Goal: Task Accomplishment & Management: Manage account settings

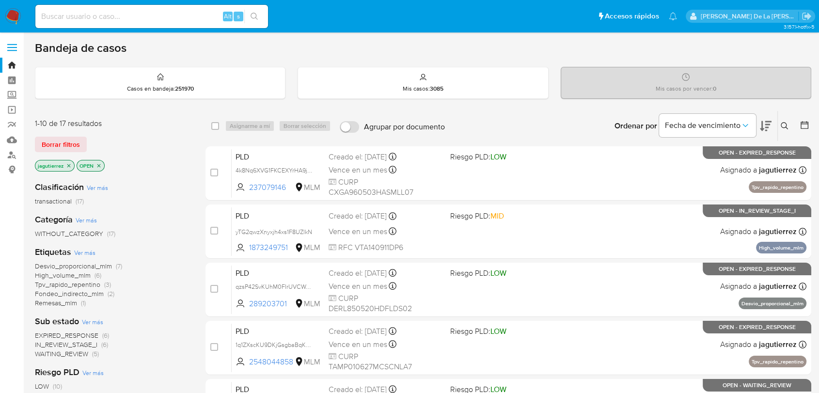
click at [70, 345] on span "IN_REVIEW_STAGE_I" at bounding box center [66, 345] width 63 height 10
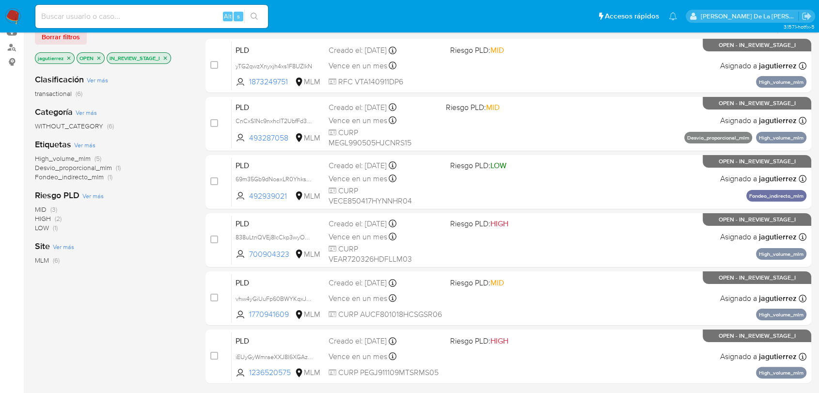
scroll to position [54, 0]
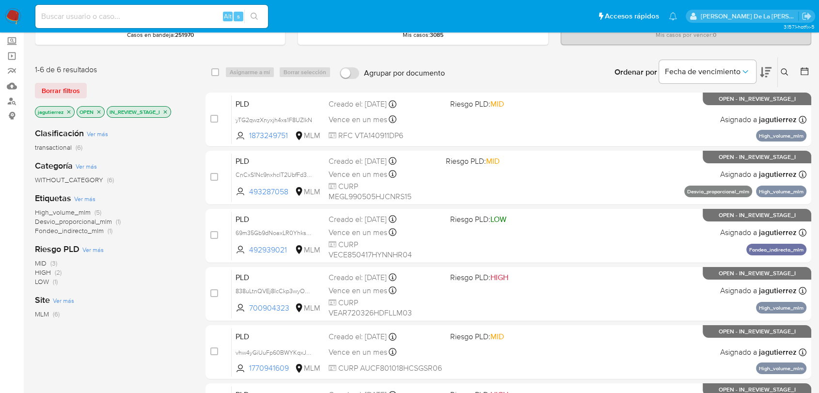
click at [64, 212] on span "High_volume_mlm" at bounding box center [63, 212] width 56 height 10
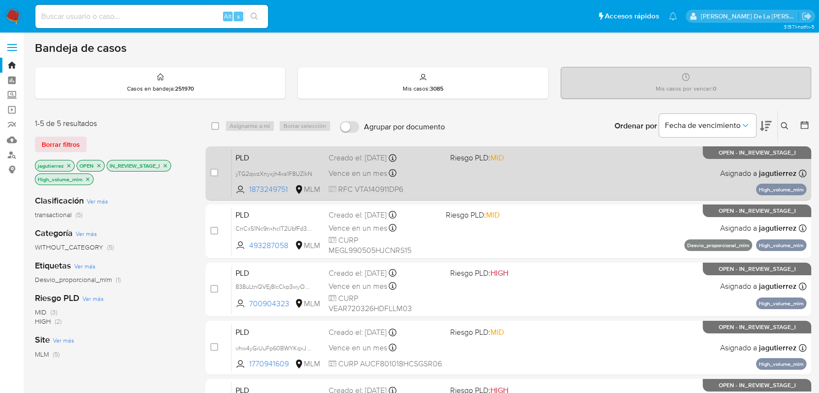
click at [439, 181] on div "PLD yTG2qwzXnyxjh4xs1F8UZlkN 1873249751 MLM Riesgo PLD: MID Creado el: 12/08/20…" at bounding box center [519, 173] width 575 height 49
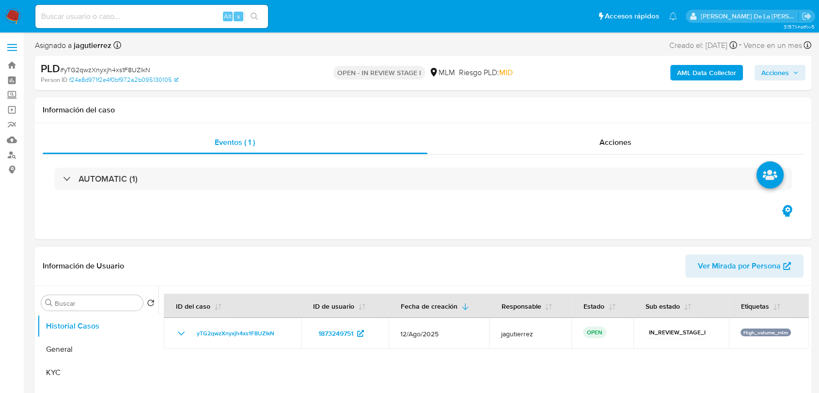
select select "10"
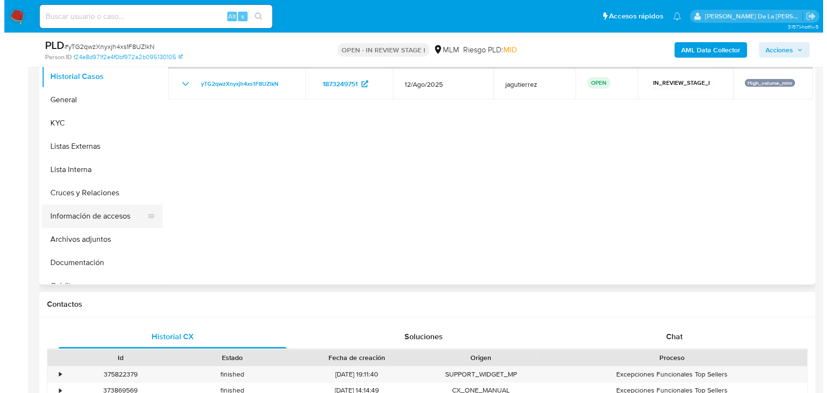
scroll to position [161, 0]
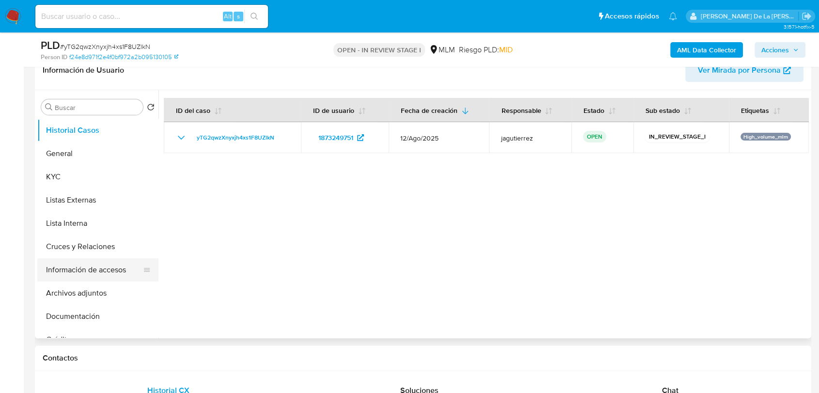
click at [93, 268] on button "Información de accesos" at bounding box center [93, 269] width 113 height 23
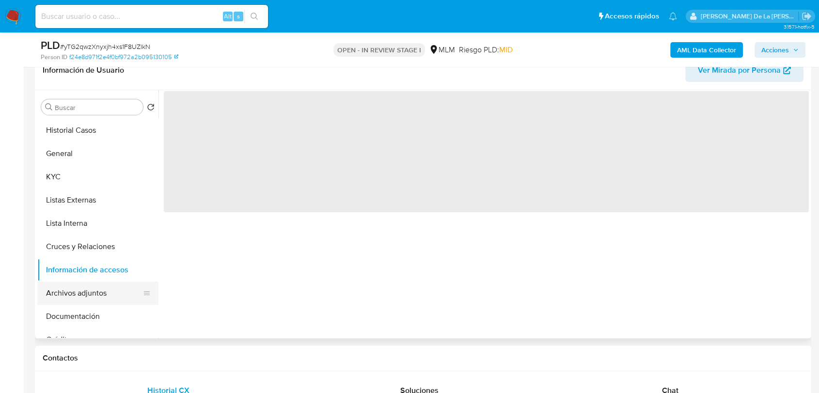
click at [74, 298] on button "Archivos adjuntos" at bounding box center [93, 293] width 113 height 23
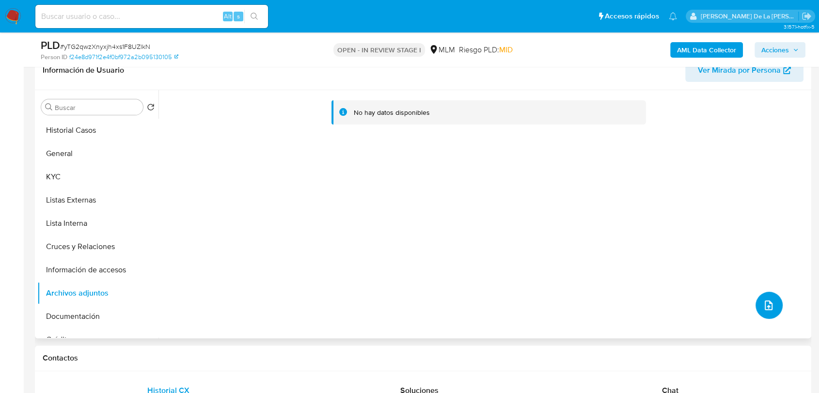
click at [756, 299] on button "upload-file" at bounding box center [769, 305] width 27 height 27
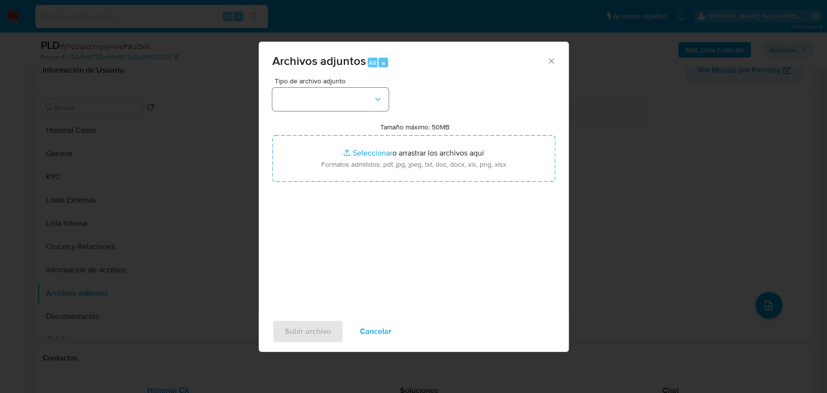
drag, startPoint x: 346, startPoint y: 116, endPoint x: 349, endPoint y: 104, distance: 12.5
click at [346, 115] on div "Tipo de archivo adjunto Tamaño máximo: 50MB Seleccionar archivos Seleccionar o …" at bounding box center [413, 192] width 283 height 229
click at [351, 108] on button "button" at bounding box center [330, 99] width 116 height 23
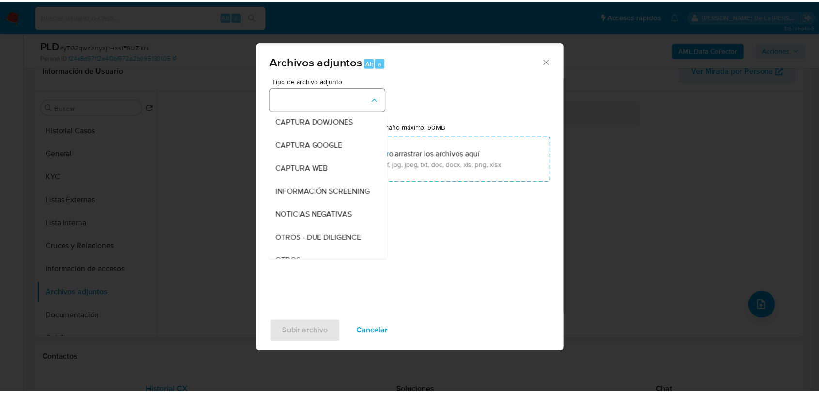
scroll to position [50, 0]
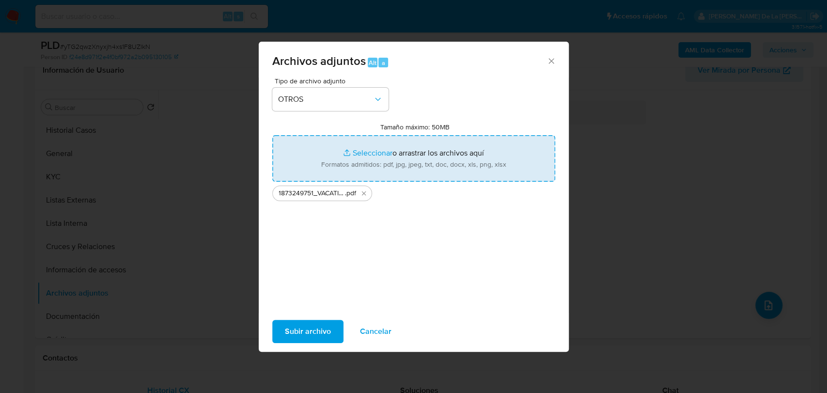
type input "C:\fakepath\1873249751_VACATION TRAVEL ADVISORY_AGO2025_GENERALIDADES.xlsx"
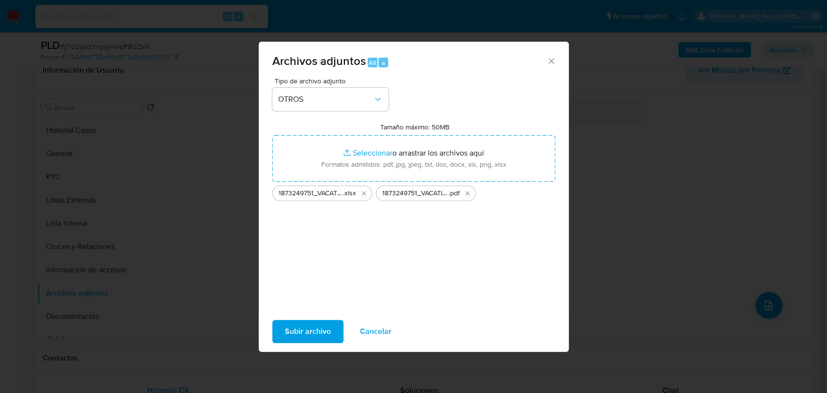
click at [317, 325] on span "Subir archivo" at bounding box center [308, 331] width 46 height 21
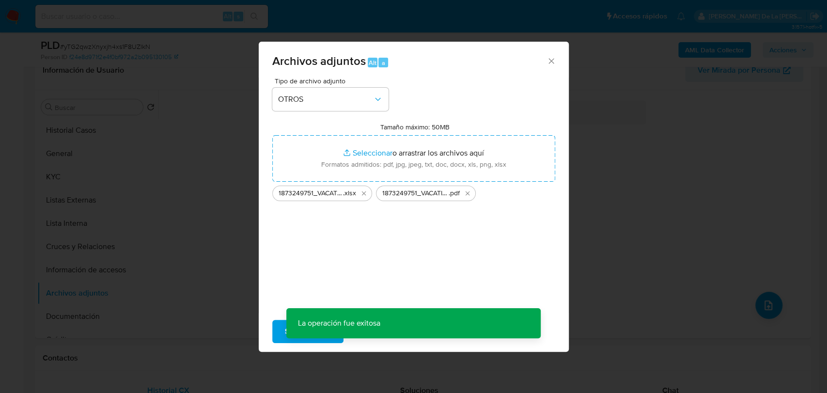
click at [660, 235] on div "Archivos adjuntos Alt a Tipo de archivo adjunto OTROS Tamaño máximo: 50MB Selec…" at bounding box center [413, 196] width 827 height 393
click at [186, 259] on div "Archivos adjuntos Alt a Tipo de archivo adjunto Tamaño máximo: 50MB Seleccionar…" at bounding box center [413, 196] width 827 height 393
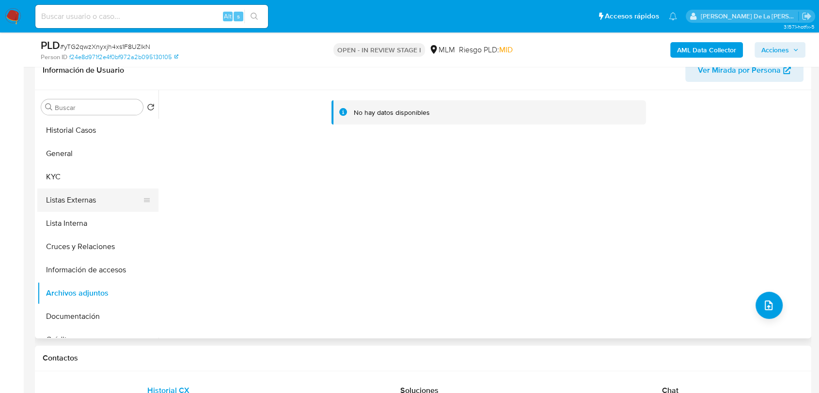
click at [93, 201] on button "Listas Externas" at bounding box center [93, 200] width 113 height 23
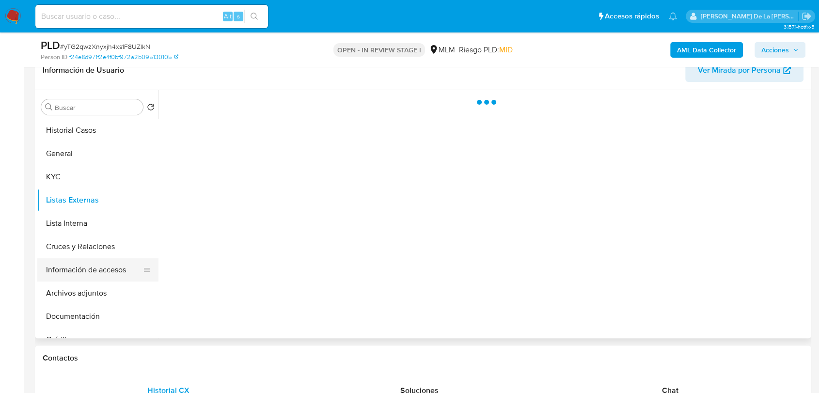
click at [73, 276] on button "Información de accesos" at bounding box center [93, 269] width 113 height 23
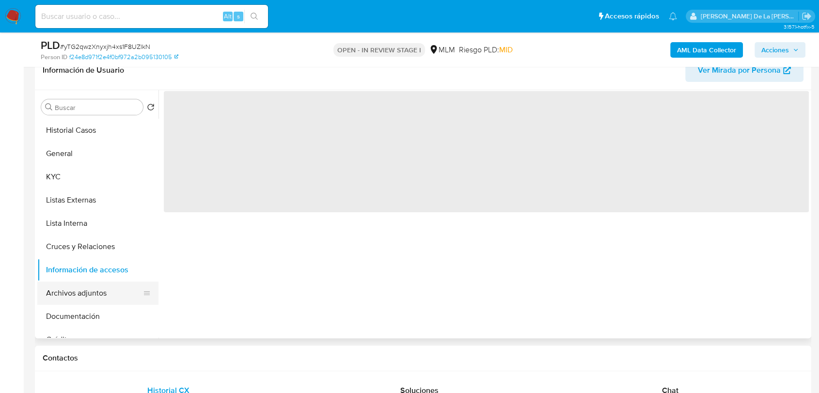
click at [73, 287] on button "Archivos adjuntos" at bounding box center [93, 293] width 113 height 23
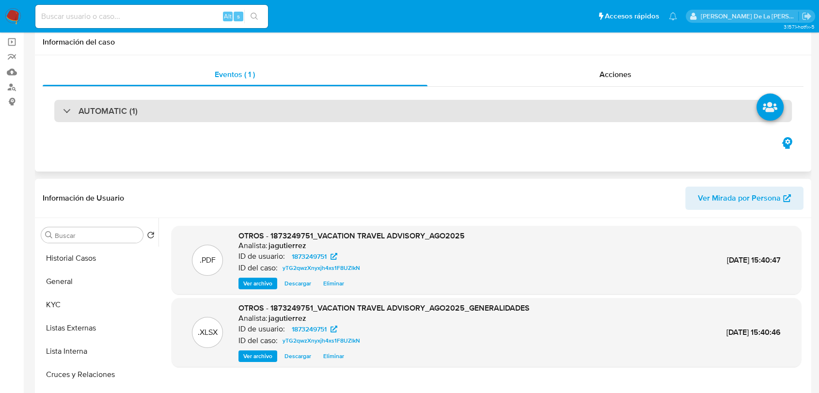
scroll to position [0, 0]
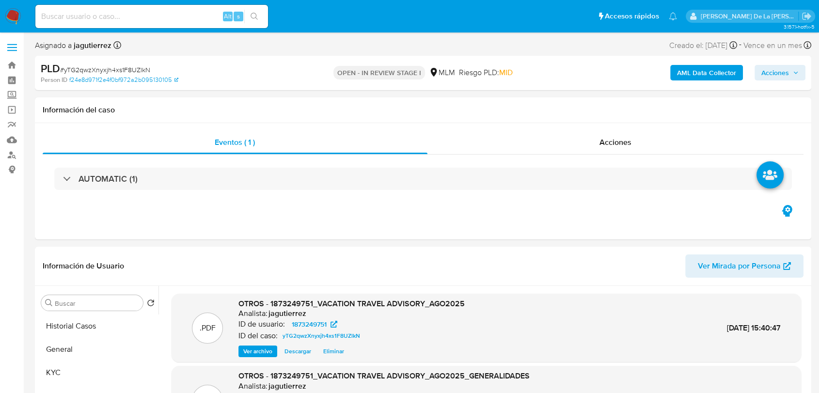
click at [773, 75] on span "Acciones" at bounding box center [775, 73] width 28 height 16
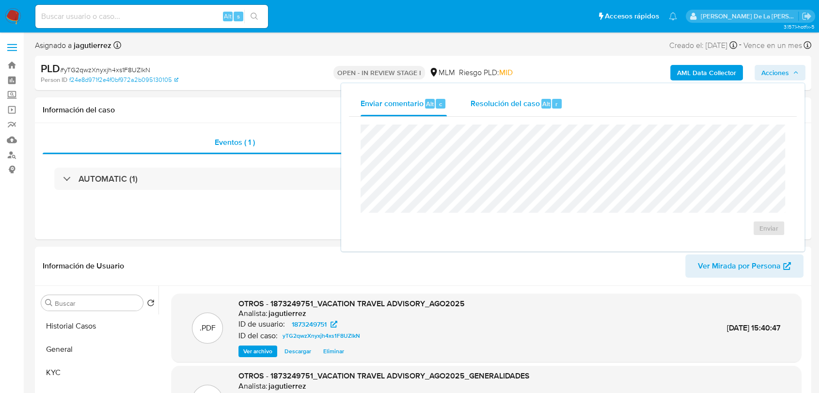
click at [492, 110] on div "Resolución del caso Alt r" at bounding box center [516, 103] width 93 height 25
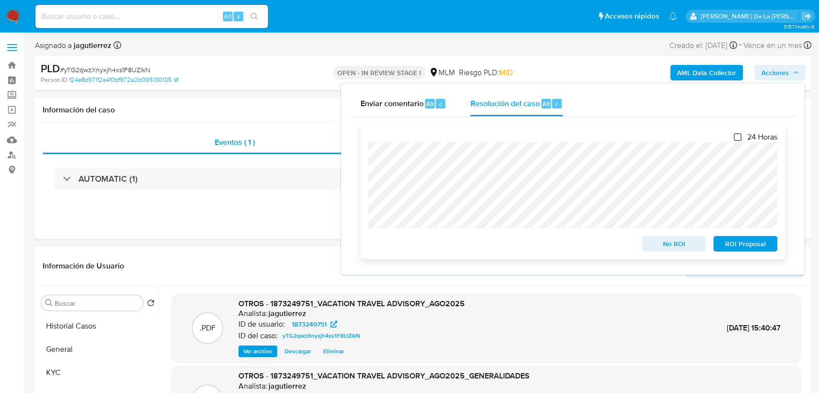
click at [735, 135] on input "24 Horas" at bounding box center [738, 137] width 8 height 8
checkbox input "true"
click at [737, 245] on span "ROI Proposal" at bounding box center [745, 244] width 50 height 14
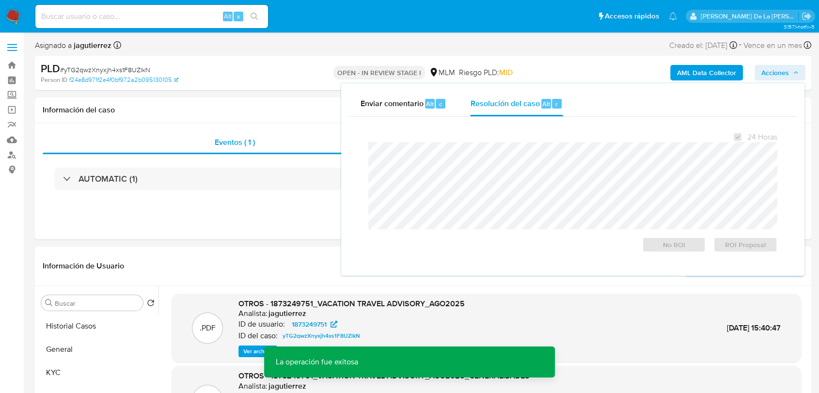
click at [124, 65] on span "# yTG2qwzXnyxjh4xs1F8UZlkN" at bounding box center [105, 70] width 90 height 10
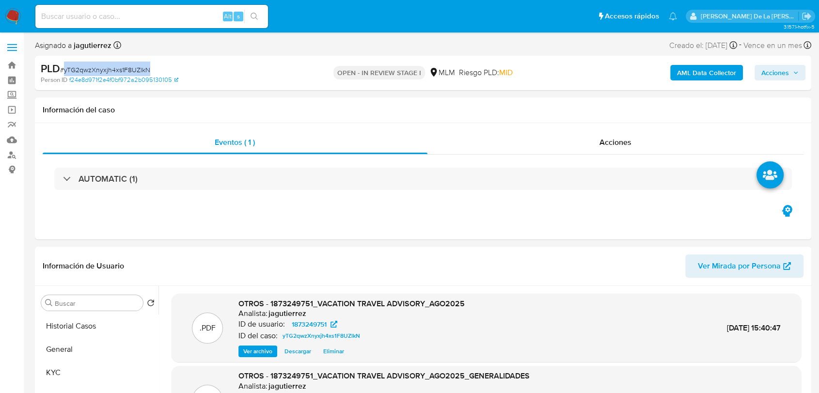
click at [124, 65] on span "# yTG2qwzXnyxjh4xs1F8UZlkN" at bounding box center [105, 70] width 90 height 10
copy span "yTG2qwzXnyxjh4xs1F8UZlkN"
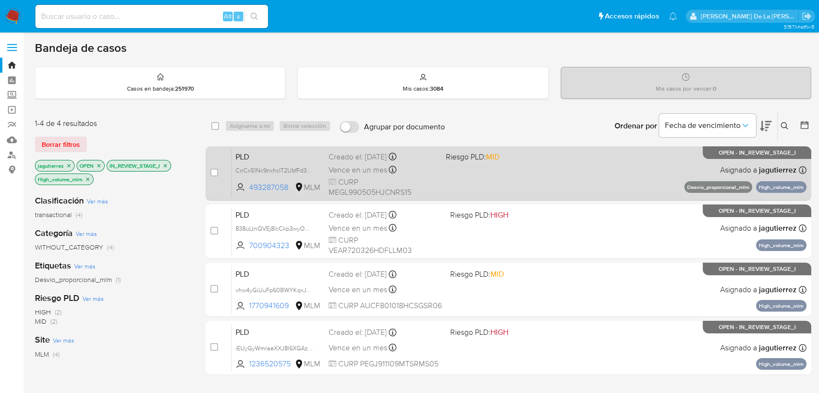
click at [552, 182] on div "PLD CnCxS1Nc9nxhcIT2UbfFd3Ms 493287058 MLM Riesgo PLD: MID Creado el: 12/08/202…" at bounding box center [519, 173] width 575 height 49
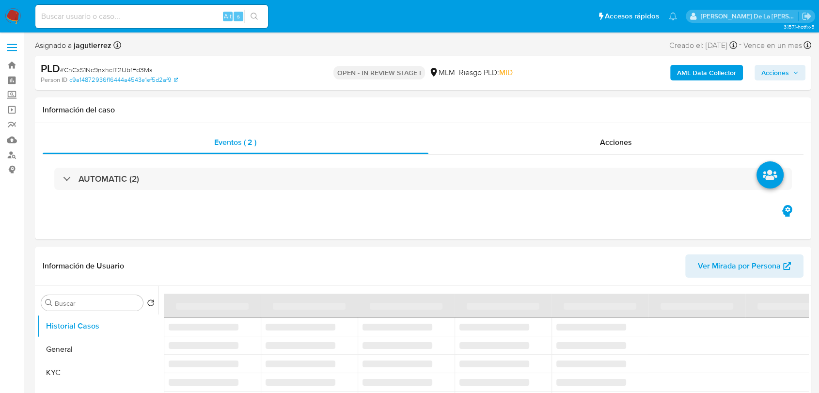
select select "10"
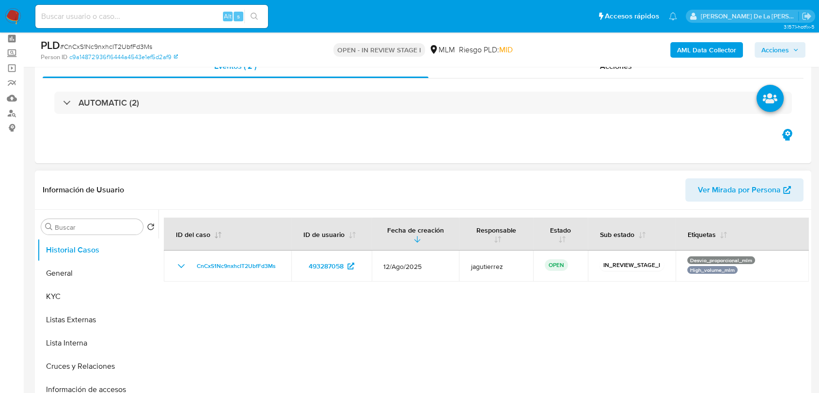
scroll to position [54, 0]
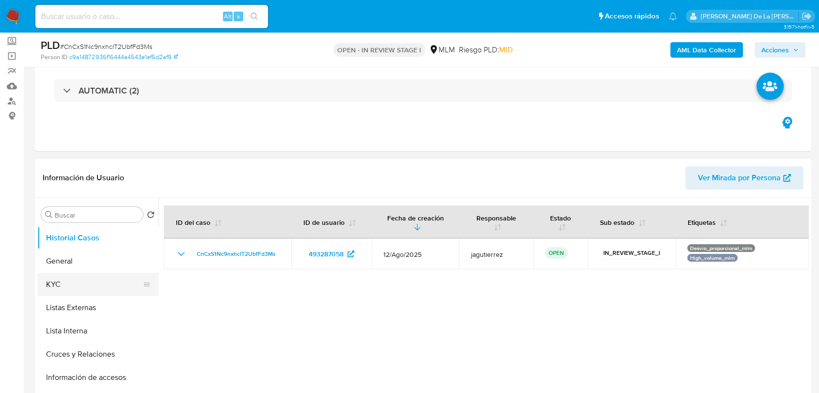
drag, startPoint x: 93, startPoint y: 280, endPoint x: 106, endPoint y: 280, distance: 12.6
click at [93, 280] on button "KYC" at bounding box center [93, 284] width 113 height 23
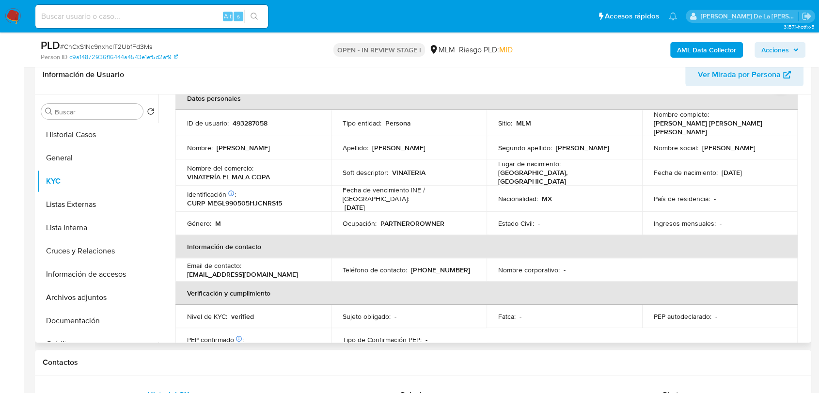
scroll to position [161, 0]
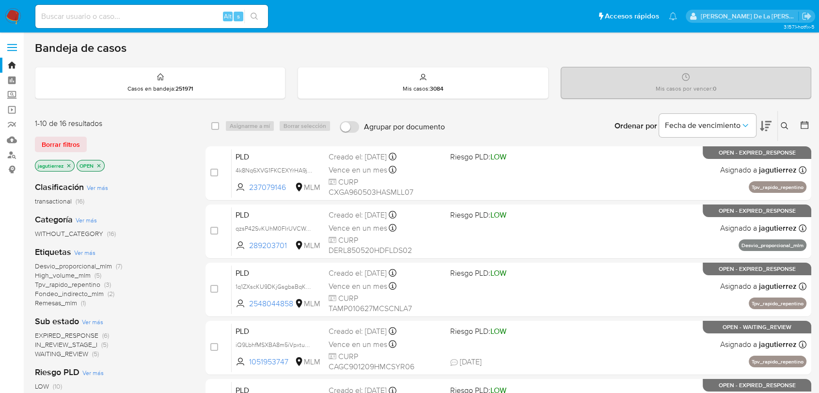
click at [72, 276] on span "High_volume_mlm" at bounding box center [63, 275] width 56 height 10
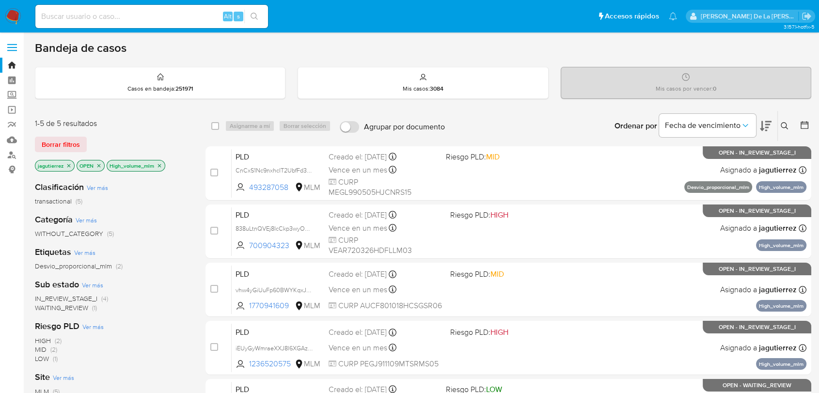
click at [70, 298] on span "IN_REVIEW_STAGE_I" at bounding box center [66, 299] width 63 height 10
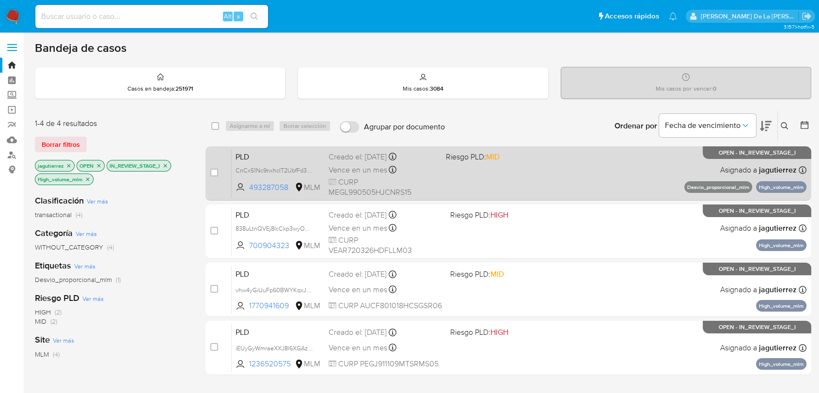
click at [483, 183] on div "PLD CnCxS1Nc9nxhcIT2UbfFd3Ms 493287058 MLM Riesgo PLD: MID Creado el: 12/08/202…" at bounding box center [519, 173] width 575 height 49
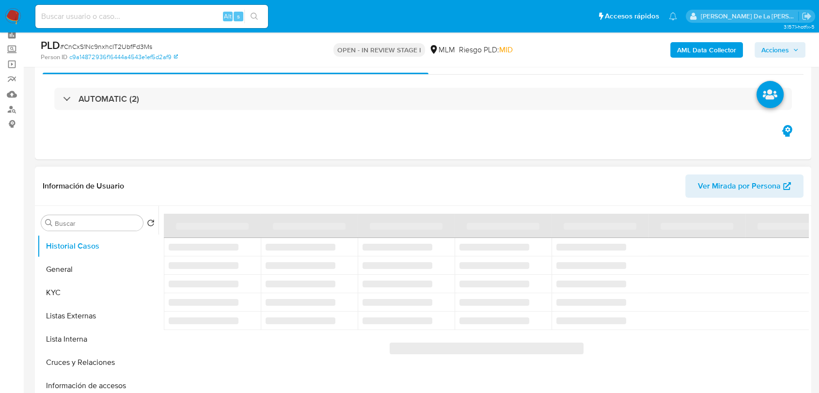
scroll to position [108, 0]
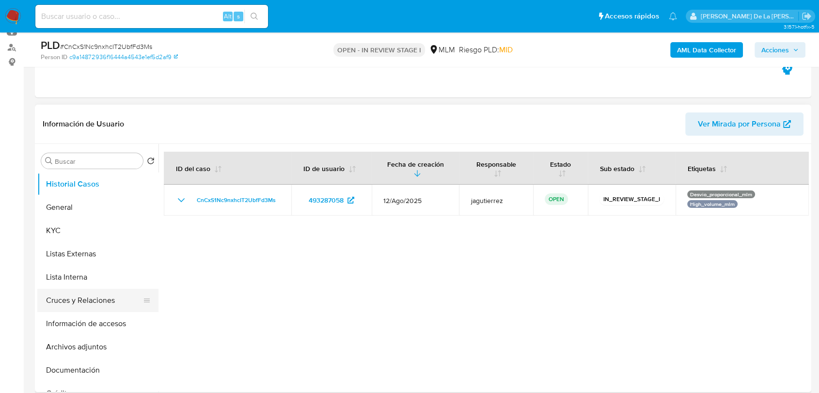
select select "10"
click at [89, 210] on button "General" at bounding box center [93, 207] width 113 height 23
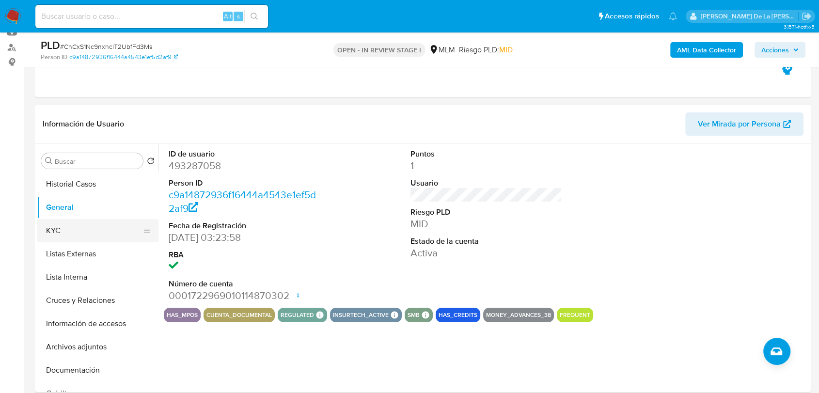
click at [79, 224] on button "KYC" at bounding box center [93, 230] width 113 height 23
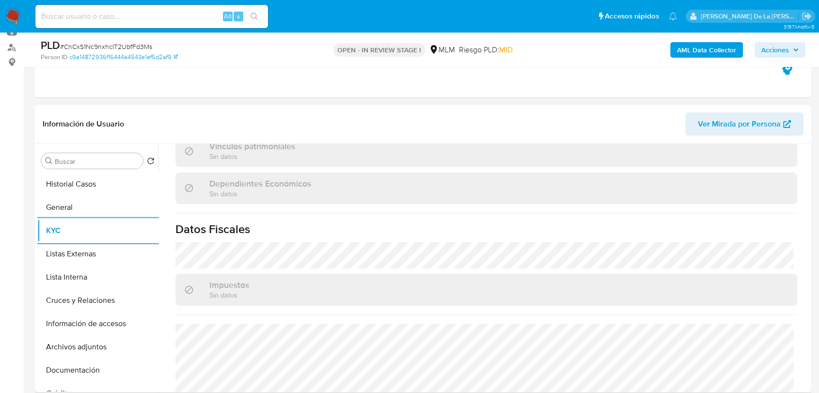
scroll to position [599, 0]
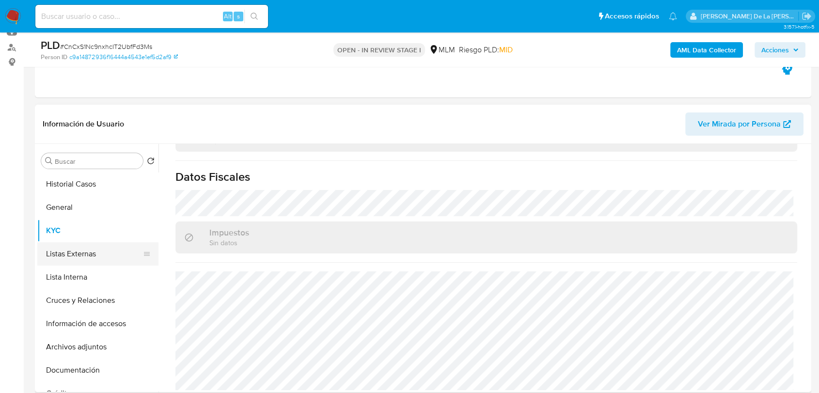
click at [89, 252] on button "Listas Externas" at bounding box center [93, 253] width 113 height 23
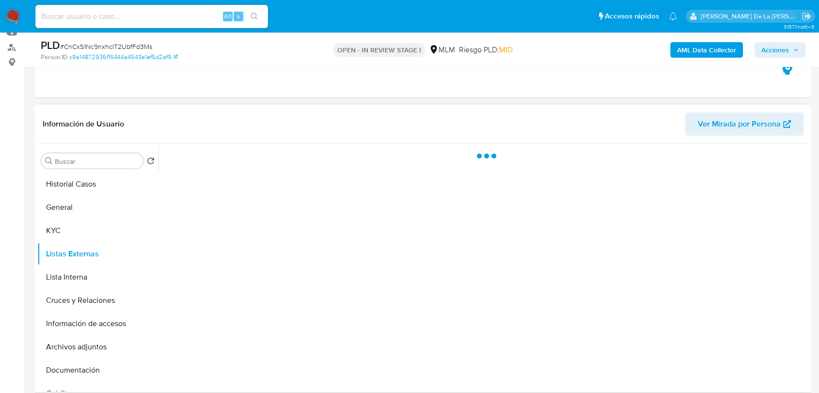
scroll to position [0, 0]
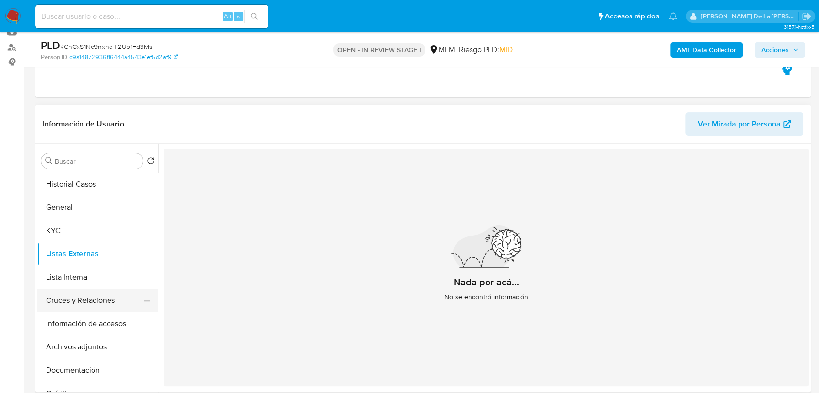
click at [107, 306] on button "Cruces y Relaciones" at bounding box center [93, 300] width 113 height 23
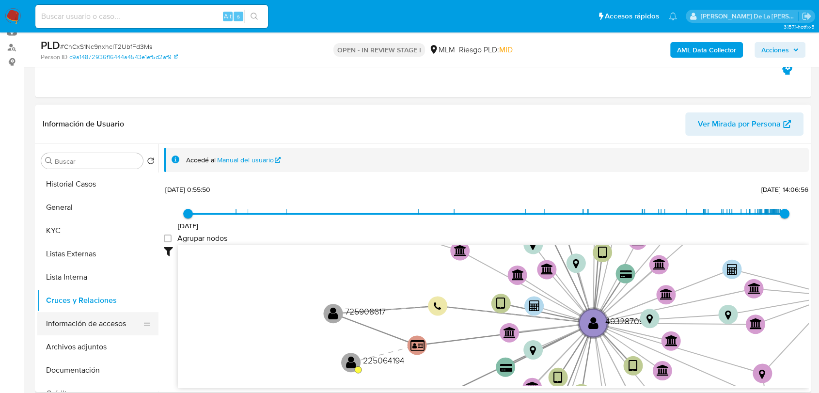
drag, startPoint x: 145, startPoint y: 307, endPoint x: 141, endPoint y: 325, distance: 18.3
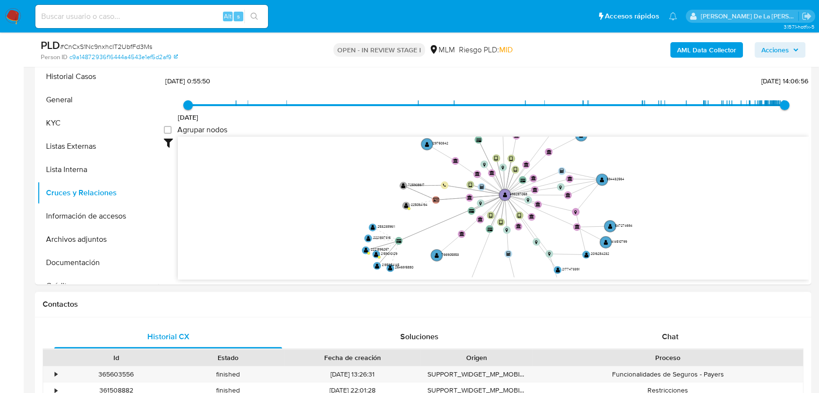
scroll to position [161, 0]
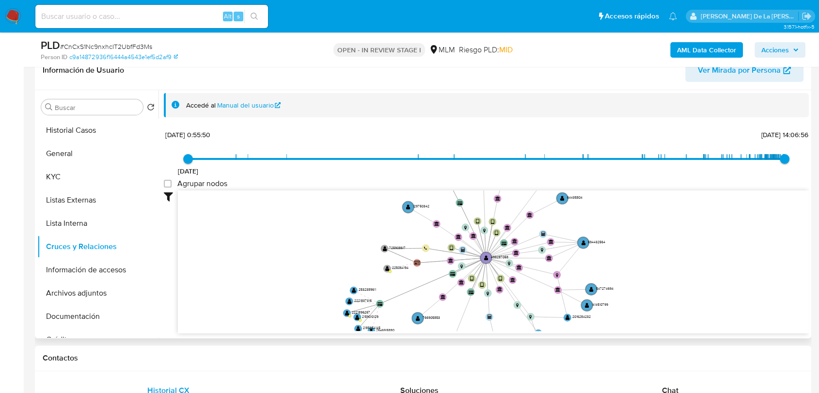
drag, startPoint x: 337, startPoint y: 275, endPoint x: 321, endPoint y: 282, distance: 17.1
click at [321, 282] on icon "device-66e9385fa5b525353901cffd  user-493287058  493287058 device-65d838d4402…" at bounding box center [493, 260] width 631 height 141
click at [84, 265] on button "Información de accesos" at bounding box center [93, 269] width 113 height 23
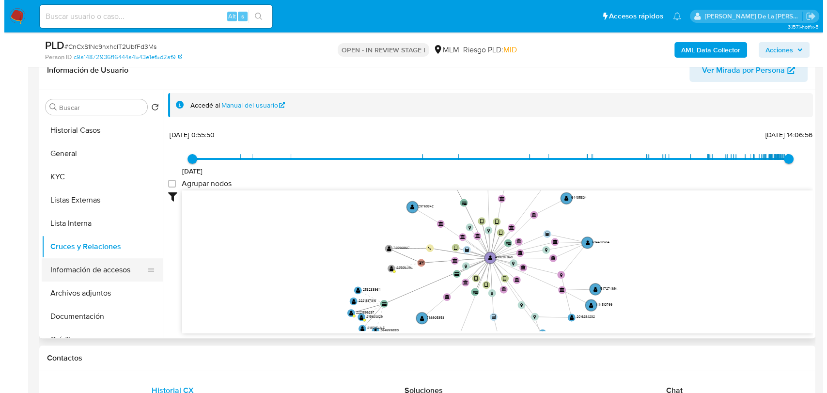
scroll to position [0, 0]
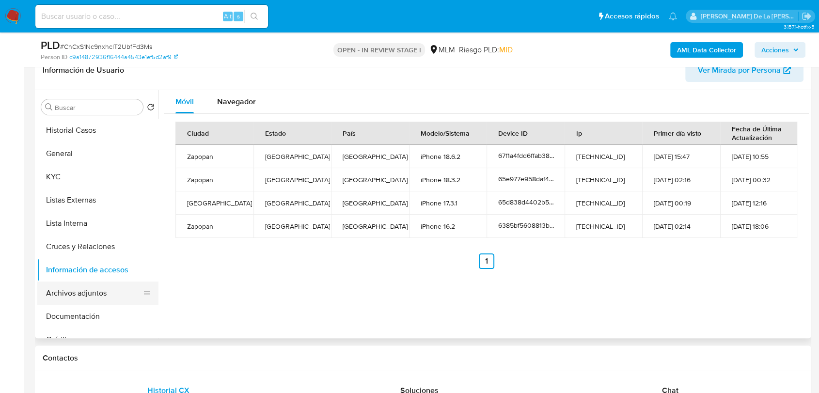
click at [82, 297] on button "Archivos adjuntos" at bounding box center [93, 293] width 113 height 23
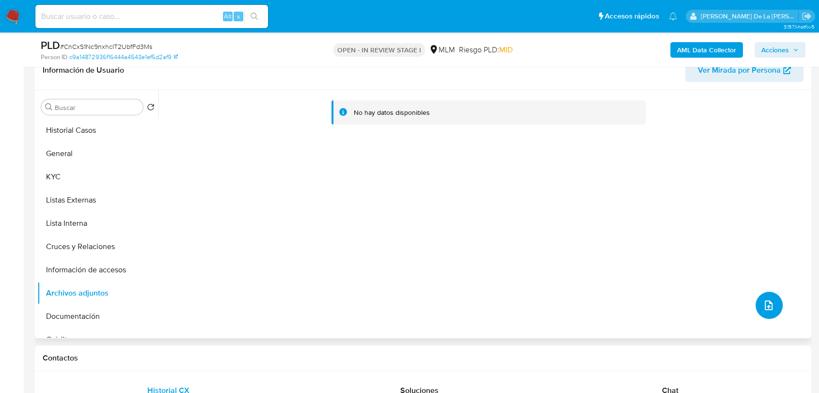
click at [765, 307] on icon "upload-file" at bounding box center [769, 305] width 12 height 12
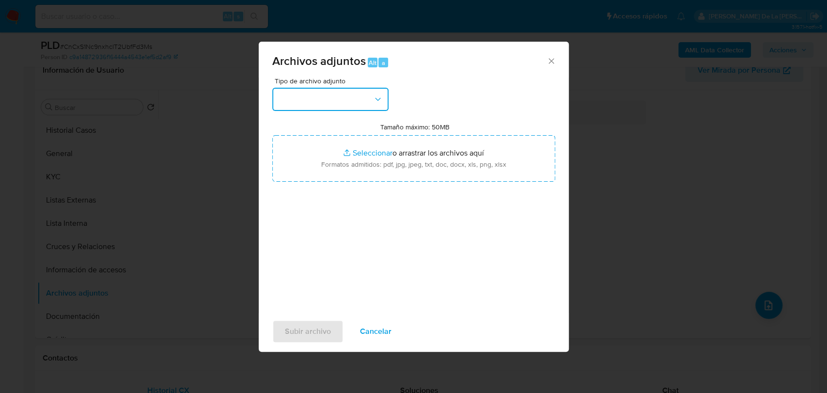
click at [340, 94] on button "button" at bounding box center [330, 99] width 116 height 23
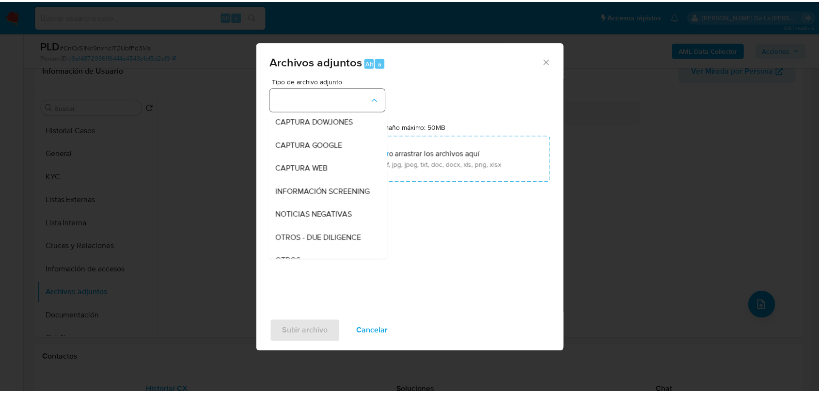
scroll to position [50, 0]
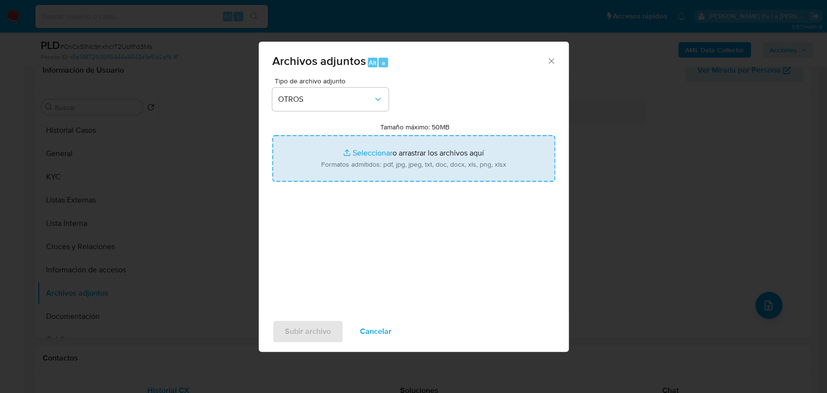
type input "C:\fakepath\493287058_LUIS MARIO MENDOZA GARCIA_AGO2025.pdf"
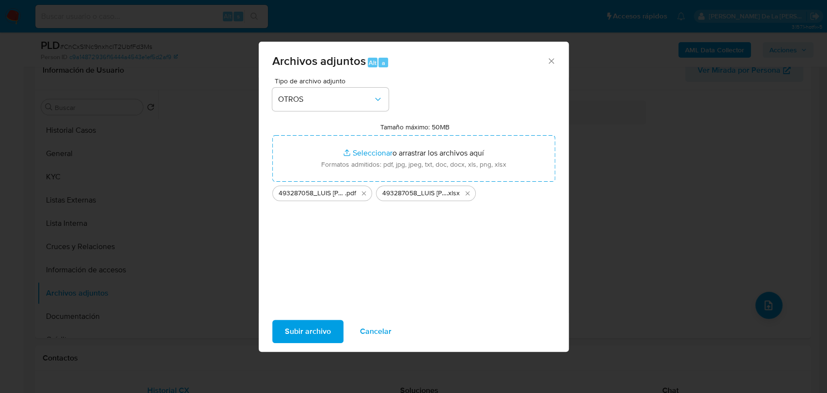
drag, startPoint x: 360, startPoint y: 248, endPoint x: 355, endPoint y: 276, distance: 29.1
click at [360, 248] on div "Tipo de archivo adjunto OTROS Tamaño máximo: 50MB Seleccionar archivos Seleccio…" at bounding box center [413, 192] width 283 height 229
click at [295, 331] on span "Subir archivo" at bounding box center [308, 331] width 46 height 21
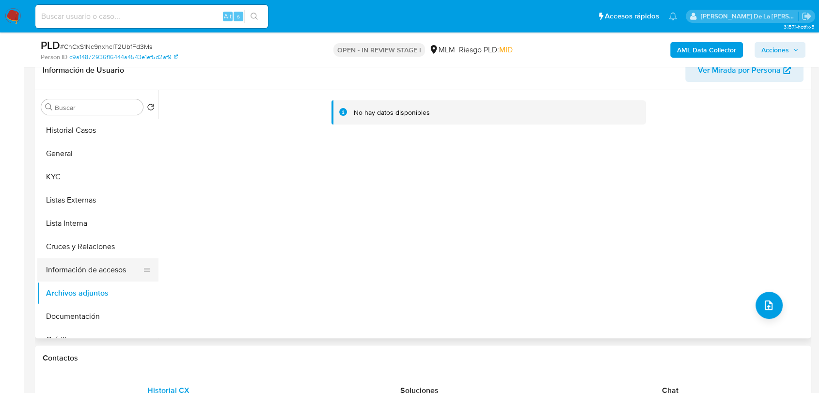
click at [88, 267] on button "Información de accesos" at bounding box center [93, 269] width 113 height 23
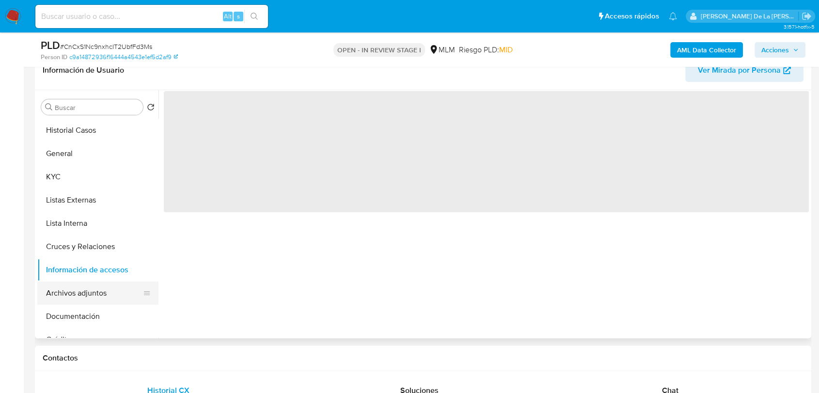
click at [81, 286] on button "Archivos adjuntos" at bounding box center [93, 293] width 113 height 23
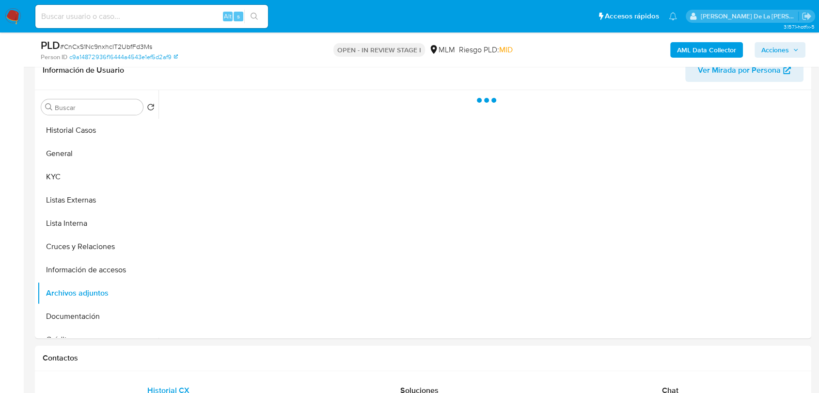
click at [778, 50] on span "Acciones" at bounding box center [775, 50] width 28 height 16
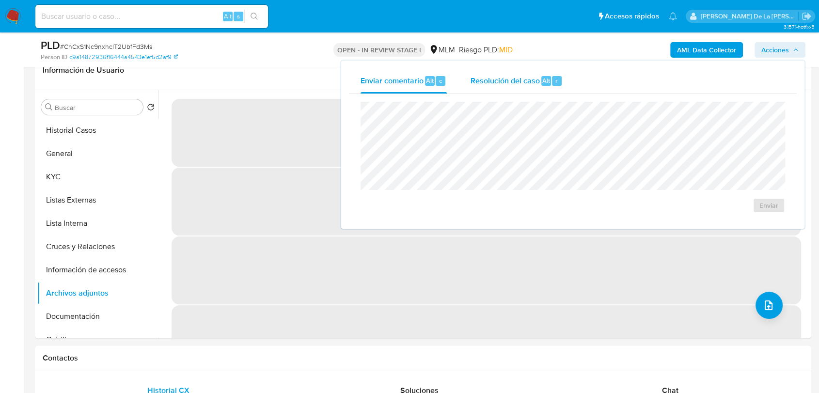
click at [471, 93] on div "Resolución del caso Alt r" at bounding box center [516, 80] width 93 height 25
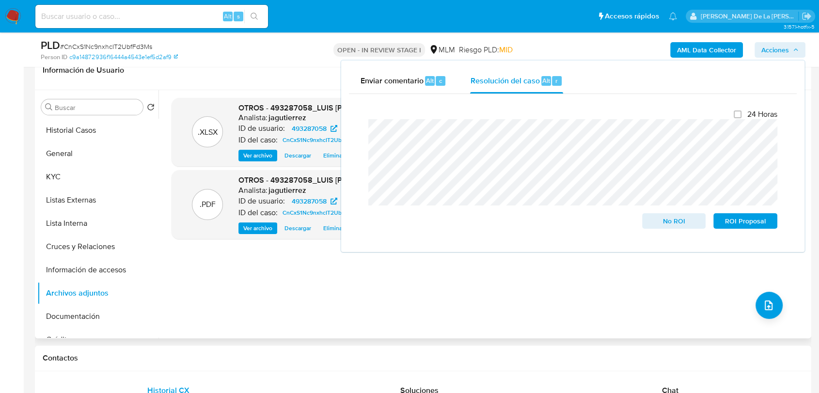
click at [523, 275] on div ".XLSX OTROS - 493287058_LUIS MARIO MENDOZA GARCIA_AGO2025_AT Analista: jagutier…" at bounding box center [487, 214] width 630 height 233
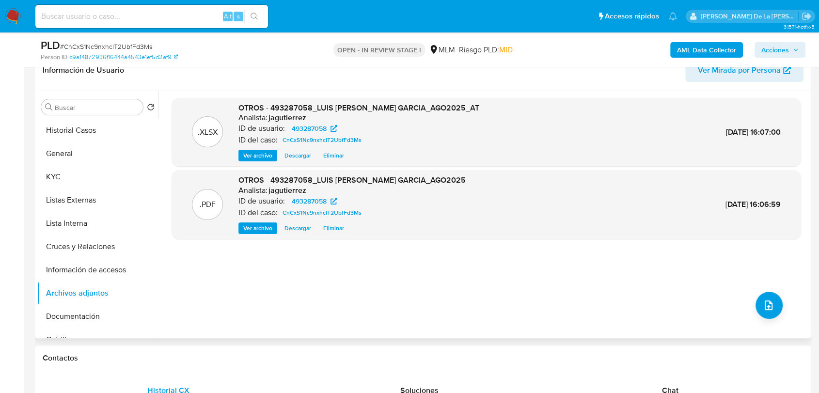
click at [328, 155] on span "Eliminar" at bounding box center [333, 156] width 21 height 10
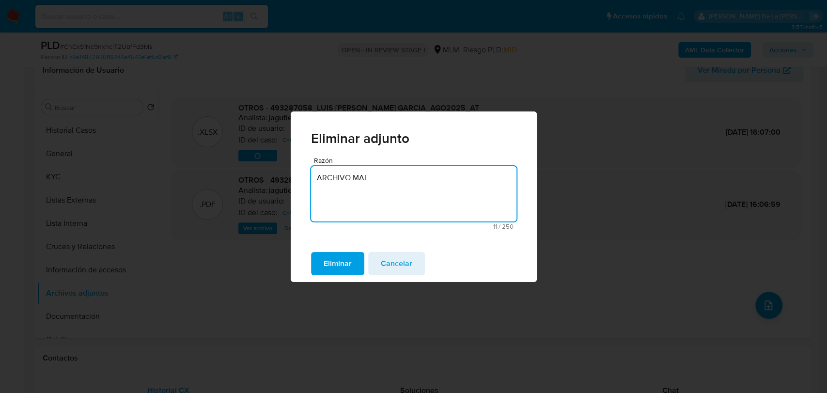
drag, startPoint x: 362, startPoint y: 177, endPoint x: 287, endPoint y: 183, distance: 75.9
click at [261, 173] on div "Eliminar adjunto Razón ARCHIVO MAL 11 / 250 239 caracteres restantes Eliminar C…" at bounding box center [413, 196] width 827 height 393
type textarea "ARCHIVO MAL"
click at [421, 271] on button "Cancelar" at bounding box center [396, 263] width 57 height 23
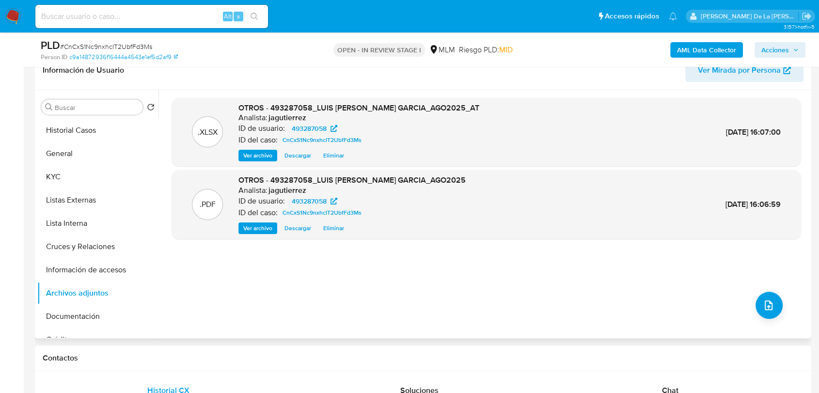
click at [325, 225] on span "Eliminar" at bounding box center [333, 228] width 21 height 10
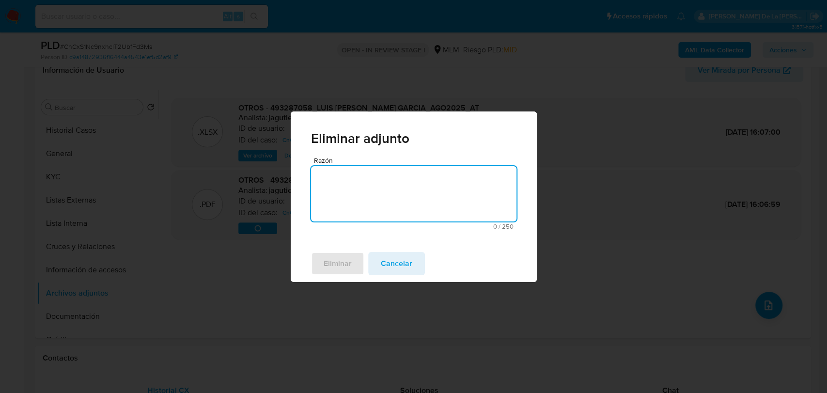
click at [369, 191] on textarea "Razón" at bounding box center [413, 193] width 205 height 55
type textarea "ARCHIVO MAL"
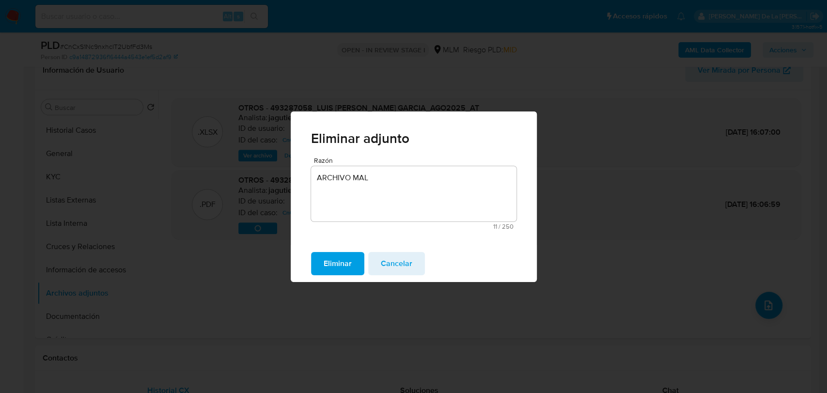
click at [345, 268] on span "Eliminar" at bounding box center [338, 263] width 28 height 21
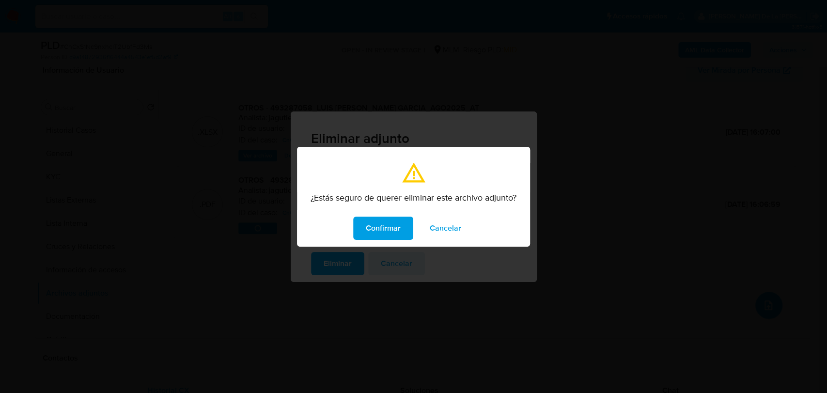
click at [382, 239] on div "Confirmar Cancelar" at bounding box center [413, 228] width 233 height 37
click at [387, 228] on span "Confirmar" at bounding box center [383, 228] width 35 height 21
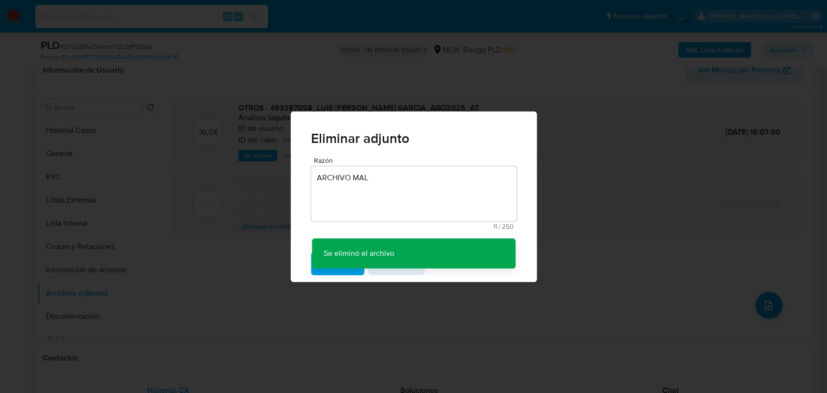
click at [192, 256] on div "Eliminar adjunto Razón ARCHIVO MAL 11 / 250 239 caracteres restantes Se eliminó…" at bounding box center [413, 196] width 827 height 393
click at [79, 257] on div "Eliminar adjunto Razón ARCHIVO MAL 11 / 250 239 caracteres restantes Se eliminó…" at bounding box center [413, 196] width 827 height 393
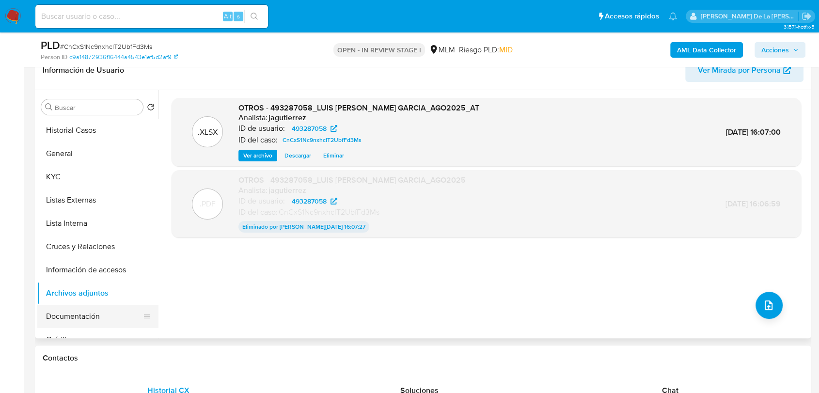
click at [75, 318] on button "Documentación" at bounding box center [93, 316] width 113 height 23
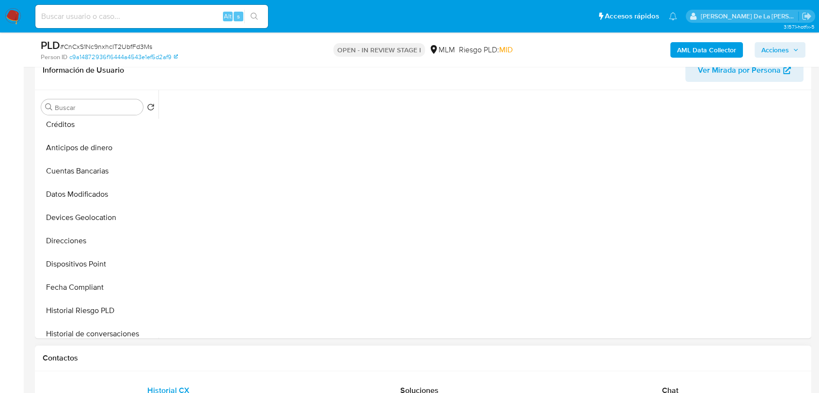
scroll to position [79, 0]
click at [678, 388] on div "Chat" at bounding box center [670, 390] width 228 height 23
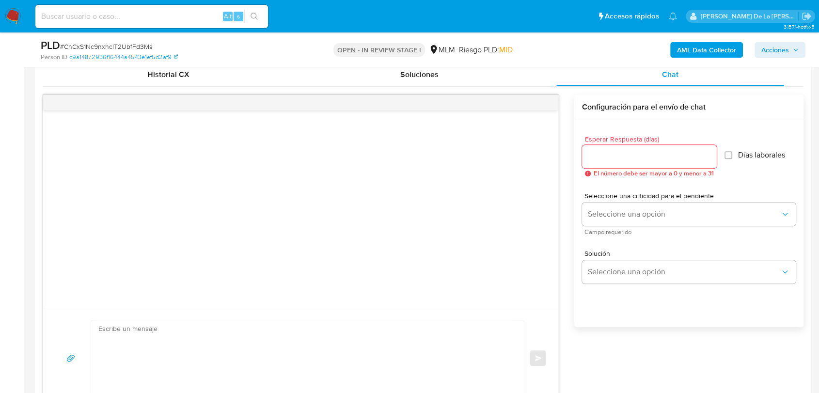
scroll to position [485, 0]
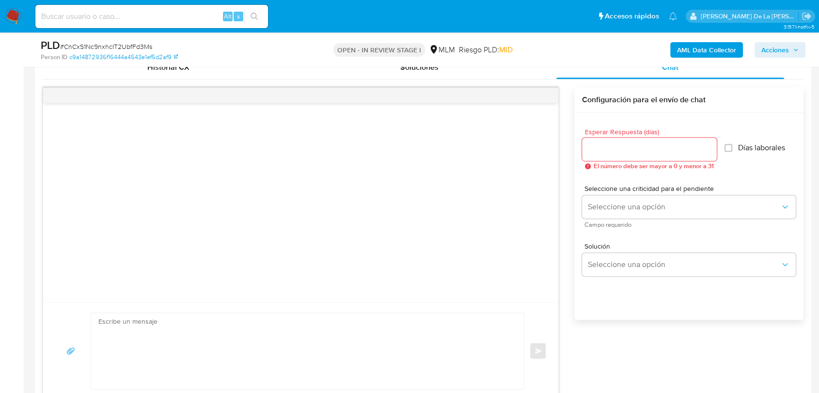
click at [632, 158] on div at bounding box center [649, 149] width 135 height 23
click at [631, 147] on input "Esperar Respuesta (días)" at bounding box center [649, 149] width 135 height 13
type input "6"
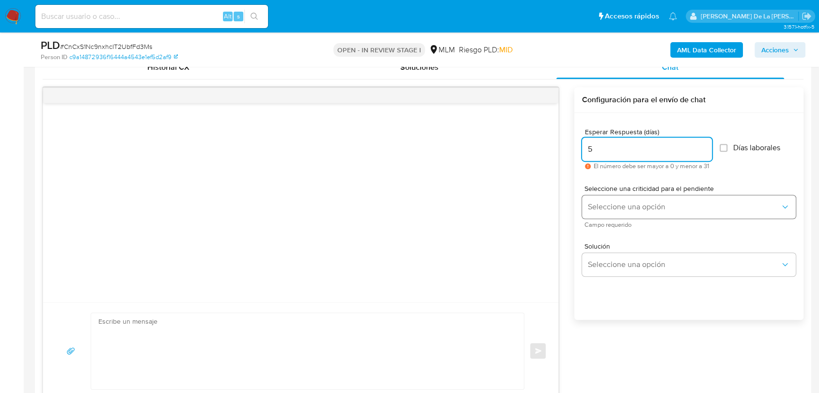
type input "5"
click at [619, 197] on button "Seleccione una opción" at bounding box center [689, 206] width 214 height 23
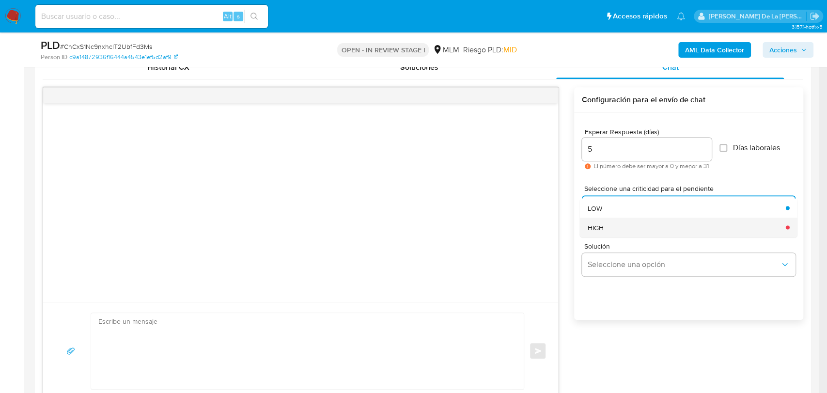
click at [614, 221] on div "HIGH" at bounding box center [683, 227] width 192 height 19
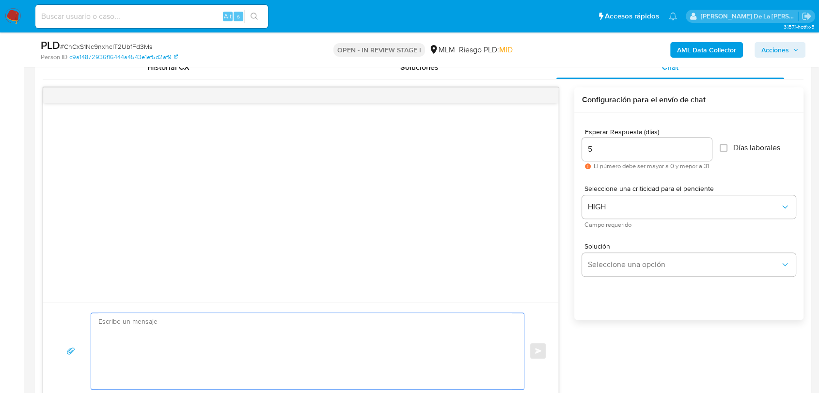
click at [228, 331] on textarea at bounding box center [304, 351] width 413 height 76
paste textarea "Estimado cliente, Te comunicamos que se ha identificado un cambio en el uso hab…"
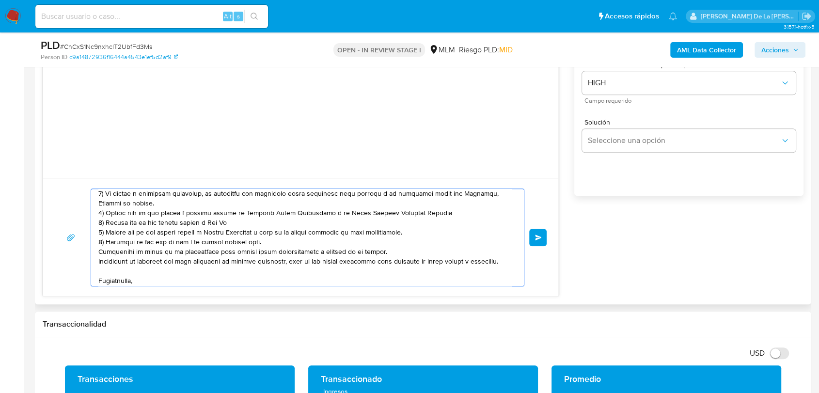
scroll to position [0, 0]
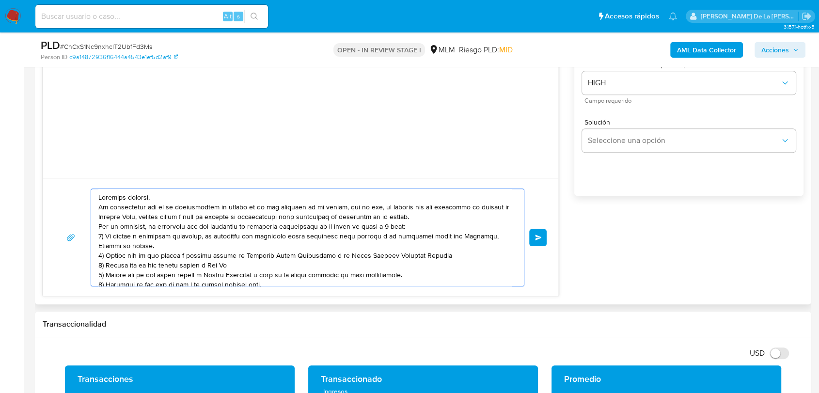
click at [168, 197] on textarea at bounding box center [304, 237] width 413 height 97
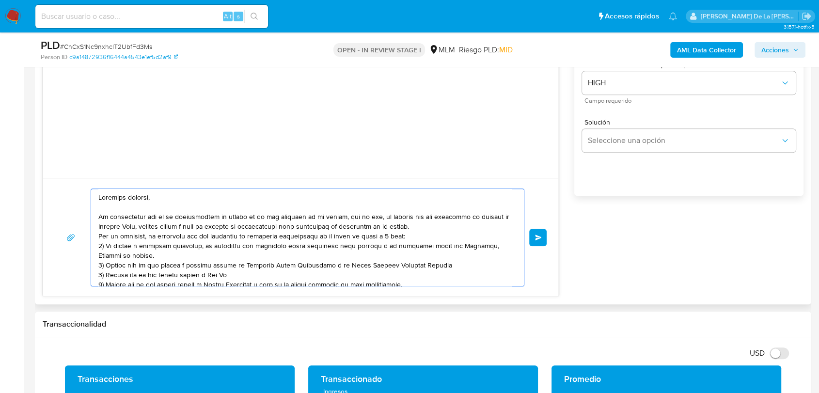
click at [460, 225] on textarea at bounding box center [304, 237] width 413 height 97
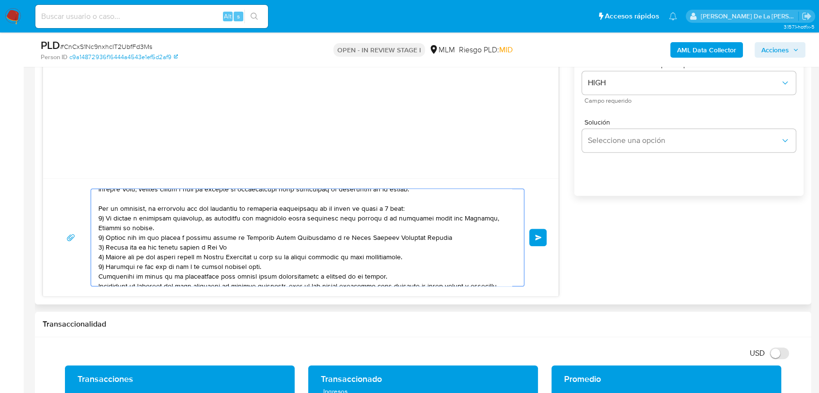
scroll to position [54, 0]
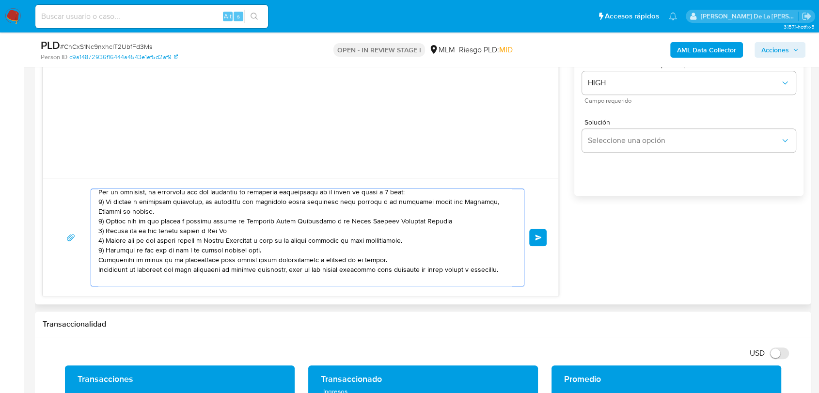
drag, startPoint x: 160, startPoint y: 221, endPoint x: 452, endPoint y: 223, distance: 291.7
click at [452, 223] on textarea at bounding box center [304, 237] width 413 height 97
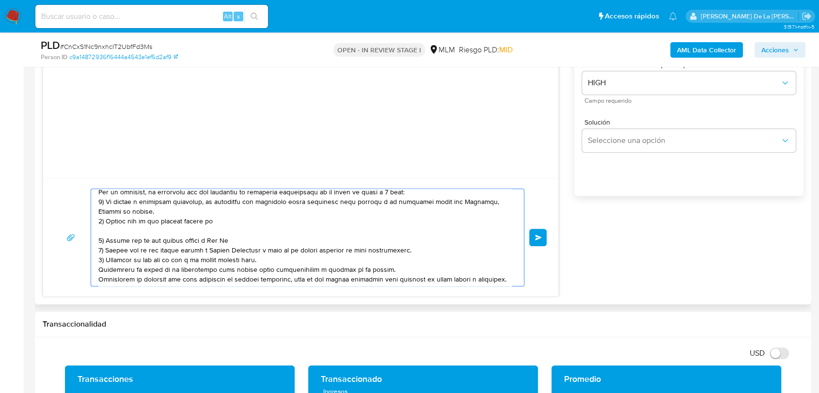
paste textarea "LILIANA LISSETE IBARRA MORENO POR MN 1,296,964.00 DESDE CUENTA 1373201049494268…"
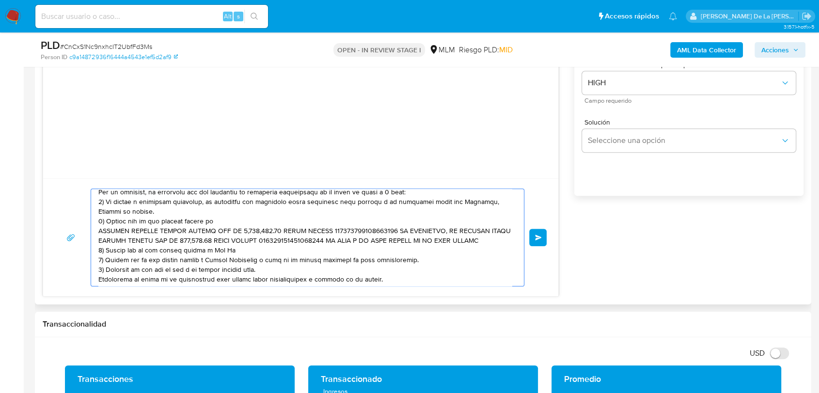
drag, startPoint x: 205, startPoint y: 231, endPoint x: 457, endPoint y: 231, distance: 252.0
click at [457, 231] on textarea at bounding box center [304, 237] width 413 height 97
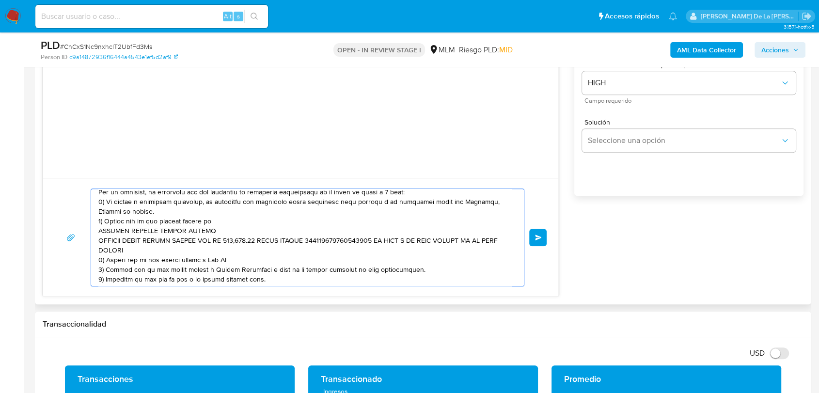
drag, startPoint x: 208, startPoint y: 241, endPoint x: 432, endPoint y: 242, distance: 223.9
click at [432, 242] on textarea at bounding box center [304, 237] width 413 height 97
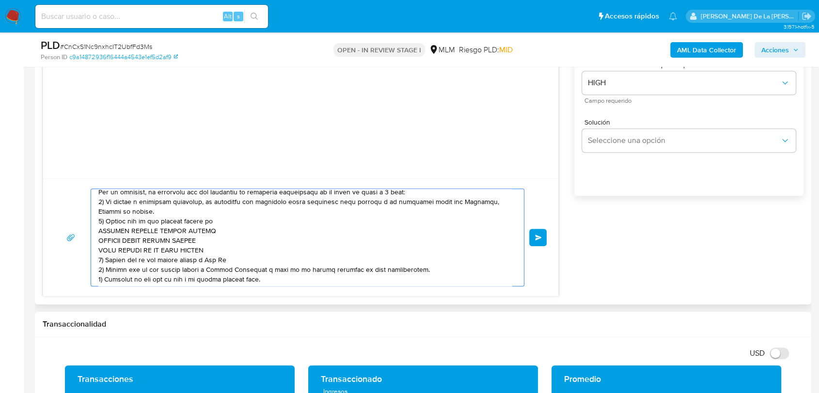
drag, startPoint x: 239, startPoint y: 268, endPoint x: 248, endPoint y: 268, distance: 9.2
click at [239, 267] on textarea at bounding box center [304, 237] width 413 height 97
drag, startPoint x: 208, startPoint y: 262, endPoint x: 256, endPoint y: 280, distance: 51.2
click at [244, 266] on textarea at bounding box center [304, 237] width 413 height 97
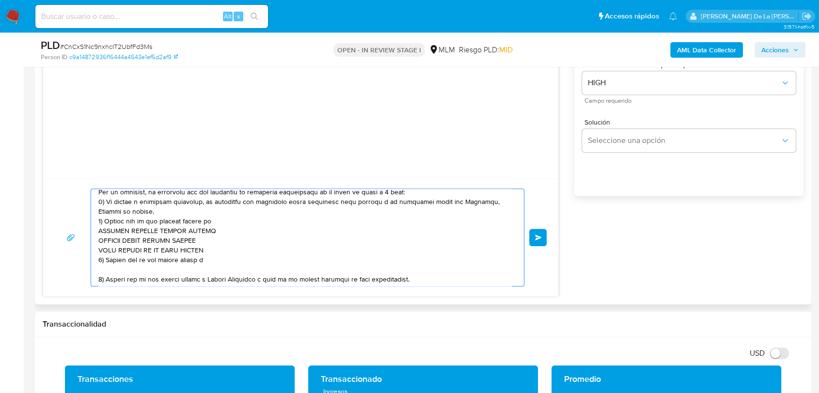
scroll to position [108, 0]
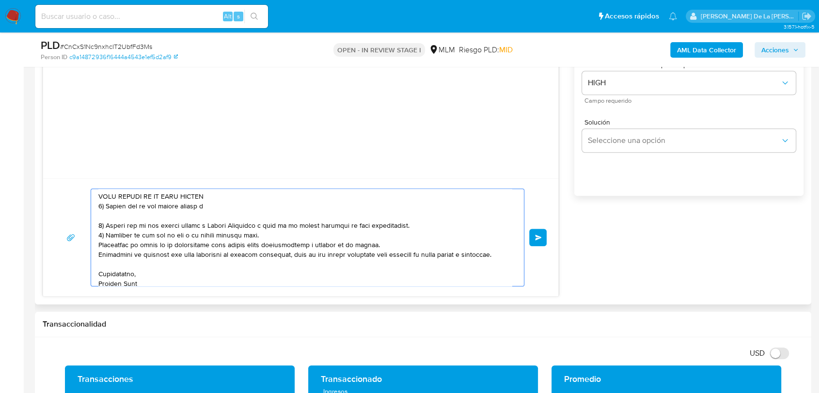
drag, startPoint x: 101, startPoint y: 239, endPoint x: 105, endPoint y: 232, distance: 8.2
click at [105, 232] on textarea at bounding box center [304, 237] width 413 height 97
click at [128, 219] on textarea "Estimado cliente, Te comunicamos que se ha identificado un cambio en el uso hab…" at bounding box center [304, 237] width 413 height 97
paste textarea "IVAN SAUL SANDOVAL ARANA POR MN 837,240.00 A CUENTA 4152313964041425 DE BBVA, A…"
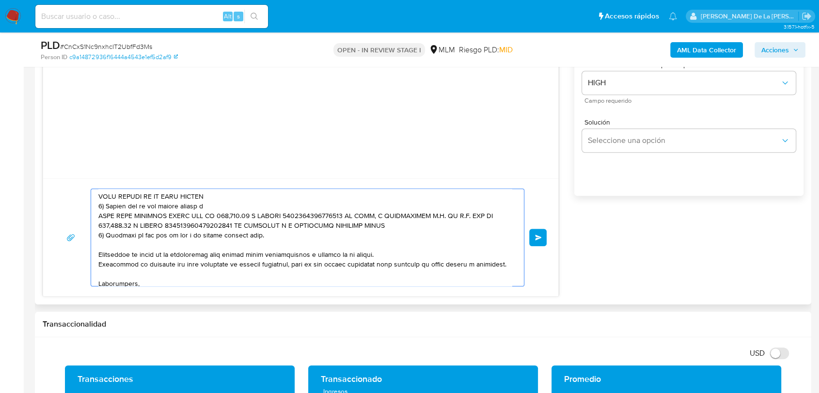
drag, startPoint x: 196, startPoint y: 219, endPoint x: 389, endPoint y: 218, distance: 192.9
click at [389, 218] on textarea at bounding box center [304, 237] width 413 height 97
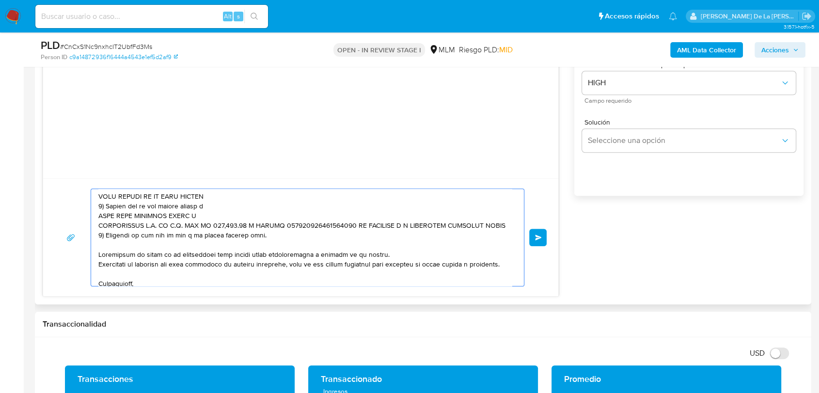
drag, startPoint x: 180, startPoint y: 228, endPoint x: 405, endPoint y: 232, distance: 224.4
click at [405, 232] on textarea at bounding box center [304, 237] width 413 height 97
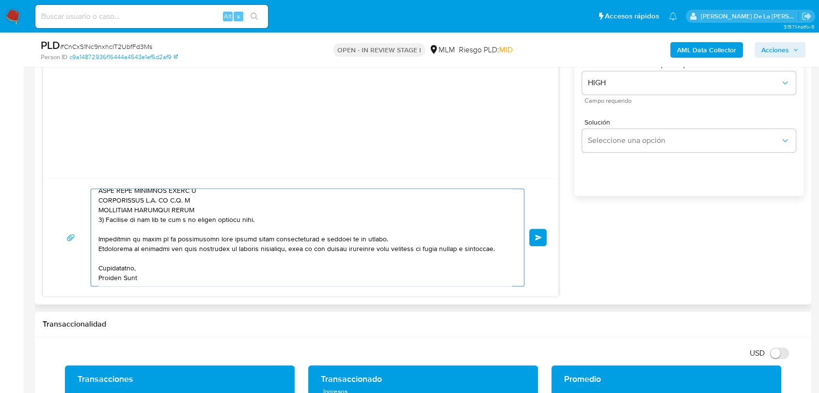
scroll to position [158, 0]
type textarea "Estimado cliente, Te comunicamos que se ha identificado un cambio en el uso hab…"
click at [538, 230] on button "Enviar" at bounding box center [537, 237] width 17 height 17
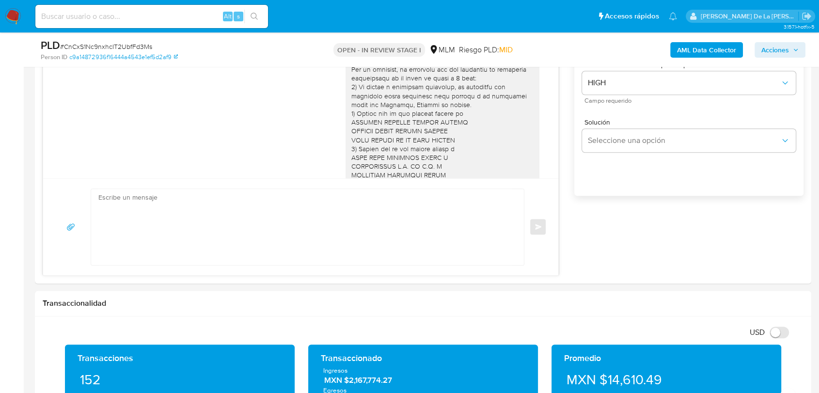
scroll to position [0, 0]
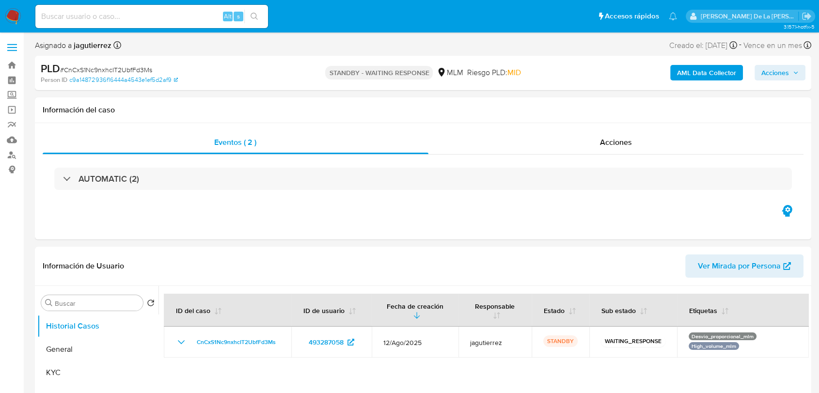
select select "10"
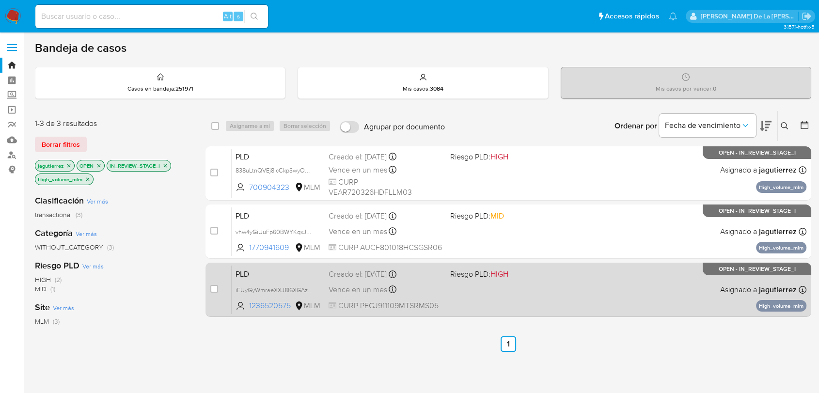
click at [504, 280] on div "PLD iEUyGyWmraeXXJ8l6XGAzLk2 1236520575 MLM Riesgo PLD: HIGH Creado el: [DATE] …" at bounding box center [519, 289] width 575 height 49
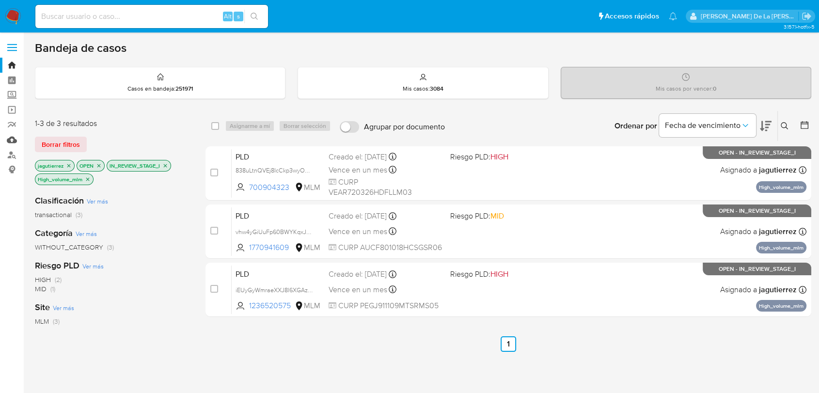
click at [9, 141] on link "Mulan" at bounding box center [57, 139] width 115 height 15
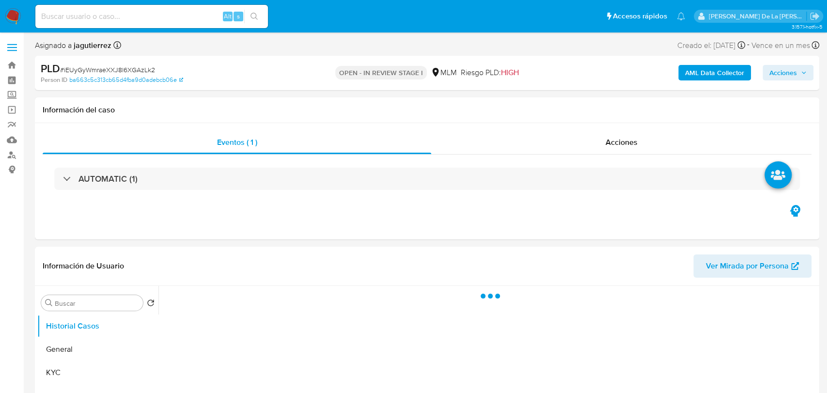
select select "10"
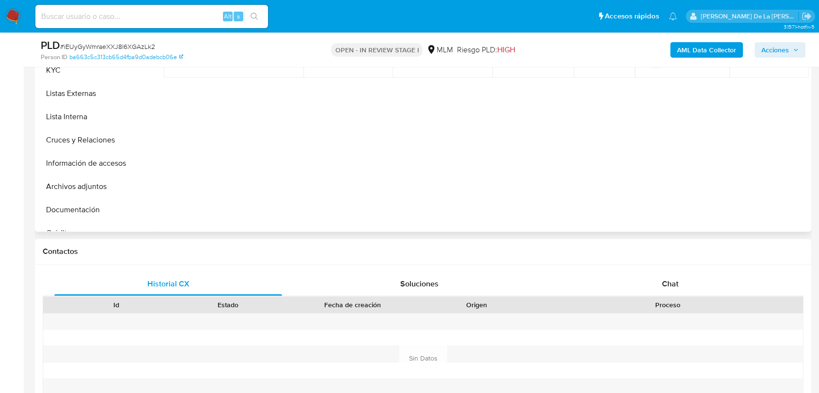
scroll to position [215, 0]
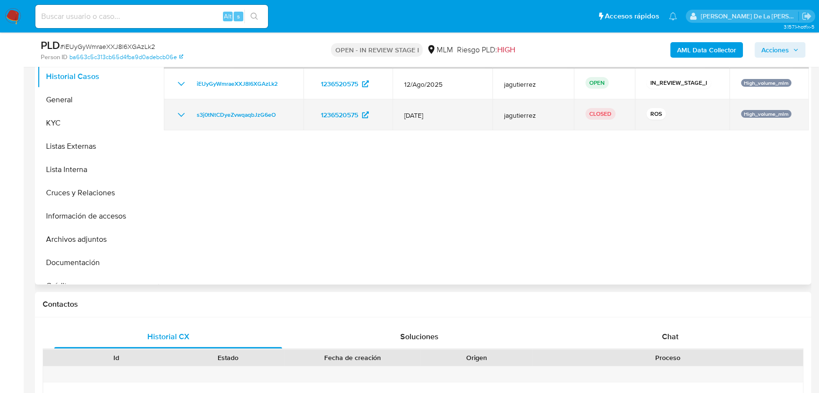
click at [182, 106] on td "s3j0tNtCDyeZvwqaqbJzG6eO" at bounding box center [234, 114] width 140 height 31
click at [178, 114] on icon "Mostrar/Ocultar" at bounding box center [181, 115] width 12 height 12
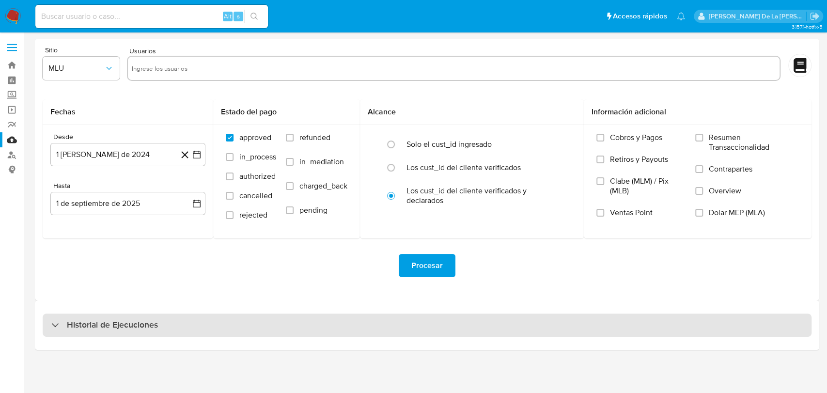
click at [101, 325] on h3 "Historial de Ejecuciones" at bounding box center [112, 325] width 91 height 12
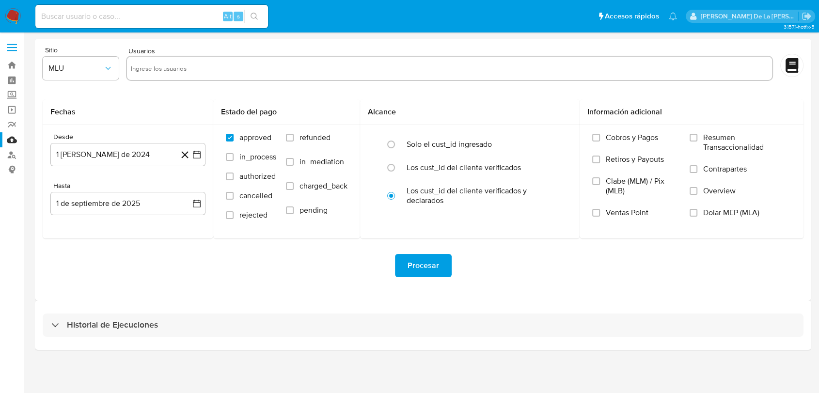
select select "10"
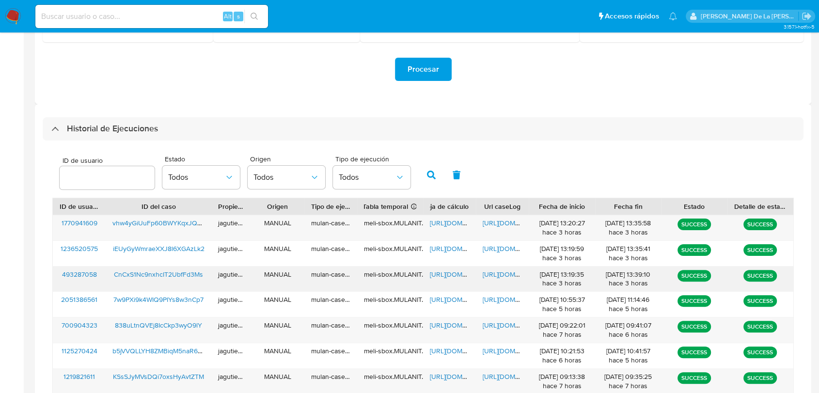
scroll to position [215, 0]
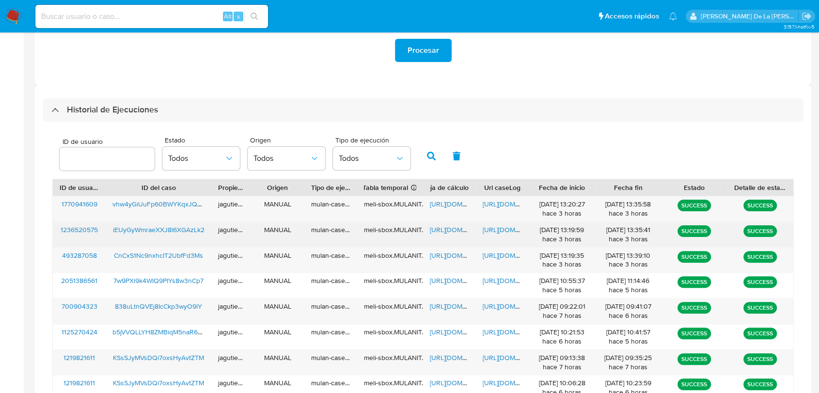
click at [440, 234] on span "[URL][DOMAIN_NAME]" at bounding box center [463, 230] width 67 height 10
click at [497, 230] on span "[URL][DOMAIN_NAME]" at bounding box center [516, 230] width 67 height 10
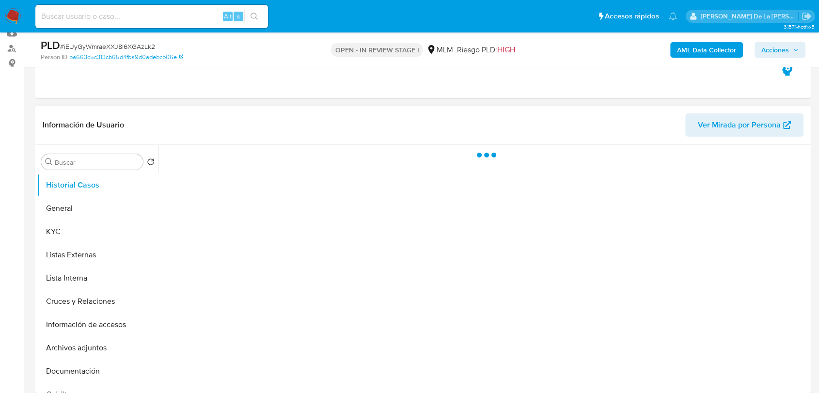
scroll to position [108, 0]
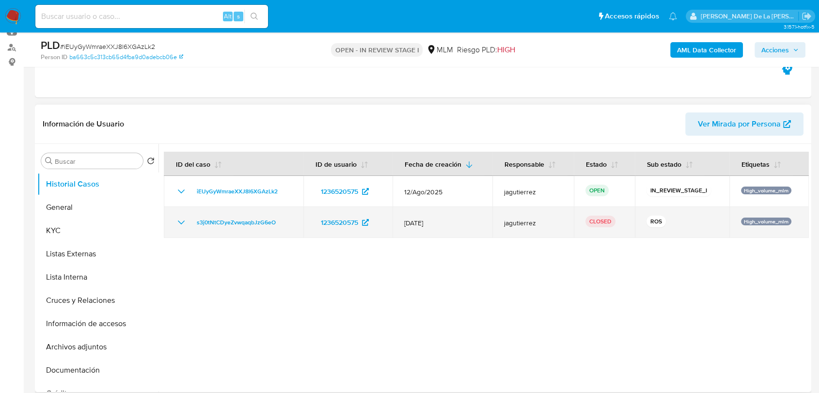
select select "10"
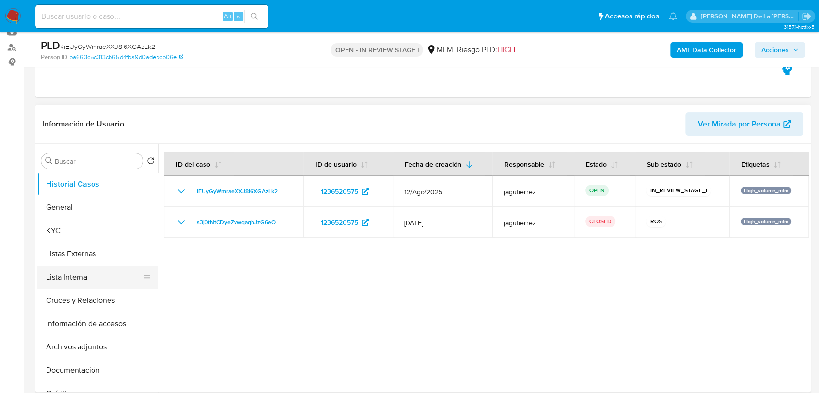
click at [79, 273] on button "Lista Interna" at bounding box center [93, 277] width 113 height 23
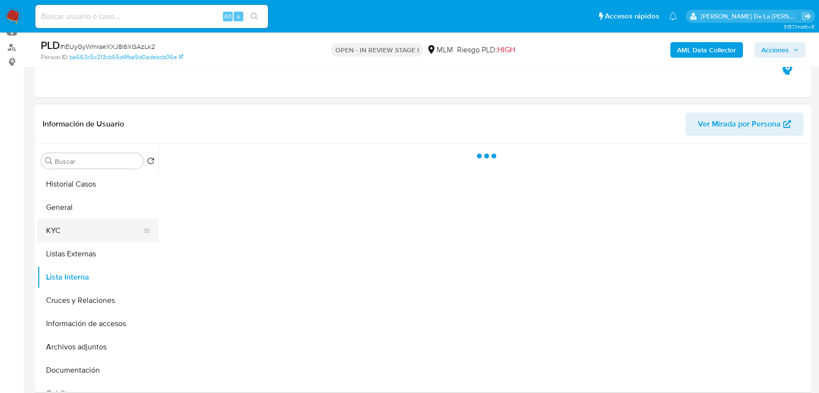
click at [92, 237] on button "KYC" at bounding box center [93, 230] width 113 height 23
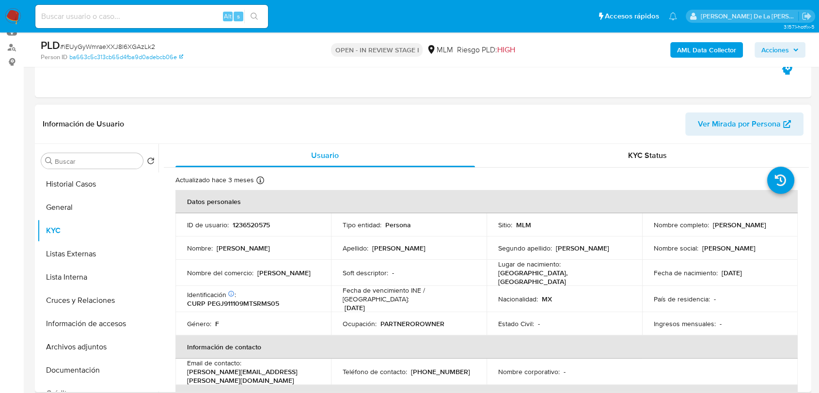
drag, startPoint x: 651, startPoint y: 230, endPoint x: 742, endPoint y: 230, distance: 91.1
click at [742, 229] on div "Nombre completo : Jessica Janeth Perez Gomez" at bounding box center [720, 225] width 132 height 9
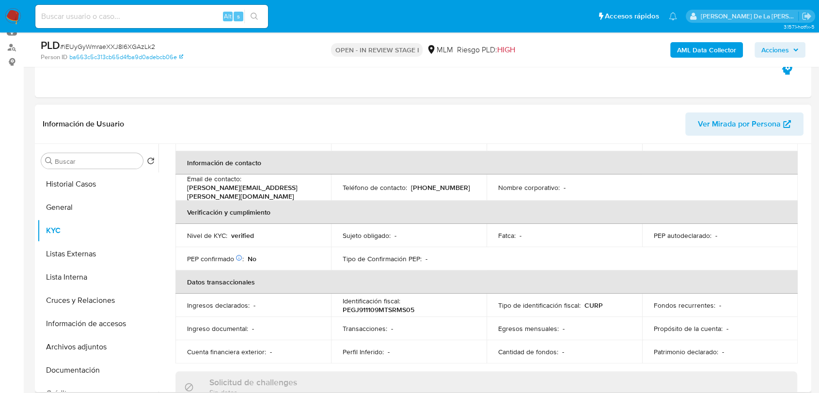
scroll to position [215, 0]
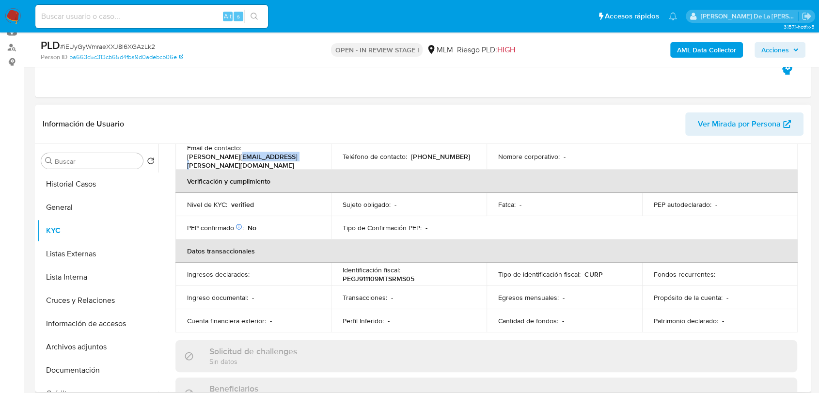
drag, startPoint x: 231, startPoint y: 151, endPoint x: 288, endPoint y: 154, distance: 57.8
click at [288, 154] on div "Email de contacto : jessica.perez@inzender.com.mx" at bounding box center [253, 156] width 132 height 26
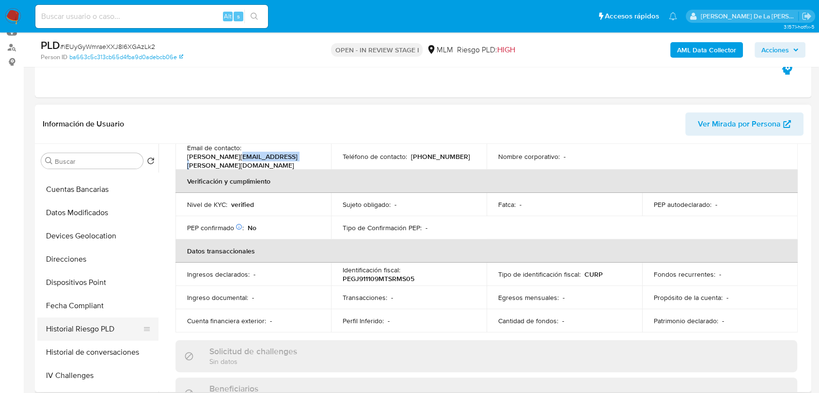
scroll to position [269, 0]
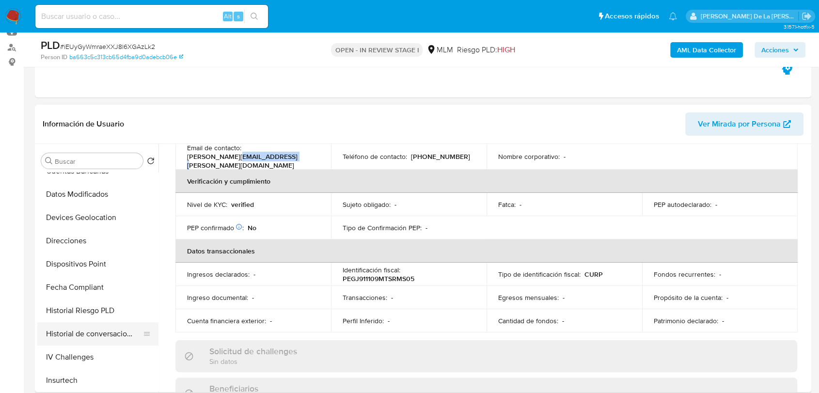
click at [91, 338] on button "Historial de conversaciones" at bounding box center [93, 333] width 113 height 23
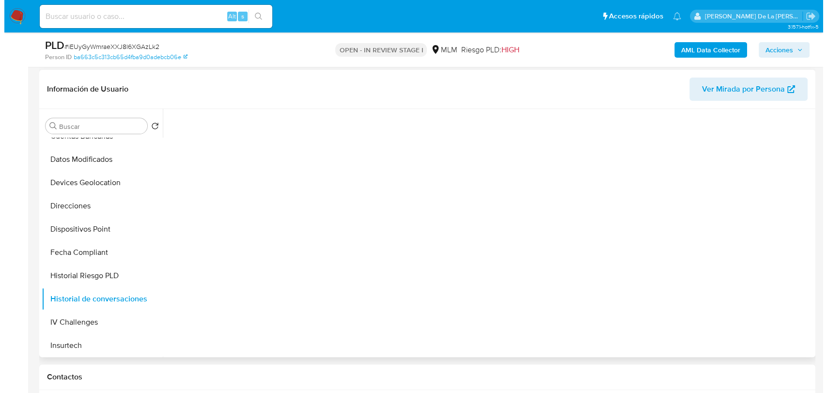
scroll to position [161, 0]
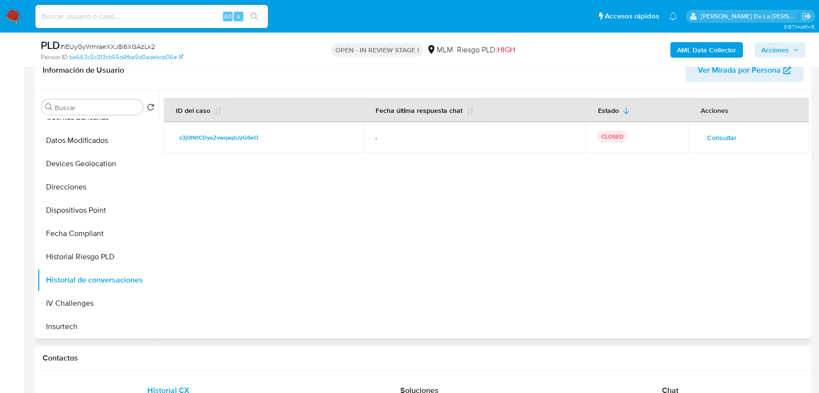
click at [710, 139] on span "Consultar" at bounding box center [722, 138] width 30 height 14
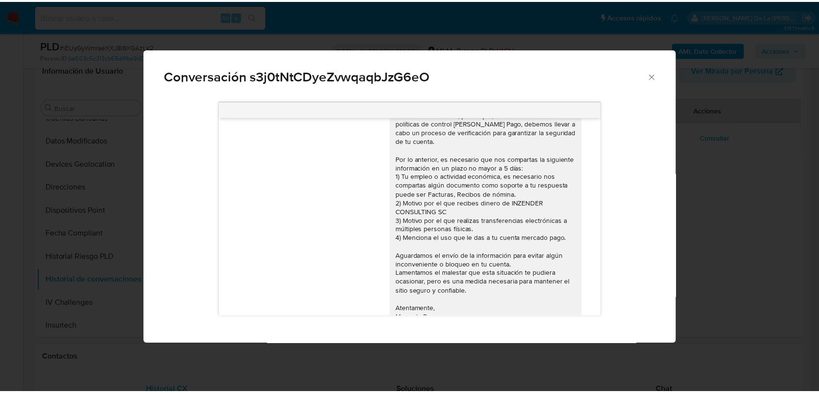
scroll to position [0, 0]
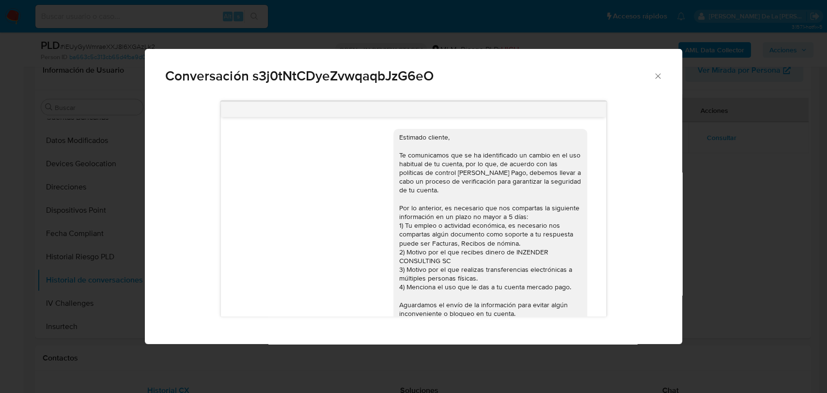
click at [660, 73] on icon "Cerrar" at bounding box center [658, 76] width 10 height 10
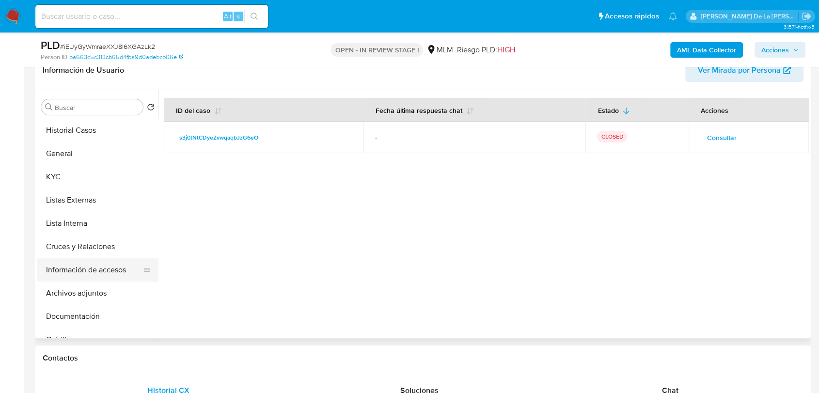
click at [94, 269] on button "Información de accesos" at bounding box center [93, 269] width 113 height 23
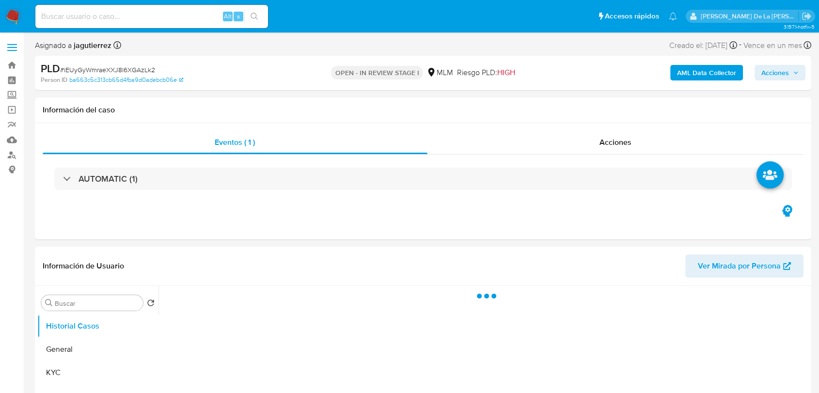
click at [107, 16] on input at bounding box center [151, 16] width 233 height 13
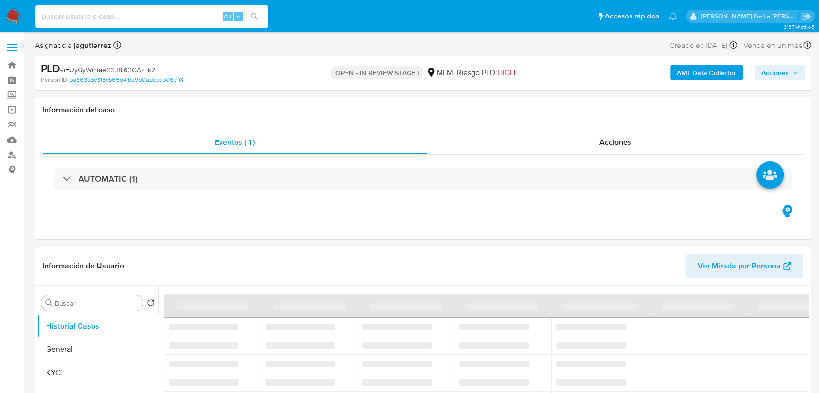
select select "10"
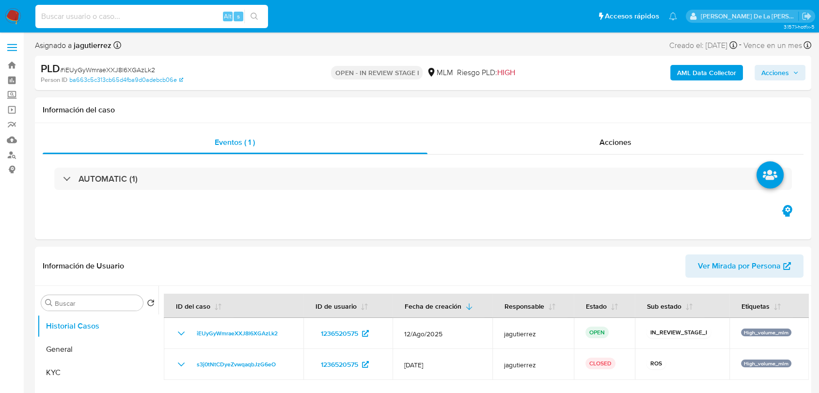
paste input "553968012"
type input "553968012"
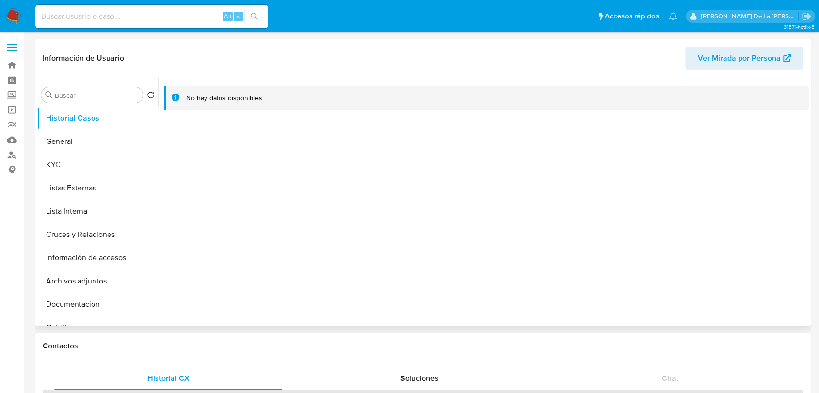
select select "10"
click at [98, 139] on button "General" at bounding box center [93, 141] width 113 height 23
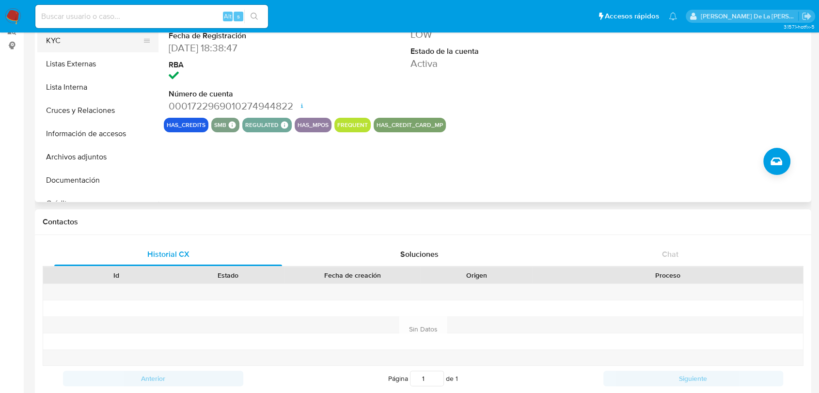
scroll to position [54, 0]
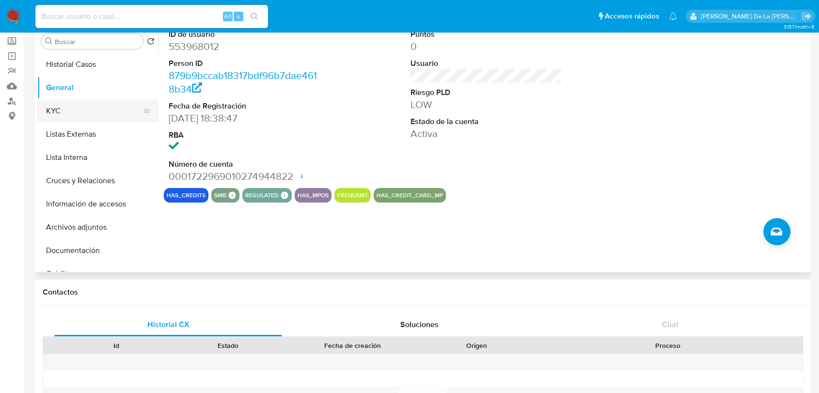
click at [91, 111] on button "KYC" at bounding box center [93, 110] width 113 height 23
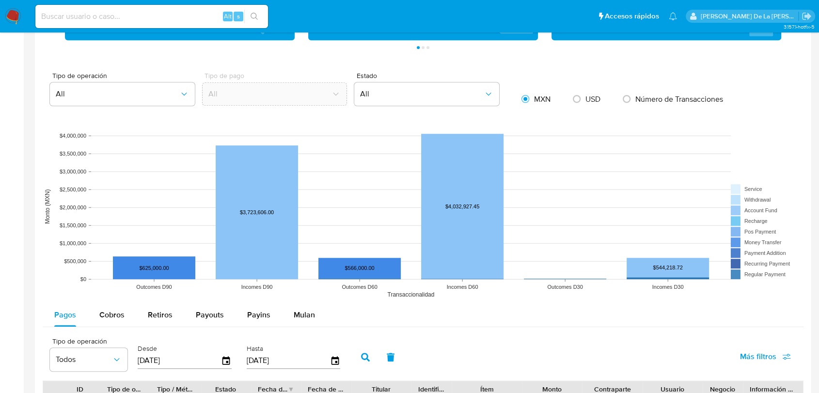
scroll to position [915, 0]
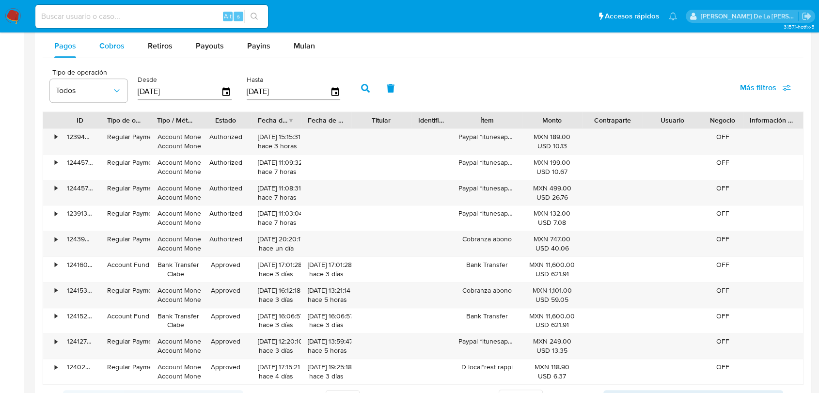
click at [113, 47] on span "Cobros" at bounding box center [111, 45] width 25 height 11
select select "10"
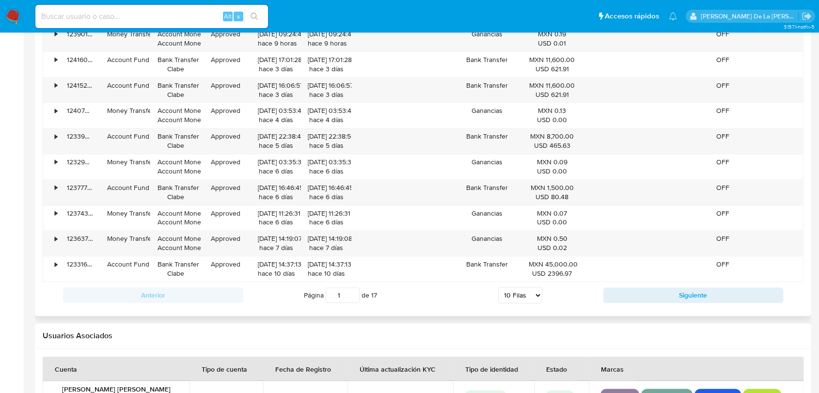
scroll to position [1023, 0]
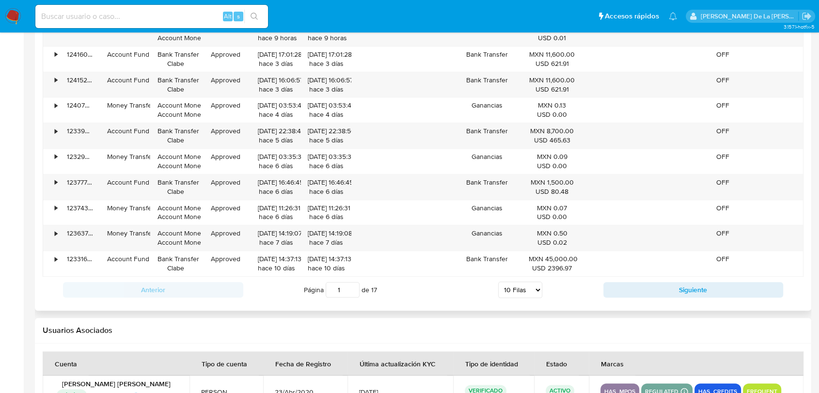
click at [627, 277] on div "Anterior Página 1 de 17 5 [PERSON_NAME] 10 [PERSON_NAME] 20 [PERSON_NAME] 25 [P…" at bounding box center [423, 290] width 761 height 26
click at [629, 281] on div "Anterior Página 1 de 17 5 [PERSON_NAME] 10 [PERSON_NAME] 20 [PERSON_NAME] 25 [P…" at bounding box center [423, 290] width 761 height 26
click at [625, 280] on div "Anterior Página 1 de 17 5 Filas 10 Filas 20 Filas 25 Filas 50 Filas 100 Filas S…" at bounding box center [423, 290] width 761 height 26
click at [632, 288] on button "Siguiente" at bounding box center [693, 290] width 180 height 16
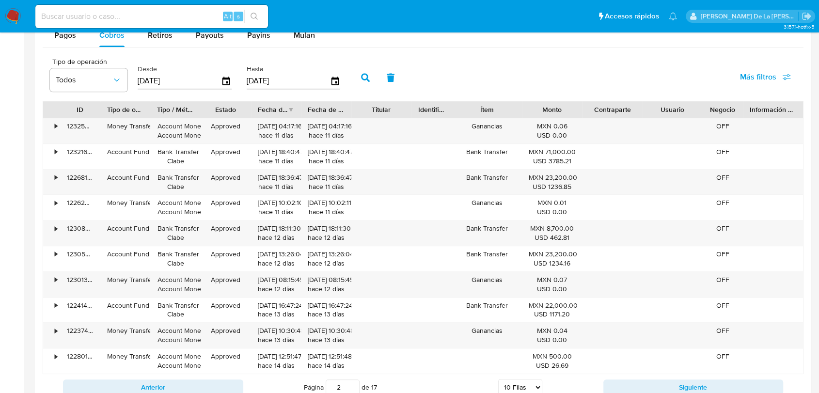
scroll to position [944, 0]
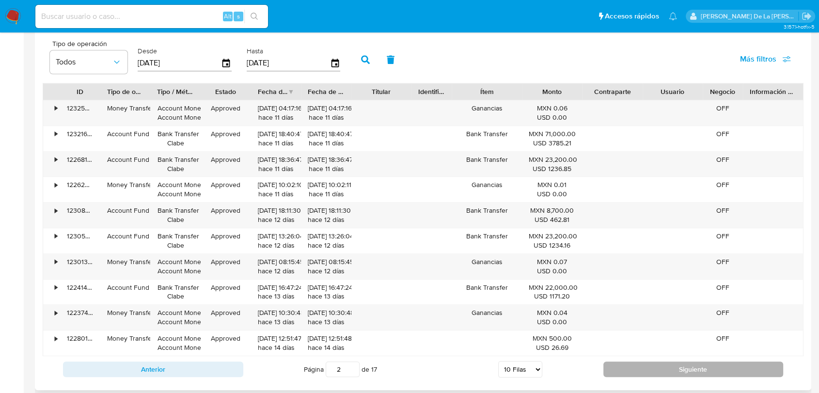
click at [625, 363] on button "Siguiente" at bounding box center [693, 370] width 180 height 16
type input "3"
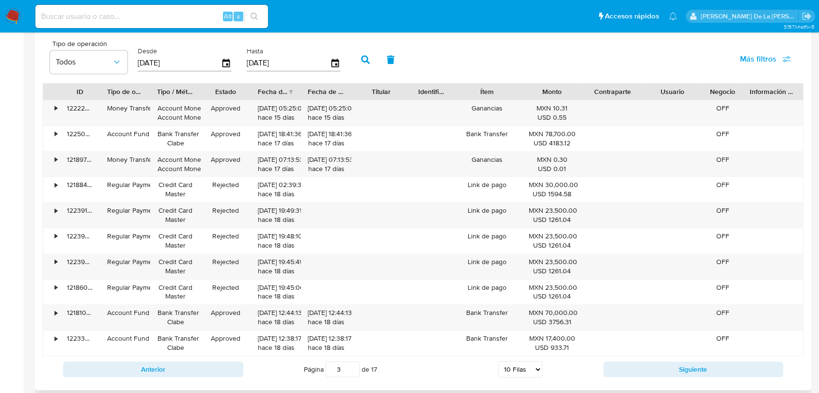
scroll to position [721, 0]
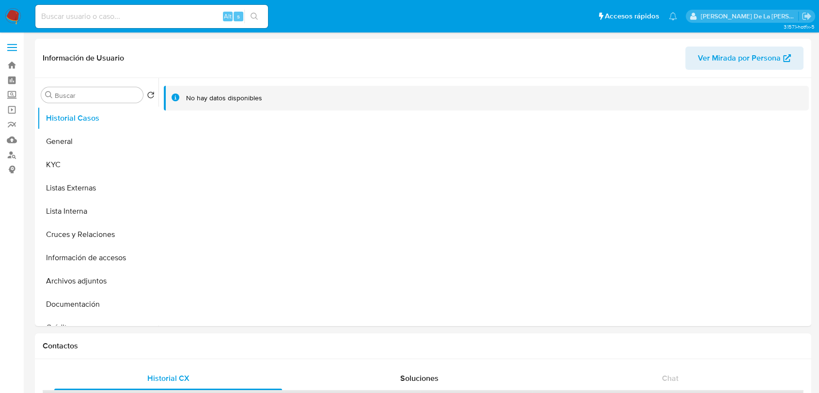
select select "10"
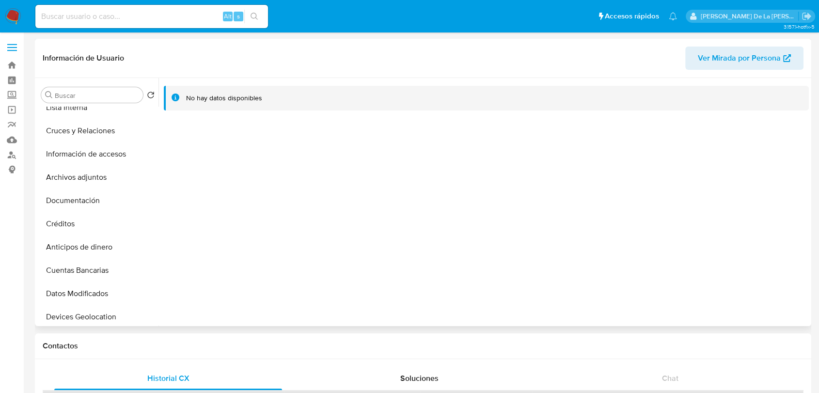
scroll to position [54, 0]
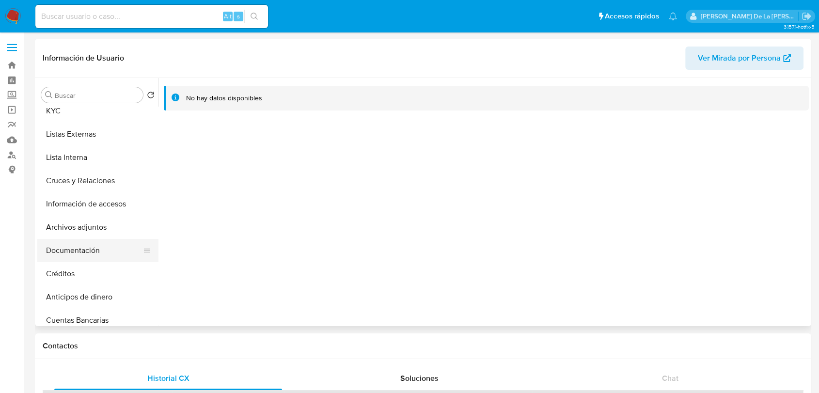
click at [81, 249] on button "Documentación" at bounding box center [93, 250] width 113 height 23
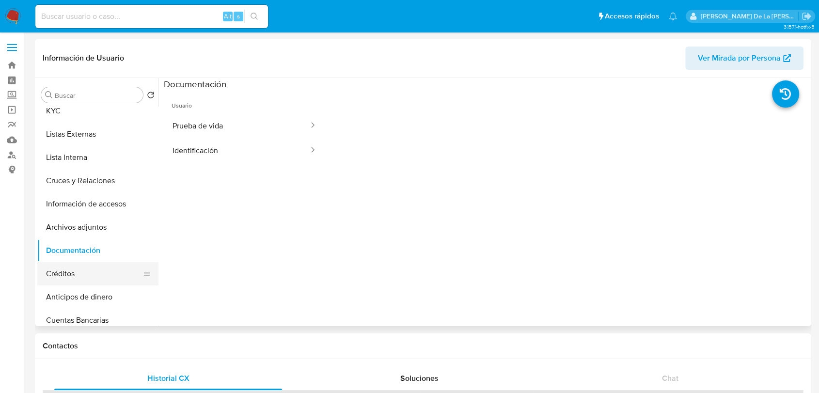
click at [85, 280] on button "Créditos" at bounding box center [93, 273] width 113 height 23
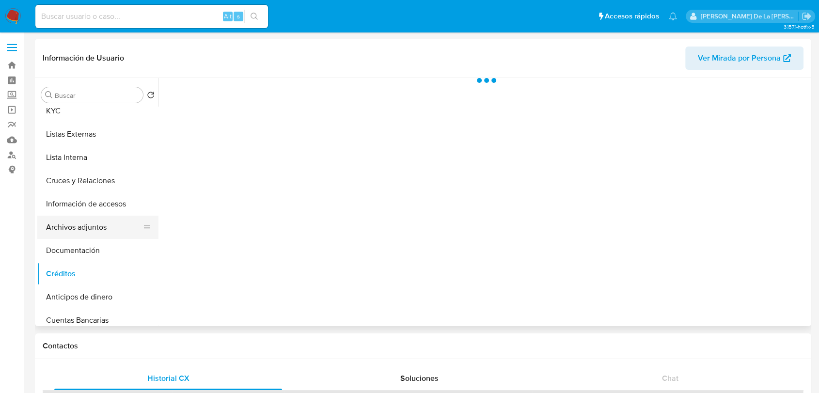
click at [96, 227] on button "Archivos adjuntos" at bounding box center [93, 227] width 113 height 23
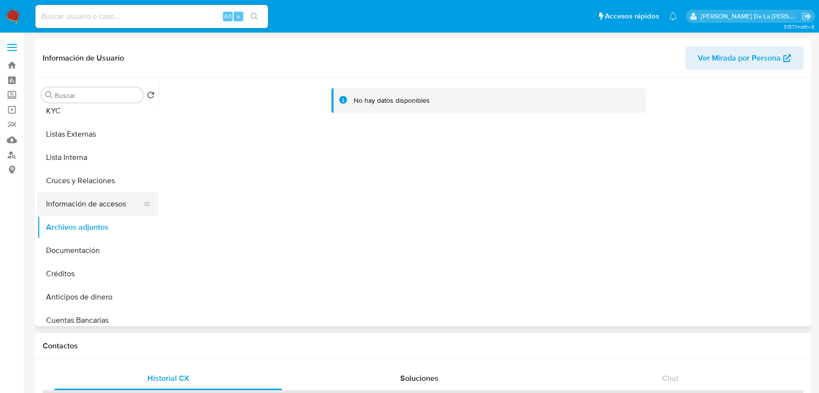
click at [92, 202] on button "Información de accesos" at bounding box center [93, 203] width 113 height 23
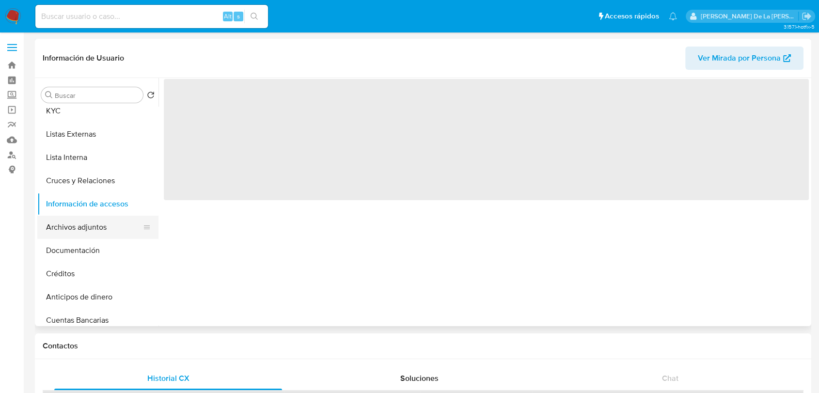
click at [88, 219] on button "Archivos adjuntos" at bounding box center [93, 227] width 113 height 23
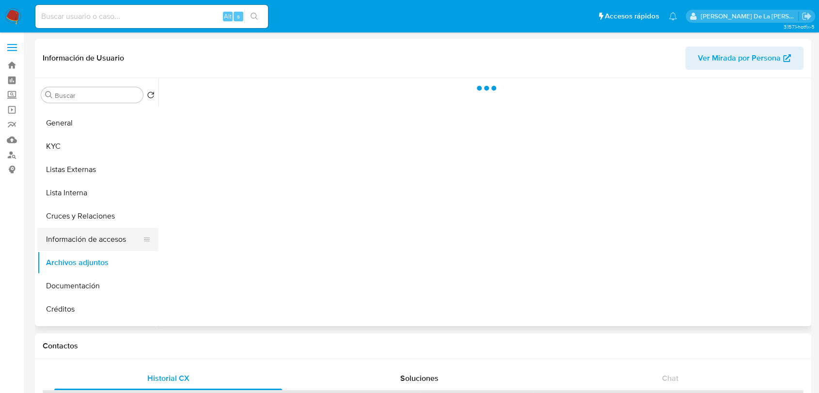
scroll to position [0, 0]
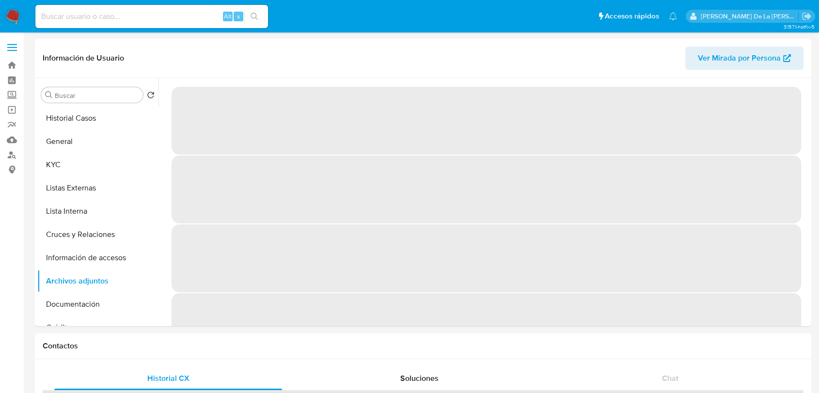
click at [20, 16] on img at bounding box center [13, 16] width 16 height 16
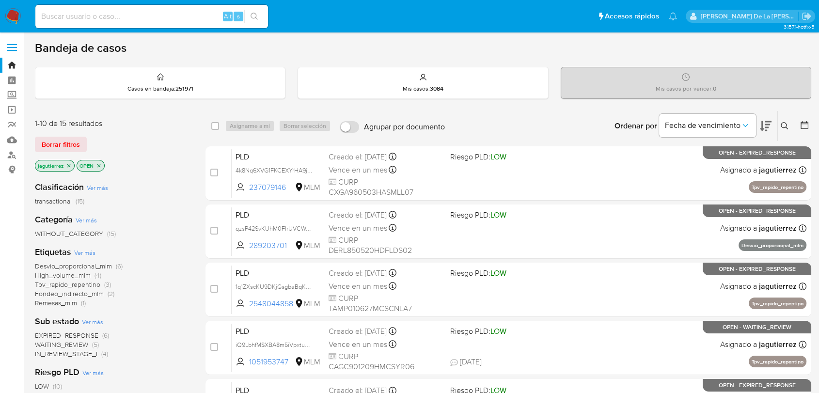
click at [61, 274] on span "High_volume_mlm" at bounding box center [63, 275] width 56 height 10
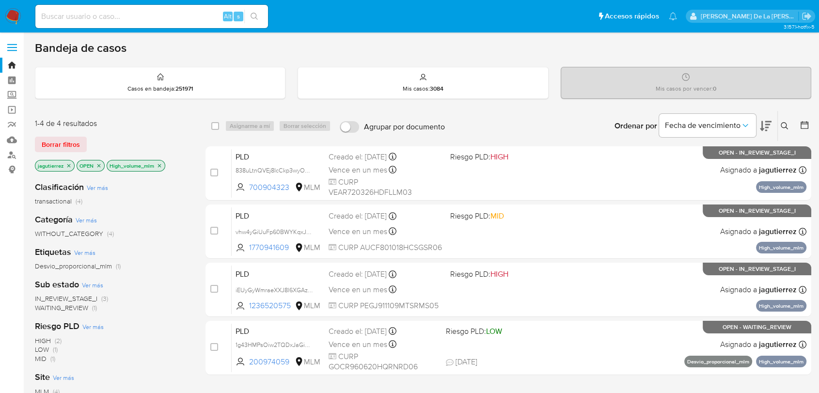
click at [73, 296] on span "IN_REVIEW_STAGE_I" at bounding box center [66, 299] width 63 height 10
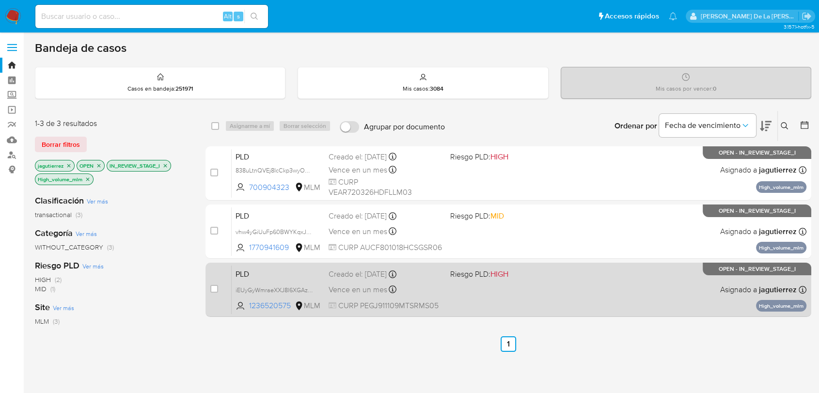
click at [501, 288] on div "PLD iEUyGyWmraeXXJ8l6XGAzLk2 1236520575 MLM Riesgo PLD: HIGH Creado el: 12/08/2…" at bounding box center [519, 289] width 575 height 49
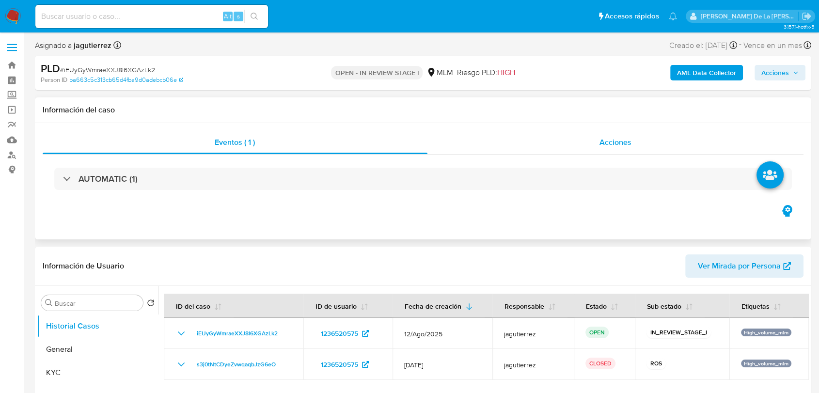
select select "10"
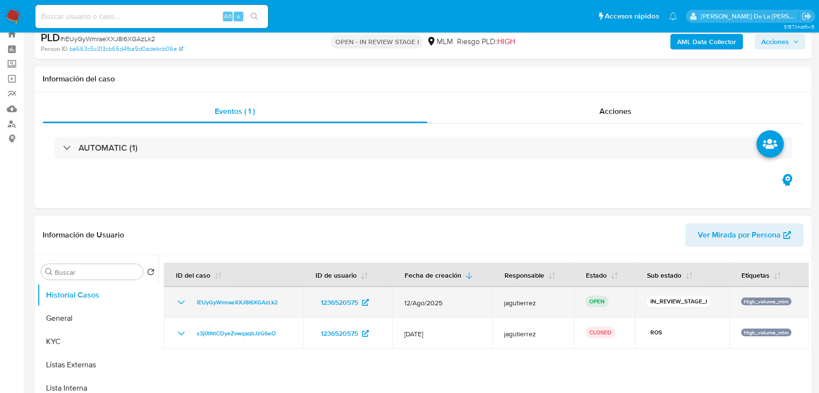
scroll to position [108, 0]
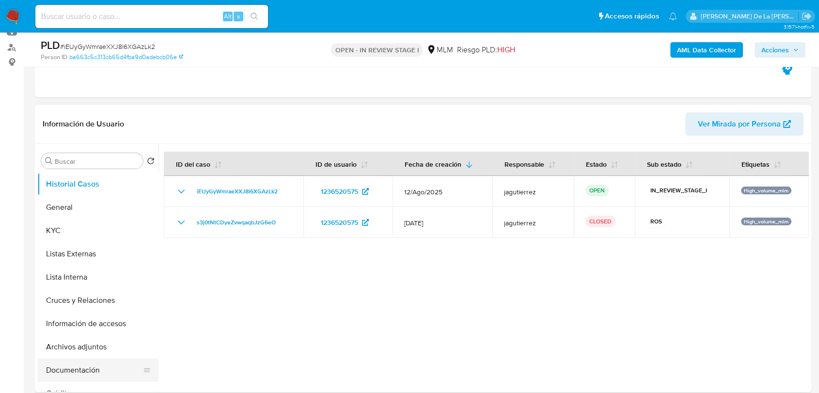
click at [78, 368] on button "Documentación" at bounding box center [93, 370] width 113 height 23
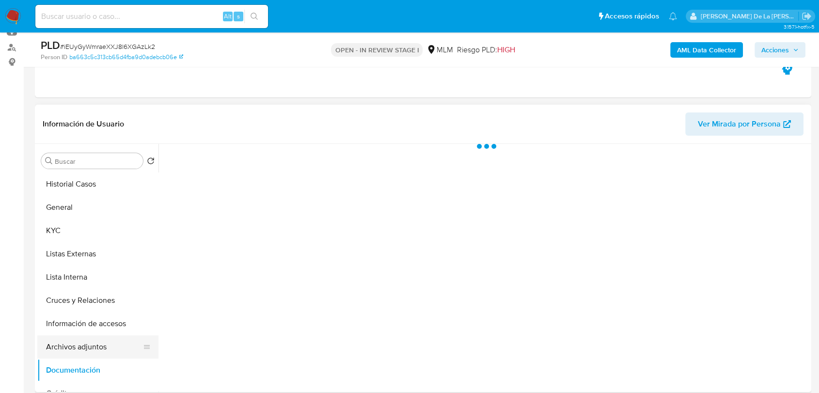
drag, startPoint x: 100, startPoint y: 344, endPoint x: 111, endPoint y: 346, distance: 11.3
click at [100, 345] on button "Archivos adjuntos" at bounding box center [93, 346] width 113 height 23
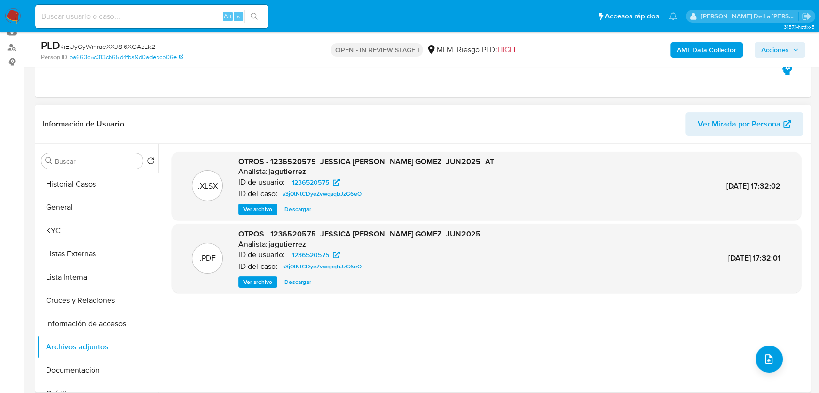
click at [261, 280] on span "Ver archivo" at bounding box center [257, 282] width 29 height 10
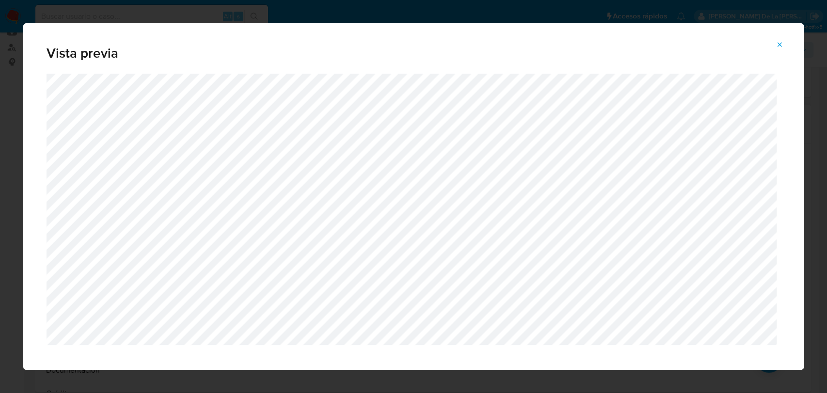
click at [786, 34] on div "Vista previa" at bounding box center [413, 48] width 781 height 50
click at [783, 40] on span "Attachment preview" at bounding box center [780, 45] width 8 height 14
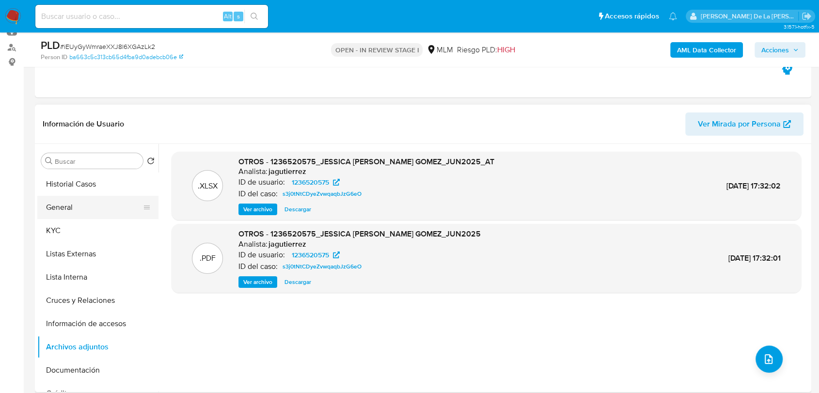
click at [70, 198] on button "General" at bounding box center [93, 207] width 113 height 23
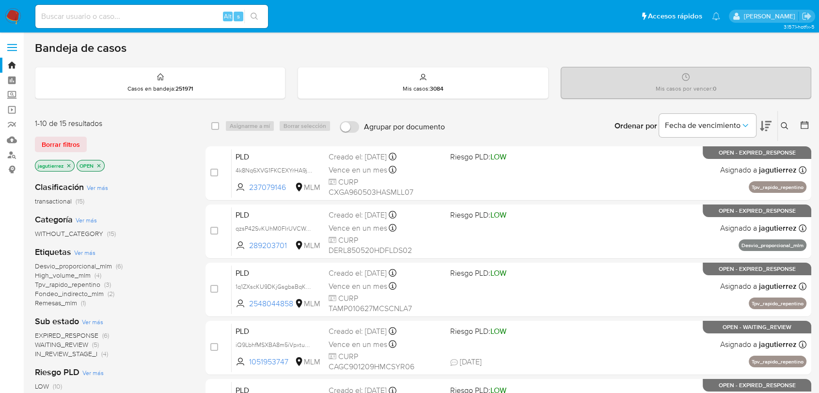
click at [62, 276] on span "High_volume_mlm" at bounding box center [63, 275] width 56 height 10
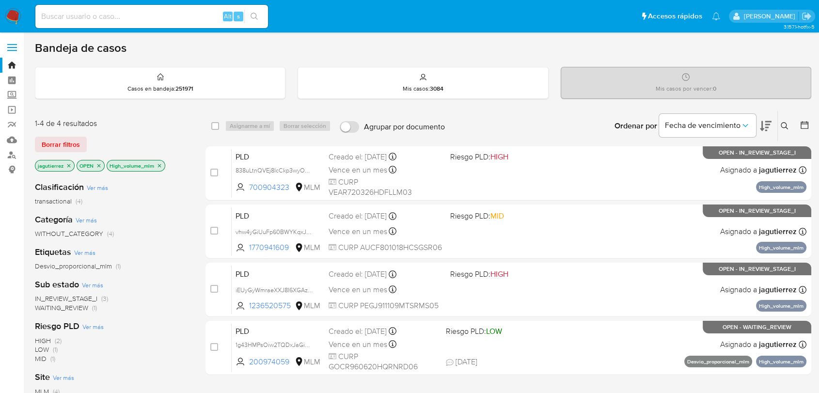
click at [62, 297] on span "IN_REVIEW_STAGE_I" at bounding box center [66, 299] width 63 height 10
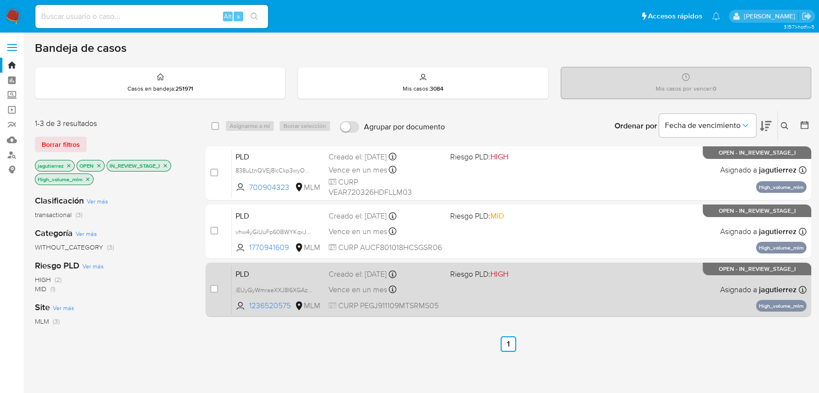
click at [538, 288] on div "PLD iEUyGyWmraeXXJ8l6XGAzLk2 1236520575 MLM Riesgo PLD: HIGH Creado el: 12/08/2…" at bounding box center [519, 289] width 575 height 49
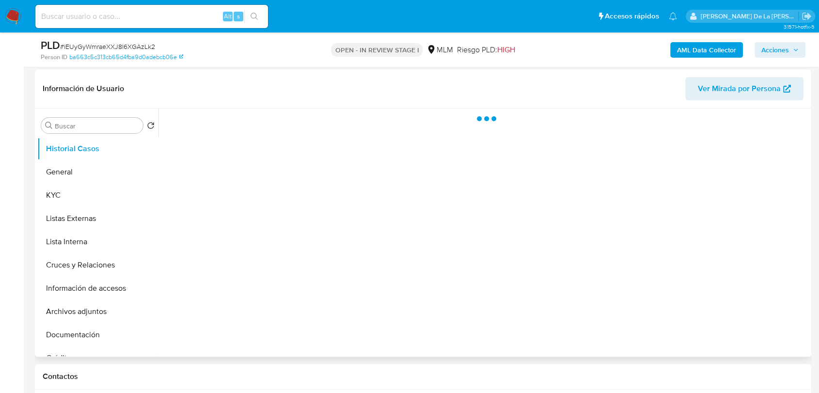
scroll to position [161, 0]
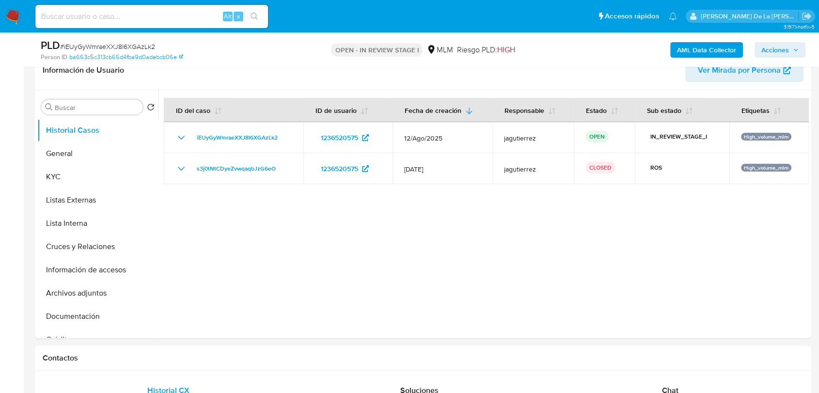
select select "10"
click at [75, 179] on button "KYC" at bounding box center [93, 176] width 113 height 23
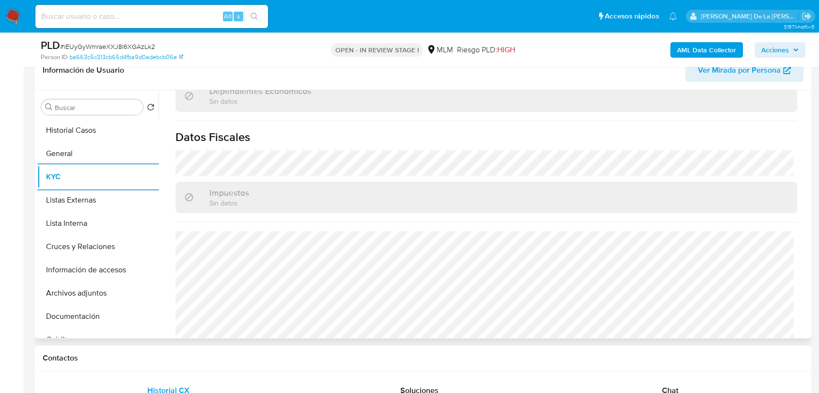
scroll to position [609, 0]
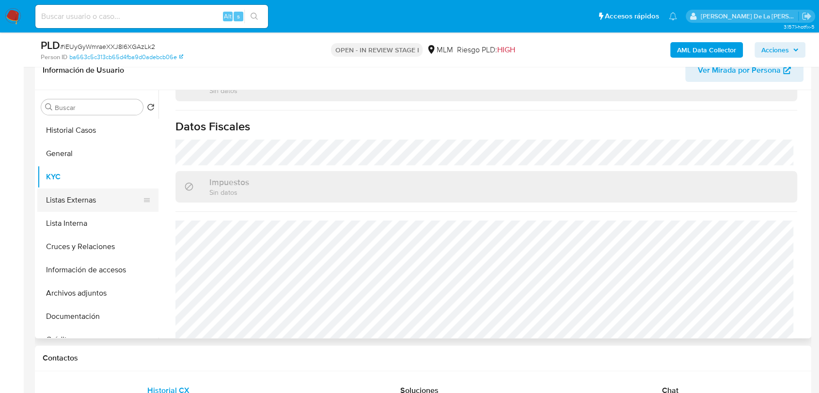
click at [95, 199] on button "Listas Externas" at bounding box center [93, 200] width 113 height 23
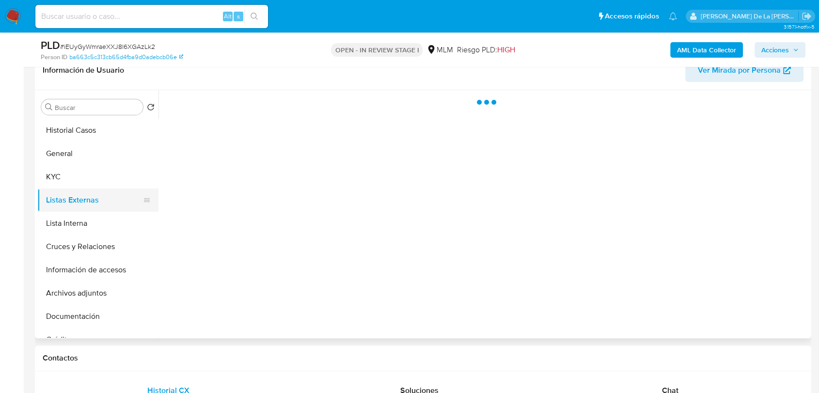
scroll to position [0, 0]
click at [89, 224] on button "Lista Interna" at bounding box center [93, 223] width 113 height 23
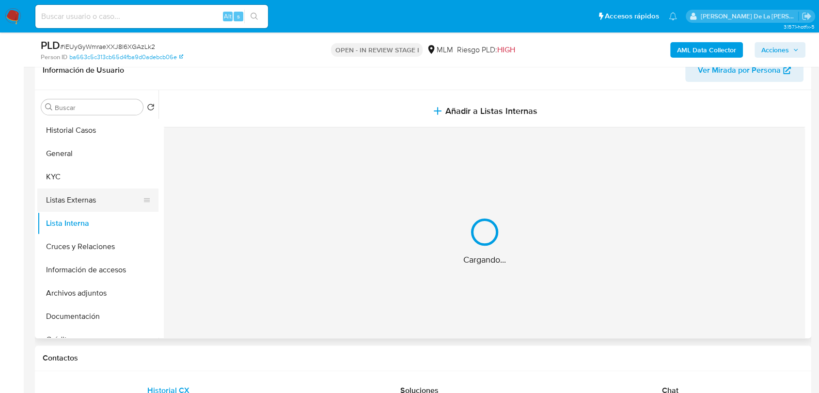
click at [93, 197] on button "Listas Externas" at bounding box center [93, 200] width 113 height 23
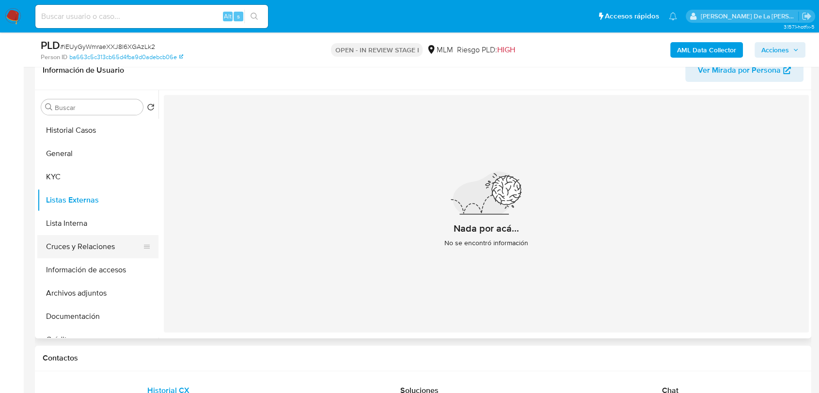
click at [90, 245] on button "Cruces y Relaciones" at bounding box center [93, 246] width 113 height 23
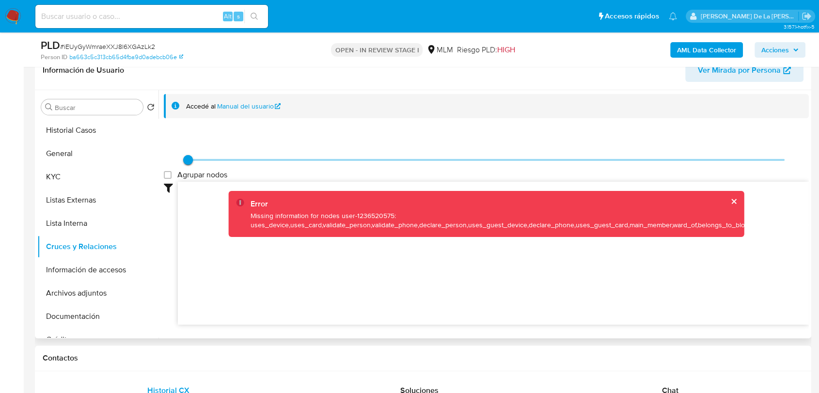
click at [516, 299] on icon at bounding box center [493, 252] width 631 height 141
click at [735, 199] on div "Error" at bounding box center [501, 204] width 501 height 11
click at [734, 199] on div "Error" at bounding box center [501, 204] width 501 height 11
drag, startPoint x: 729, startPoint y: 199, endPoint x: 587, endPoint y: 201, distance: 142.0
click at [730, 199] on button "cerrar" at bounding box center [733, 201] width 6 height 6
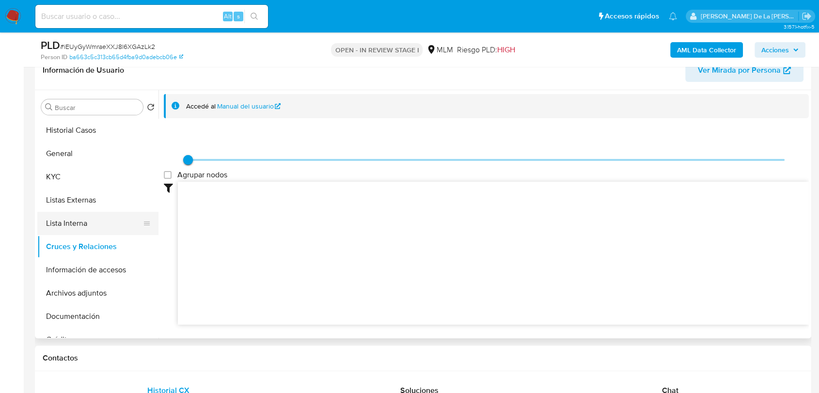
click at [91, 226] on button "Lista Interna" at bounding box center [93, 223] width 113 height 23
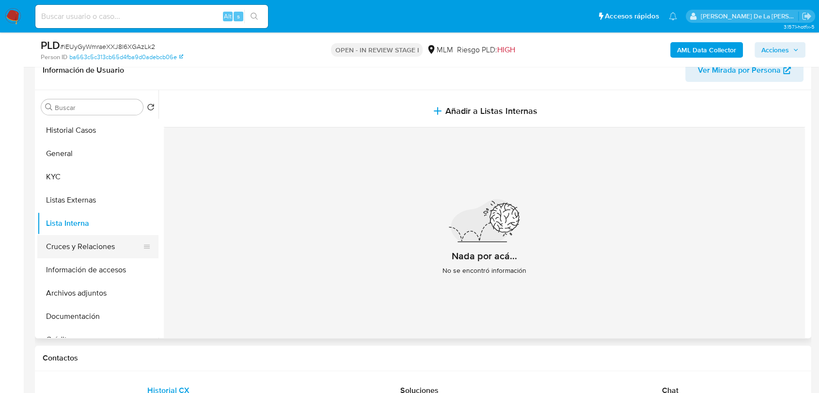
click at [86, 241] on button "Cruces y Relaciones" at bounding box center [93, 246] width 113 height 23
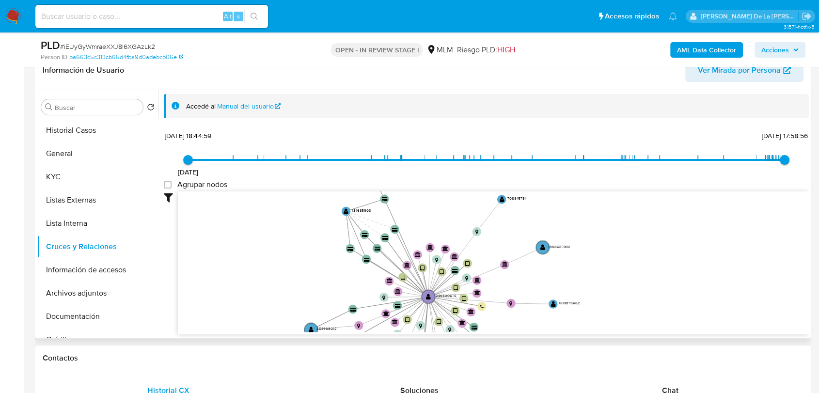
drag, startPoint x: 410, startPoint y: 254, endPoint x: 411, endPoint y: 300, distance: 45.6
click at [409, 304] on icon "device-6474cb1308813b001826f72b  user-1236520575  1236520575 device-63cf46c80…" at bounding box center [493, 261] width 631 height 141
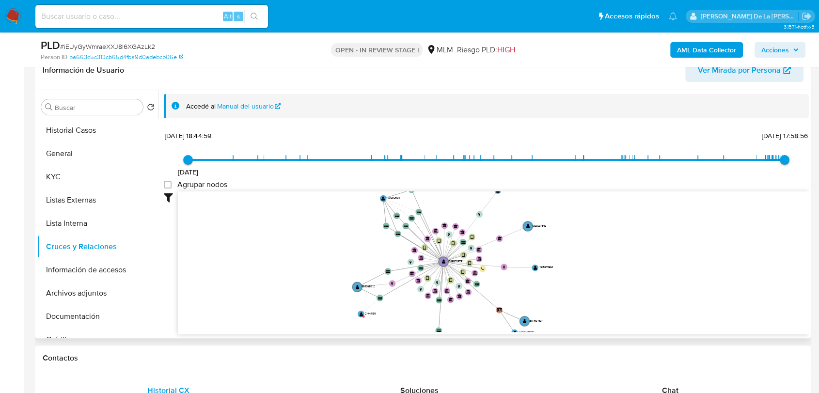
drag, startPoint x: 420, startPoint y: 286, endPoint x: 430, endPoint y: 268, distance: 20.4
click at [430, 268] on icon "device-6474cb1308813b001826f72b  user-1236520575  1236520575 device-63cf46c80…" at bounding box center [493, 261] width 631 height 141
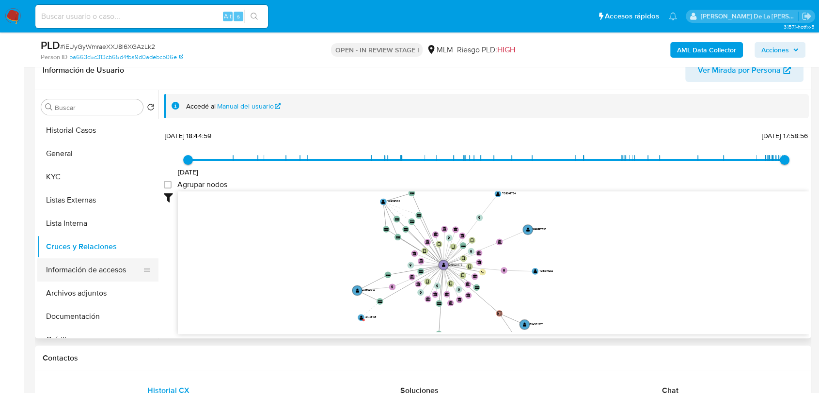
click at [94, 263] on button "Información de accesos" at bounding box center [93, 269] width 113 height 23
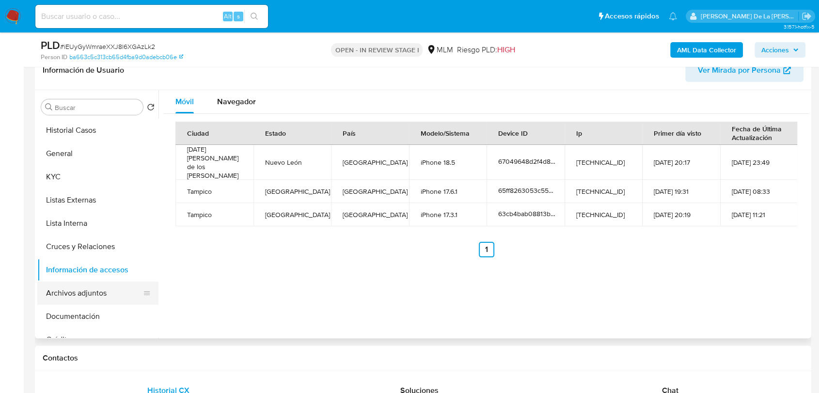
click at [71, 292] on button "Archivos adjuntos" at bounding box center [93, 293] width 113 height 23
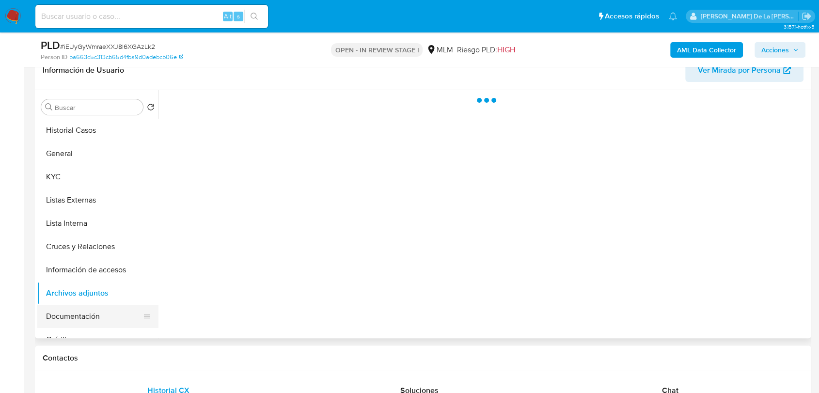
click at [66, 316] on button "Documentación" at bounding box center [93, 316] width 113 height 23
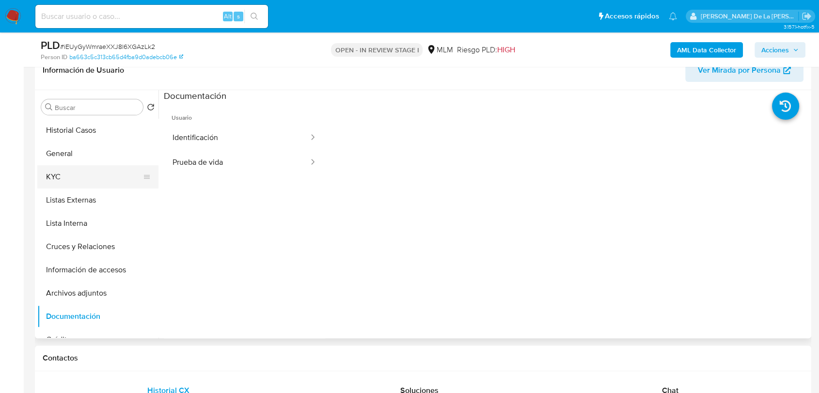
click at [84, 167] on button "KYC" at bounding box center [93, 176] width 113 height 23
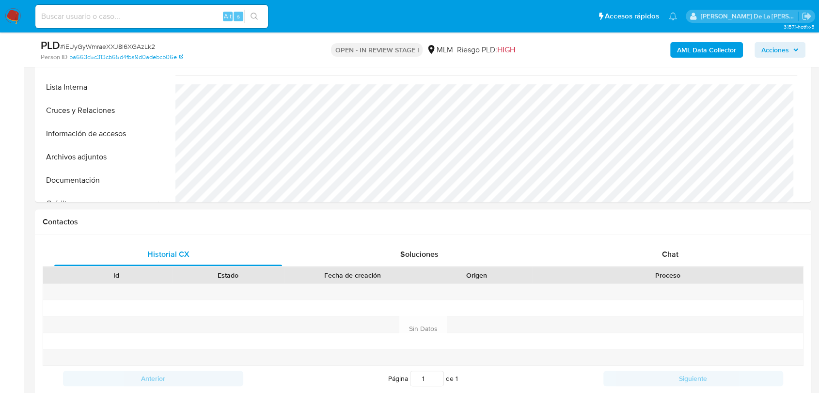
scroll to position [430, 0]
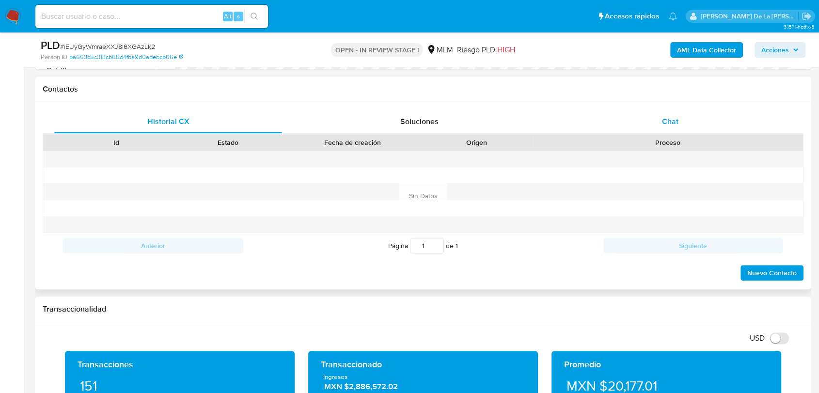
click at [671, 110] on div "Chat" at bounding box center [670, 121] width 228 height 23
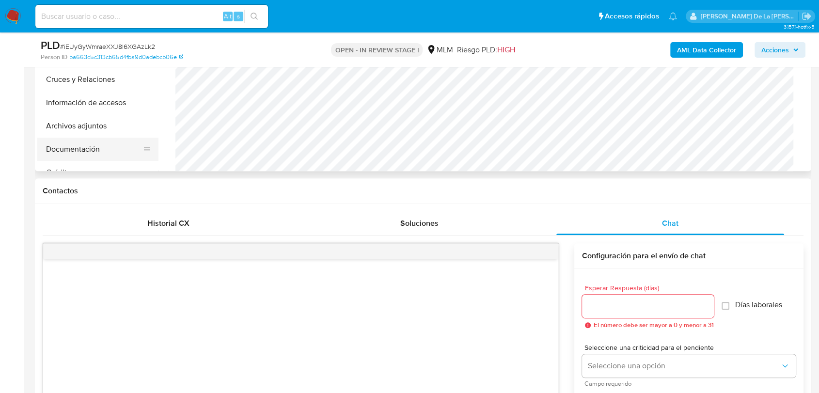
scroll to position [161, 0]
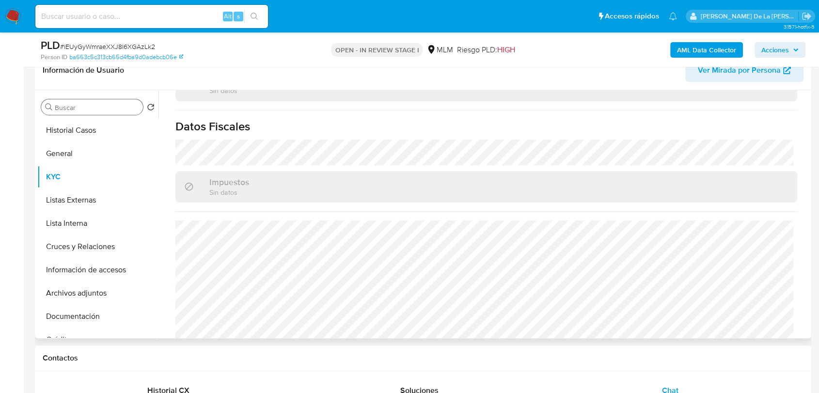
click at [82, 110] on input "Buscar" at bounding box center [97, 107] width 84 height 9
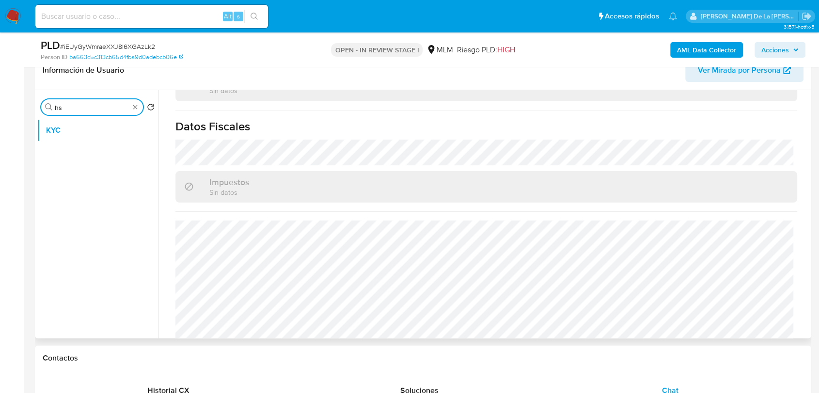
type input "h"
type input "conver"
click at [85, 146] on button "Historial de conversaciones" at bounding box center [93, 153] width 113 height 23
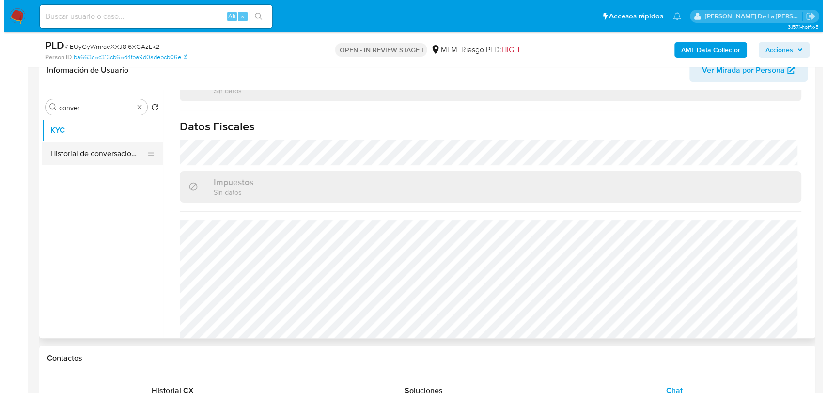
scroll to position [0, 0]
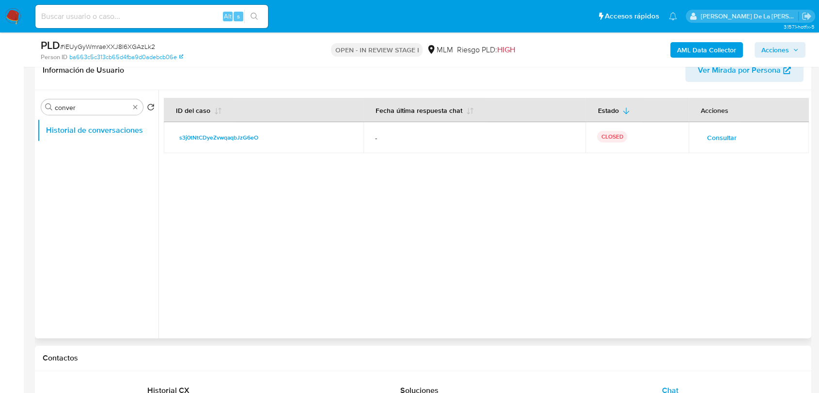
click at [724, 137] on span "Consultar" at bounding box center [722, 138] width 30 height 14
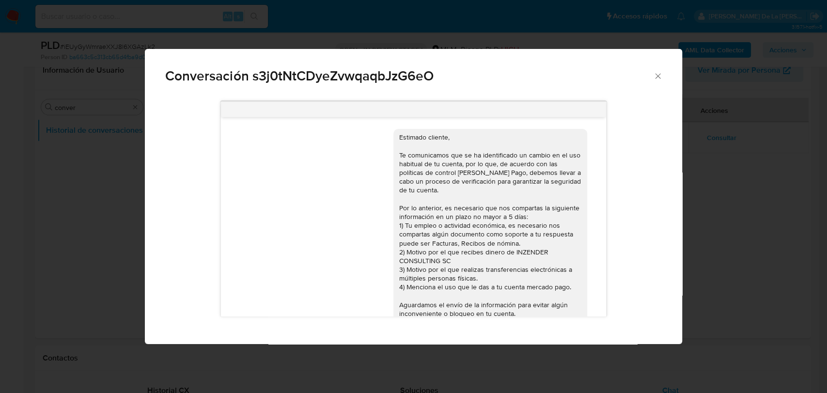
scroll to position [77, 0]
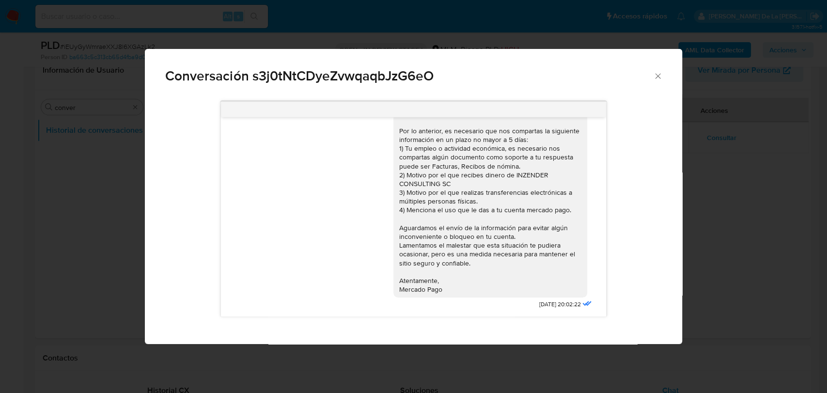
click at [435, 288] on div "Estimado cliente, Te comunicamos que se ha identificado un cambio en el uso hab…" at bounding box center [490, 175] width 182 height 238
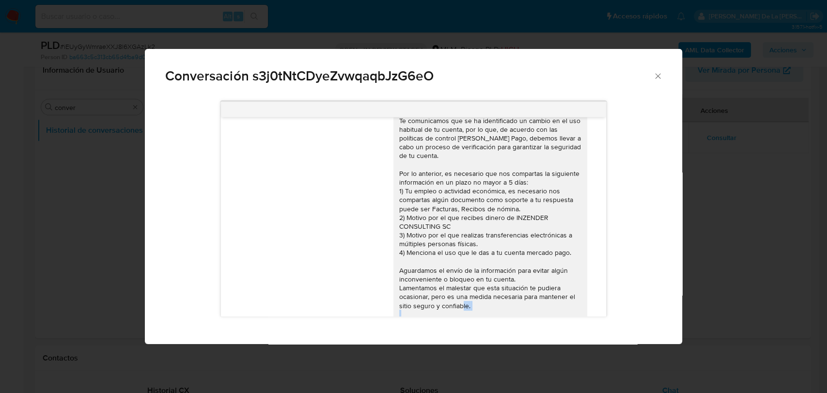
scroll to position [0, 0]
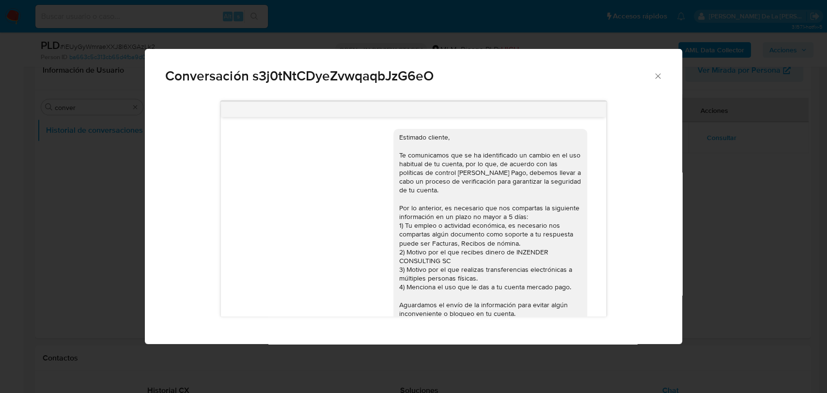
click at [402, 134] on div "Estimado cliente, Te comunicamos que se ha identificado un cambio en el uso hab…" at bounding box center [490, 252] width 182 height 238
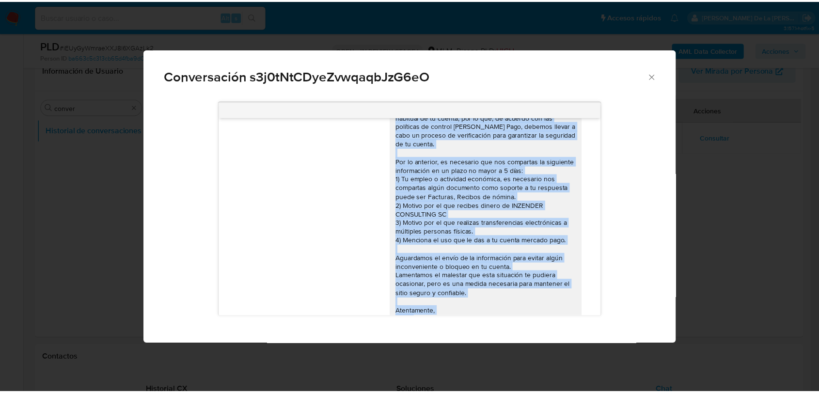
scroll to position [70, 0]
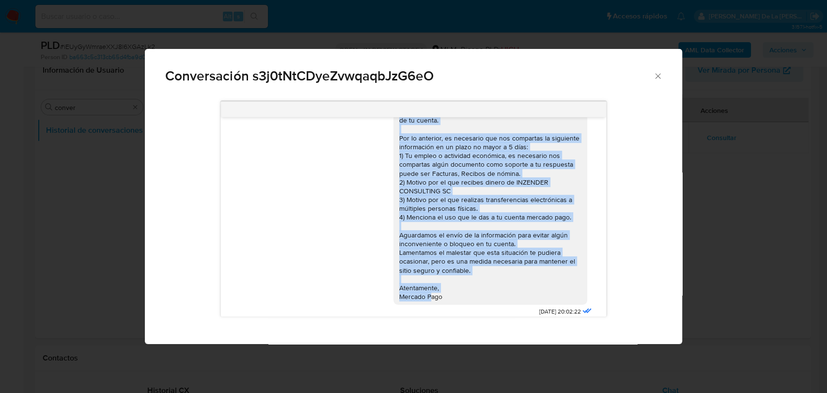
copy div "Estimado cliente, Te comunicamos que se ha identificado un cambio en el uso hab…"
click at [718, 186] on div "Conversación s3j0tNtCDyeZvwqaqbJzG6eO 14/07/2025 20:02:22" at bounding box center [413, 196] width 827 height 393
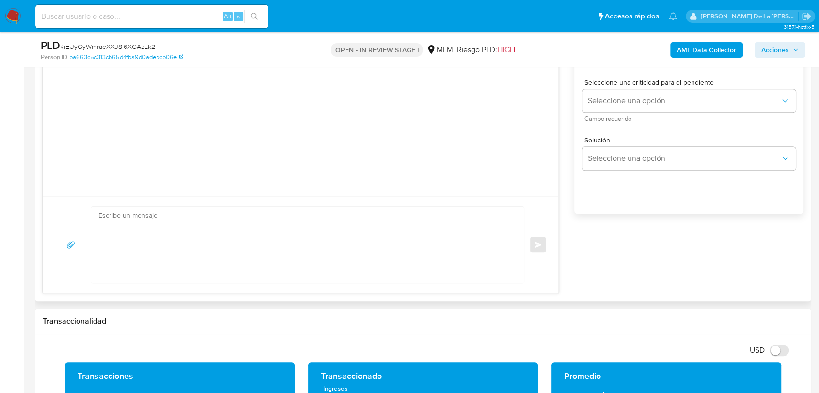
scroll to position [592, 0]
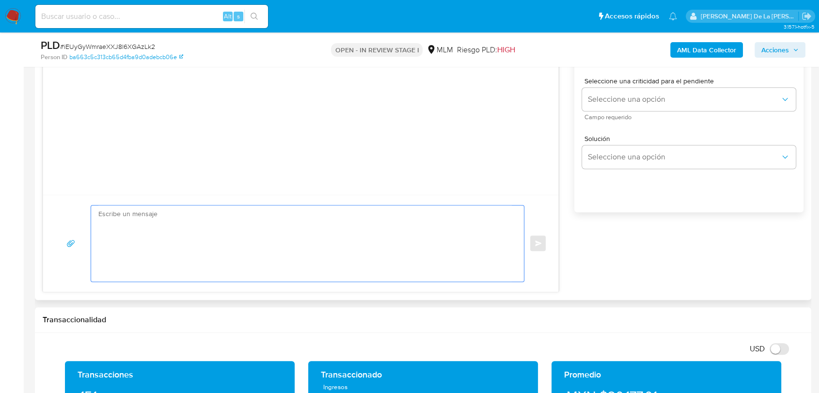
click at [184, 237] on textarea at bounding box center [304, 243] width 413 height 76
paste textarea "Estimado cliente, Te comunicamos que se ha identificado un cambio en el uso hab…"
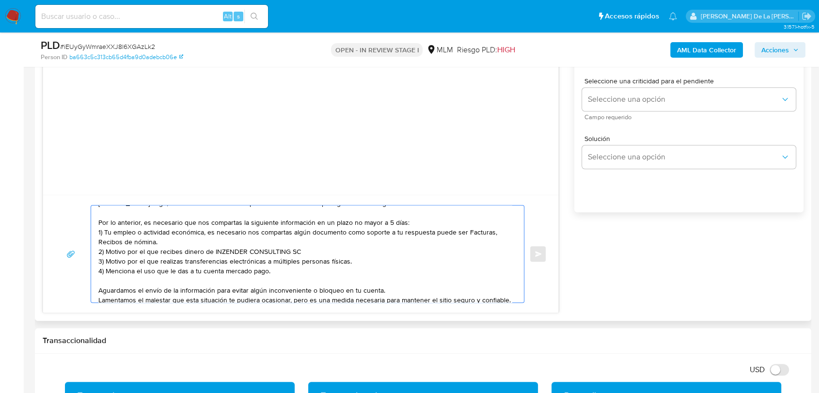
scroll to position [0, 0]
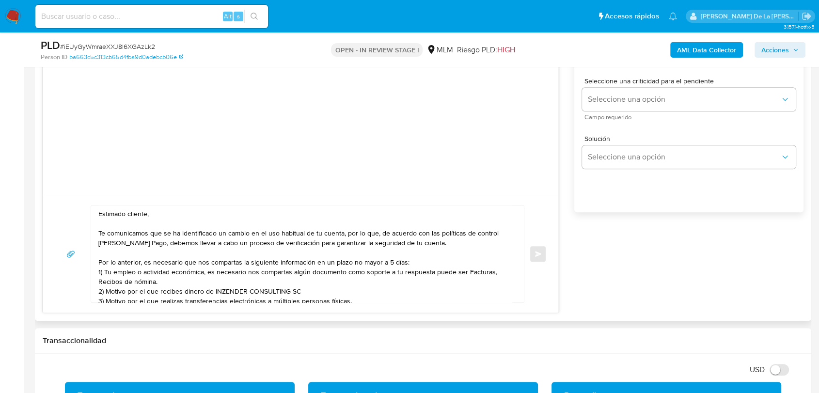
drag, startPoint x: 95, startPoint y: 232, endPoint x: 345, endPoint y: 244, distance: 250.4
click at [345, 244] on div "Estimado cliente, Te comunicamos que se ha identificado un cambio en el uso hab…" at bounding box center [305, 253] width 428 height 97
click at [415, 246] on textarea "Estimado cliente, Te comunicamos que se ha identificado un cambio en el uso hab…" at bounding box center [304, 253] width 413 height 97
drag, startPoint x: 419, startPoint y: 246, endPoint x: 81, endPoint y: 237, distance: 337.9
click at [81, 237] on div "Estimado cliente, Te comunicamos que se ha identificado un cambio en el uso hab…" at bounding box center [301, 254] width 492 height 98
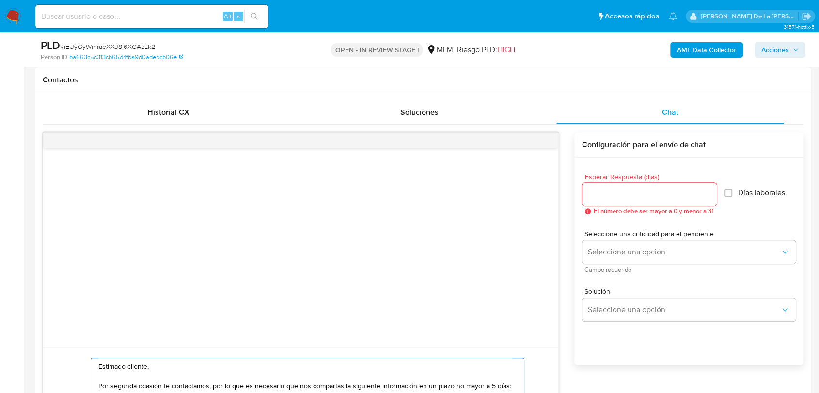
scroll to position [430, 0]
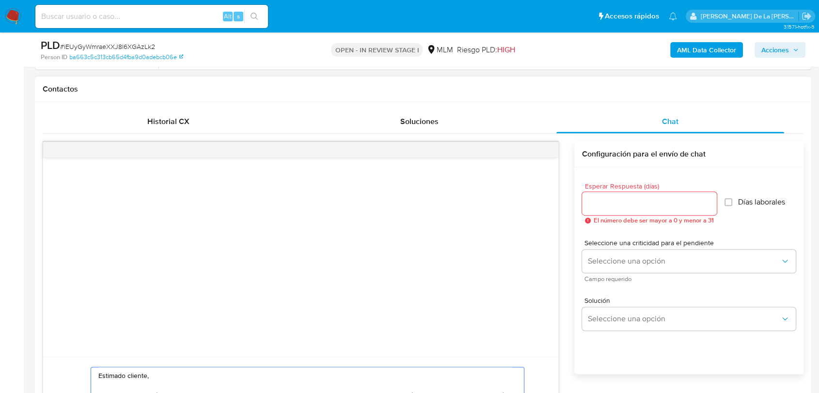
type textarea "Estimado cliente, Por segunda ocasión te contactamos, por lo que es necesario q…"
click at [611, 214] on div at bounding box center [649, 203] width 135 height 23
click at [601, 203] on input "Esperar Respuesta (días)" at bounding box center [649, 203] width 135 height 13
type input "5"
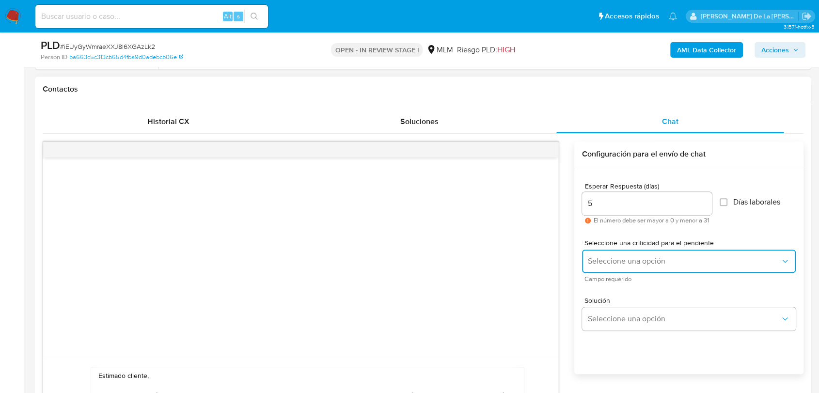
click at [601, 269] on button "Seleccione una opción" at bounding box center [689, 261] width 214 height 23
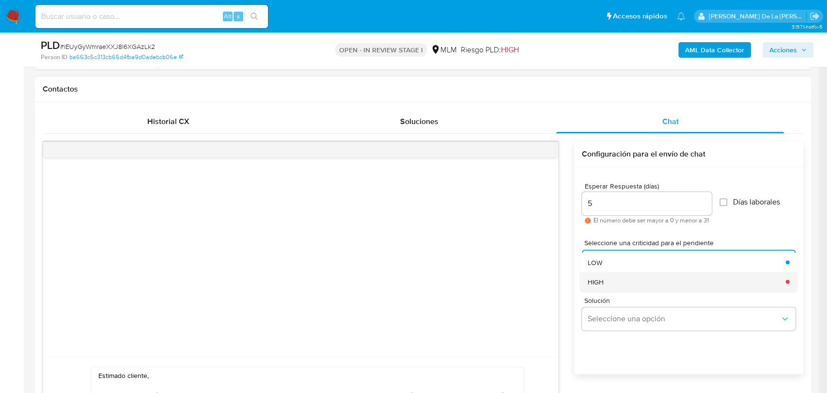
click at [601, 282] on span "HIGH" at bounding box center [595, 281] width 16 height 9
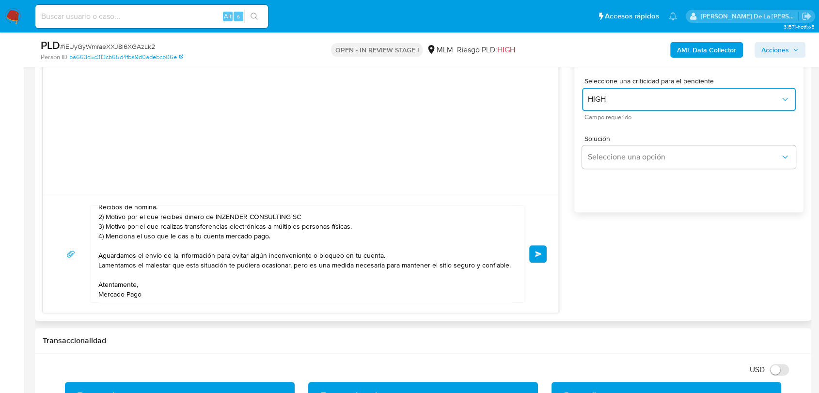
scroll to position [78, 0]
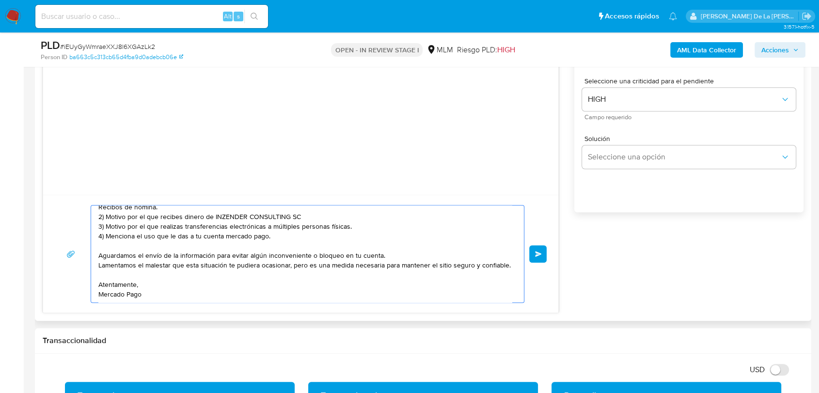
drag, startPoint x: 252, startPoint y: 245, endPoint x: 315, endPoint y: 248, distance: 63.5
click at [315, 248] on textarea "Estimado cliente, Por segunda ocasión te contactamos, por lo que es necesario q…" at bounding box center [304, 253] width 413 height 97
click at [296, 268] on textarea "Estimado cliente, Por segunda ocasión te contactamos, por lo que es necesario q…" at bounding box center [304, 253] width 413 height 97
click at [256, 239] on textarea "Estimado cliente, Por segunda ocasión te contactamos, por lo que es necesario q…" at bounding box center [304, 253] width 413 height 97
type textarea "Estimado cliente, Por segunda ocasión te contactamos, por lo que es necesario q…"
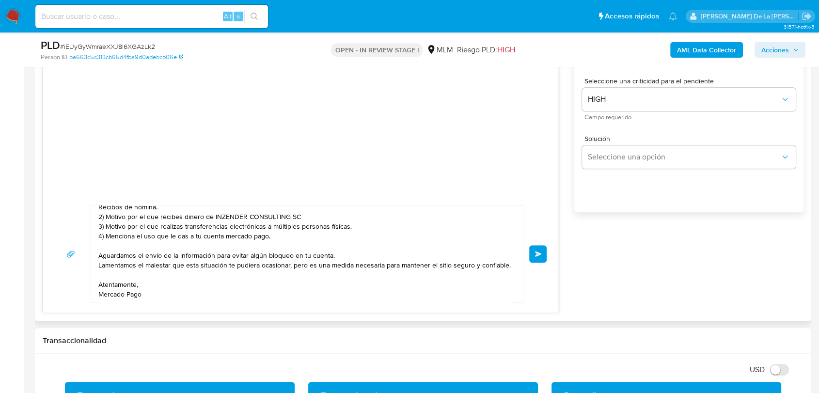
click at [546, 256] on button "Enviar" at bounding box center [537, 253] width 17 height 17
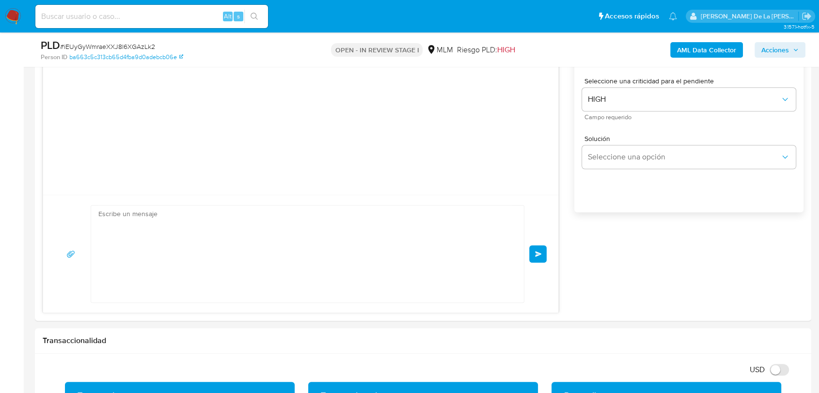
scroll to position [41, 0]
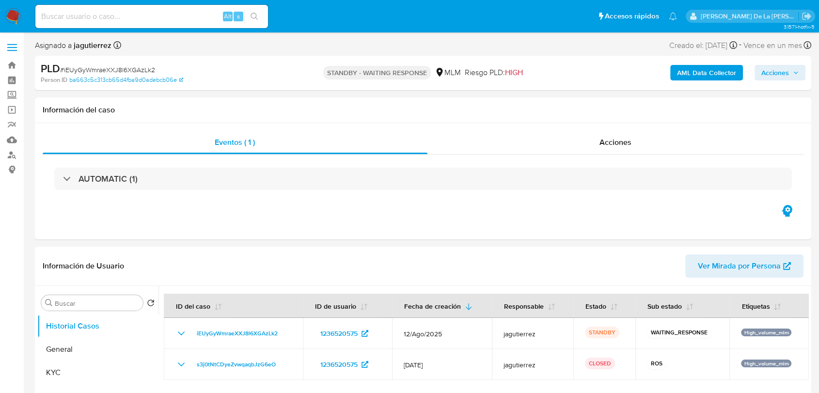
select select "10"
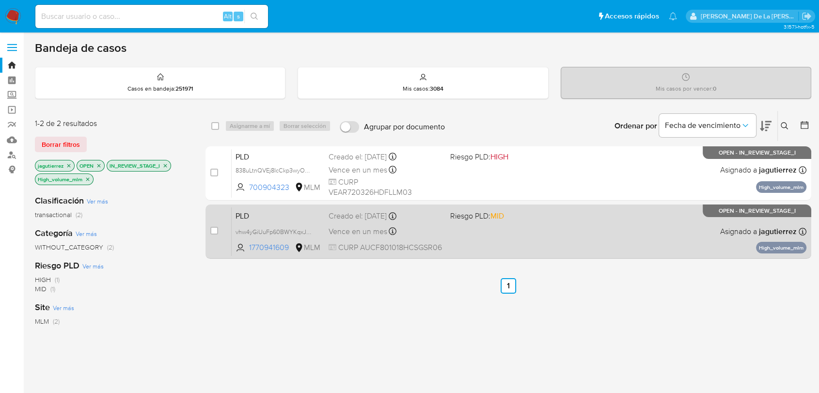
click at [570, 236] on div "PLD vhw4yGiUuFp60BWYKqxJQ4oP 1770941609 MLM Riesgo PLD: MID Creado el: [DATE] C…" at bounding box center [519, 231] width 575 height 49
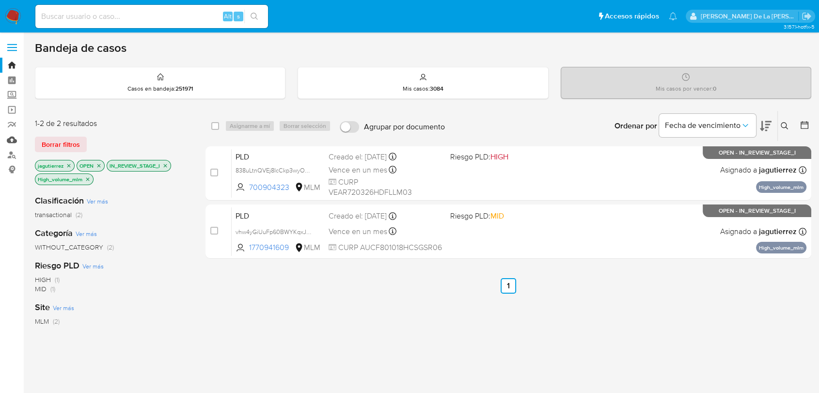
click at [17, 143] on link "Mulan" at bounding box center [57, 139] width 115 height 15
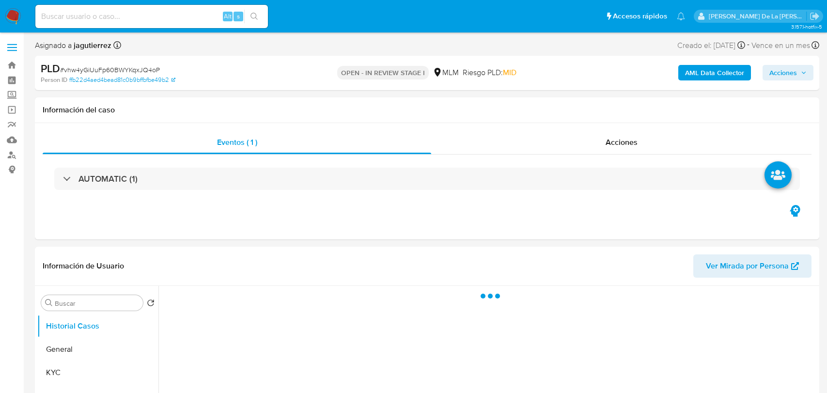
select select "10"
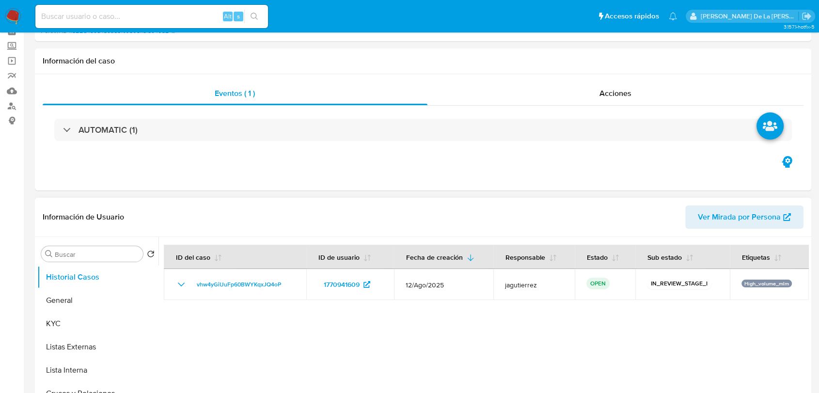
scroll to position [108, 0]
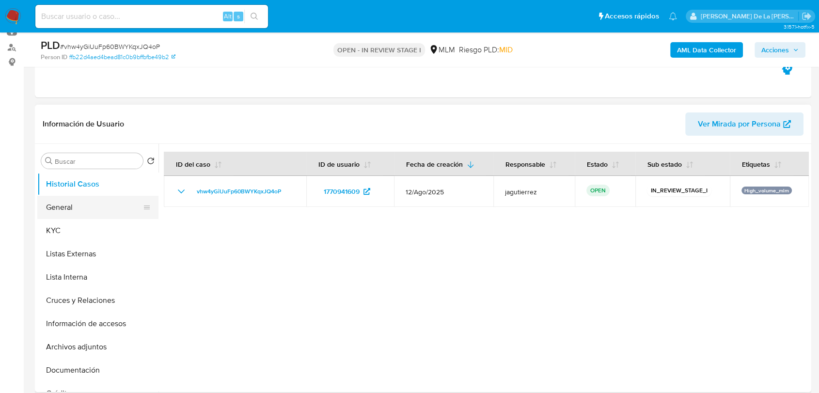
click at [95, 210] on button "General" at bounding box center [93, 207] width 113 height 23
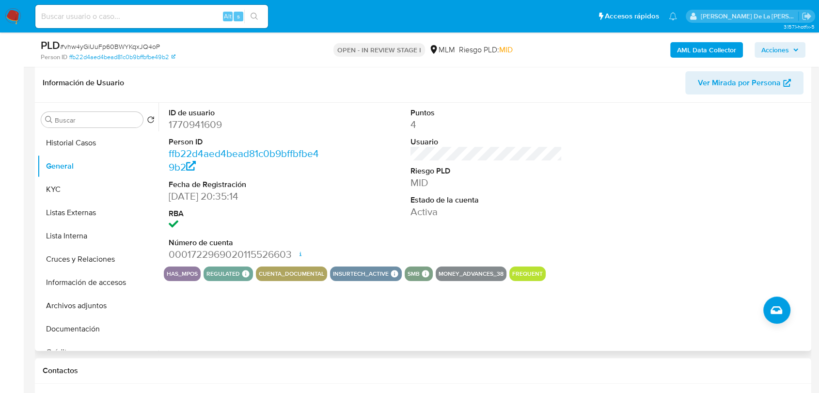
scroll to position [215, 0]
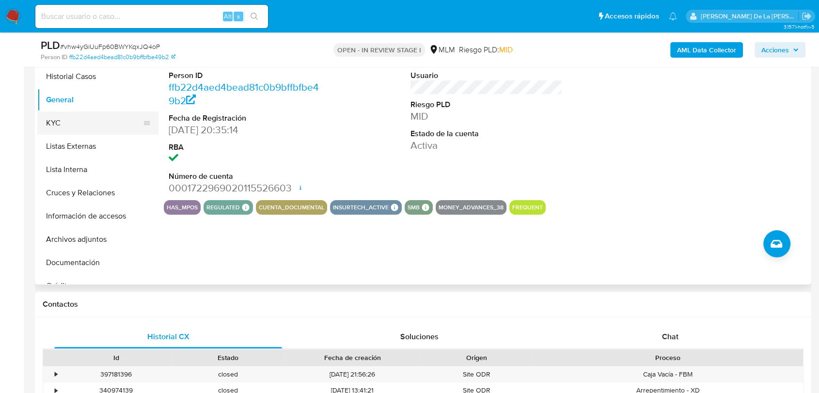
click at [81, 118] on button "KYC" at bounding box center [93, 122] width 113 height 23
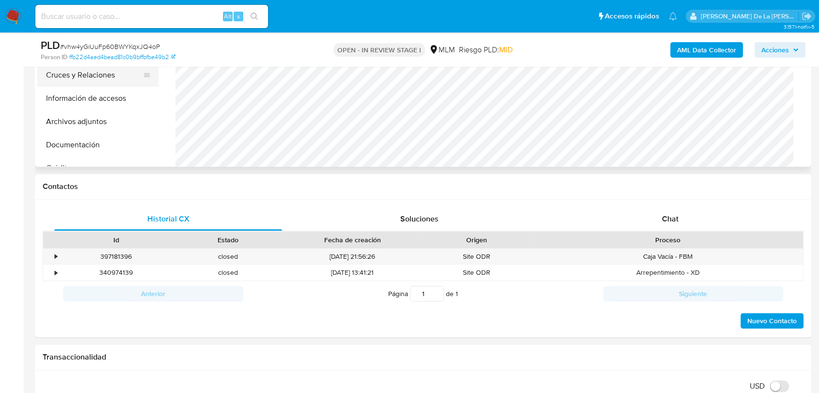
scroll to position [183, 0]
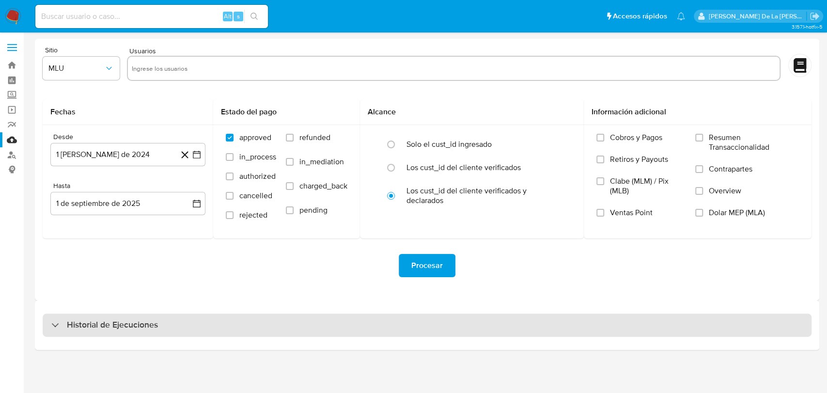
click at [92, 313] on div "Historial de Ejecuciones" at bounding box center [427, 324] width 785 height 49
click at [79, 323] on h3 "Historial de Ejecuciones" at bounding box center [112, 325] width 91 height 12
select select "10"
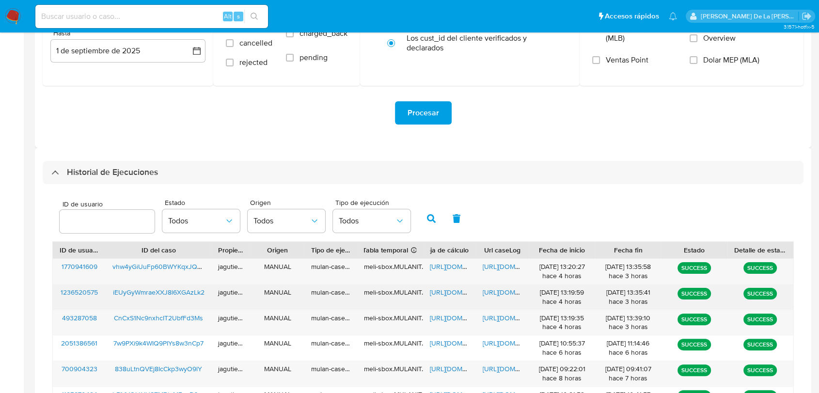
scroll to position [161, 0]
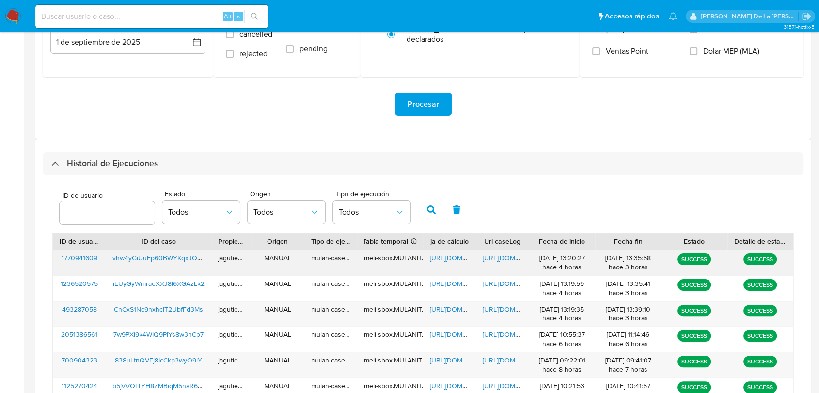
click at [449, 261] on span "[URL][DOMAIN_NAME]" at bounding box center [463, 258] width 67 height 10
click at [496, 263] on div "[URL][DOMAIN_NAME]" at bounding box center [502, 262] width 53 height 25
click at [497, 256] on span "[URL][DOMAIN_NAME]" at bounding box center [516, 258] width 67 height 10
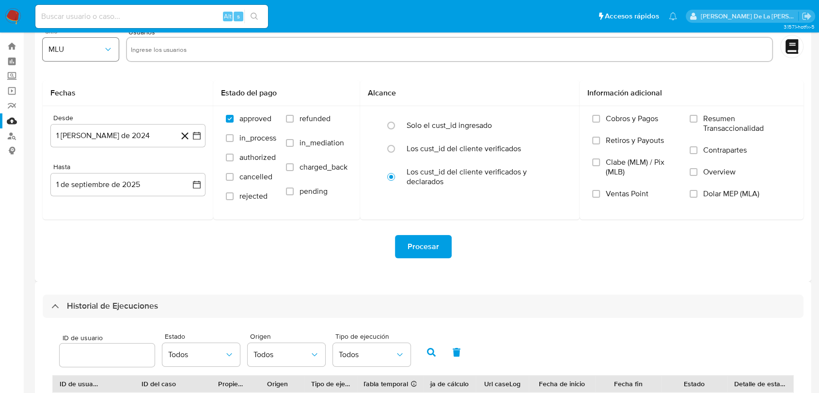
scroll to position [0, 0]
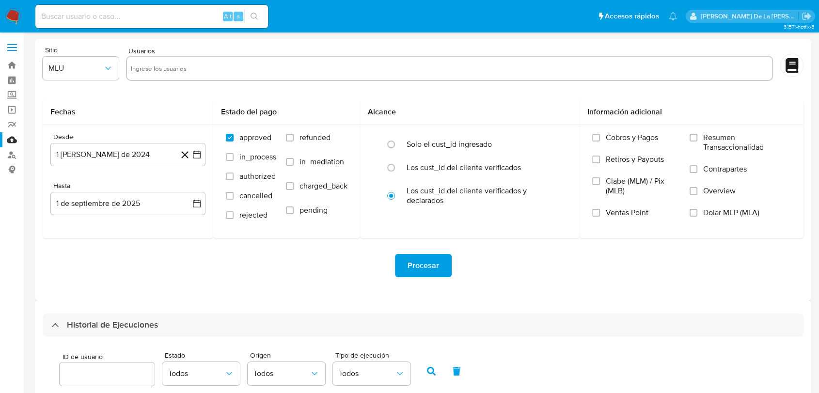
click at [16, 17] on img at bounding box center [13, 16] width 16 height 16
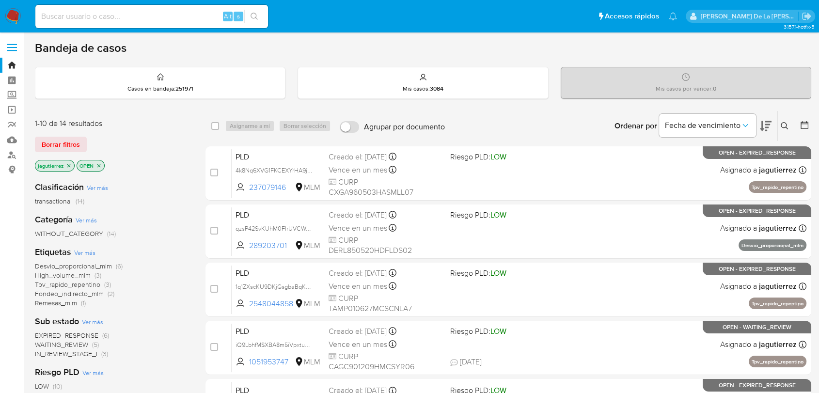
click at [69, 168] on p "jagutierrez" at bounding box center [54, 165] width 39 height 11
click at [69, 166] on icon "close-filter" at bounding box center [69, 166] width 6 height 6
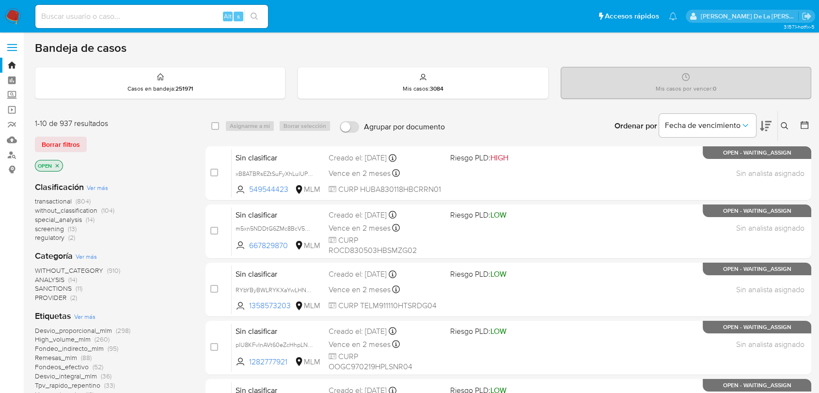
click at [60, 230] on span "screening" at bounding box center [49, 229] width 29 height 10
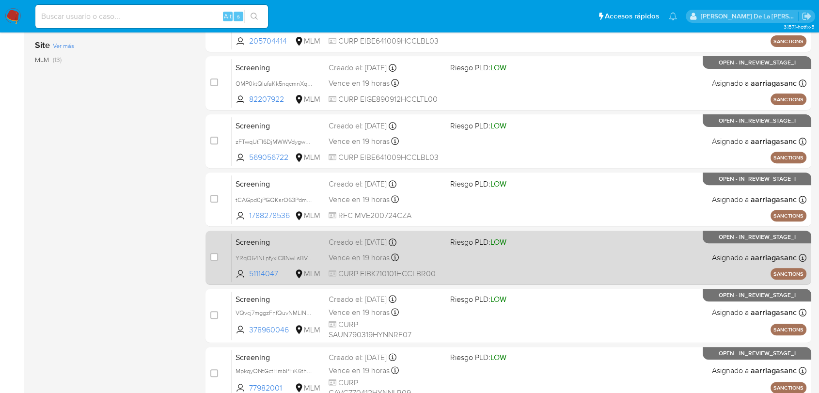
scroll to position [372, 0]
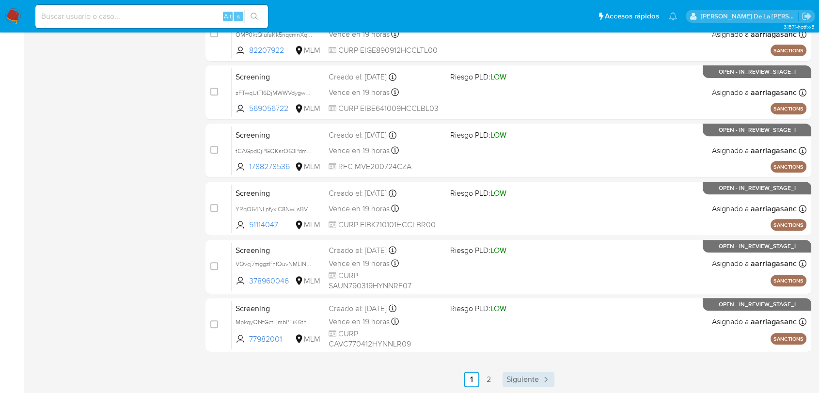
click at [538, 380] on link "Siguiente" at bounding box center [529, 380] width 52 height 16
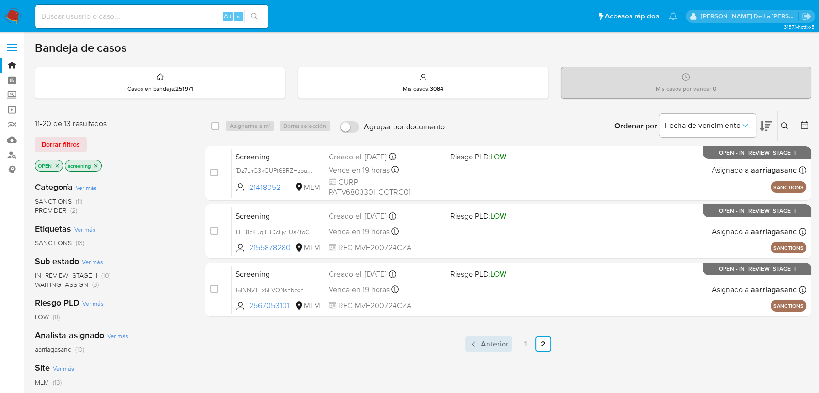
click at [484, 347] on span "Anterior" at bounding box center [495, 344] width 28 height 8
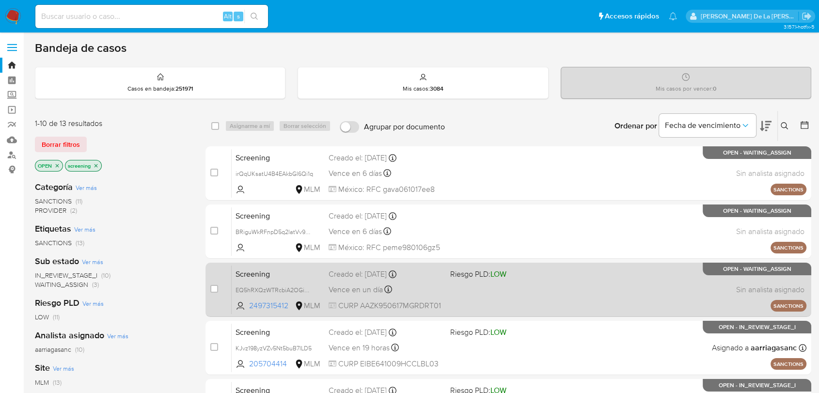
click at [455, 291] on div "Screening EQ5hRXQzWTRcbiA2OGiwpSaT 2497315412 MLM Riesgo PLD: LOW Creado el: 01…" at bounding box center [519, 289] width 575 height 49
click at [217, 290] on input "checkbox" at bounding box center [214, 289] width 8 height 8
checkbox input "true"
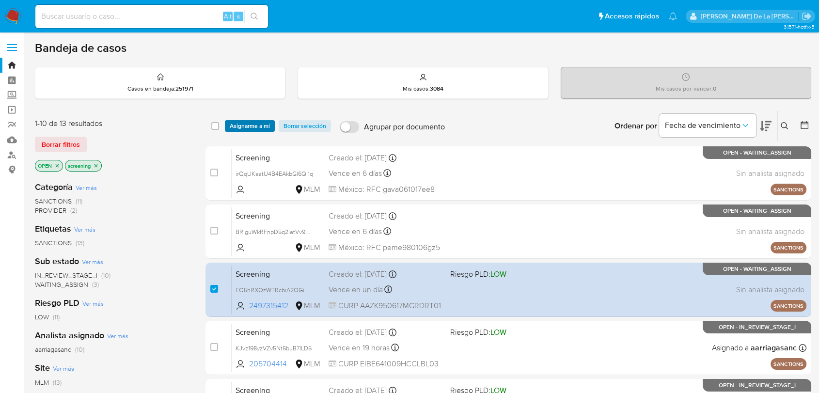
click at [252, 123] on span "Asignarme a mí" at bounding box center [250, 126] width 40 height 10
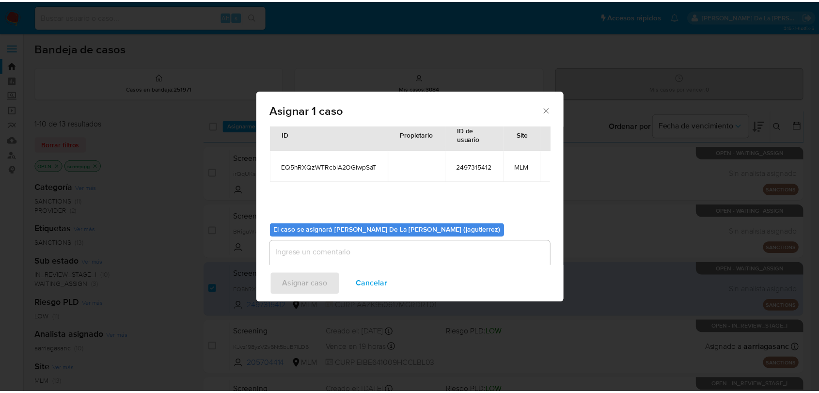
scroll to position [50, 0]
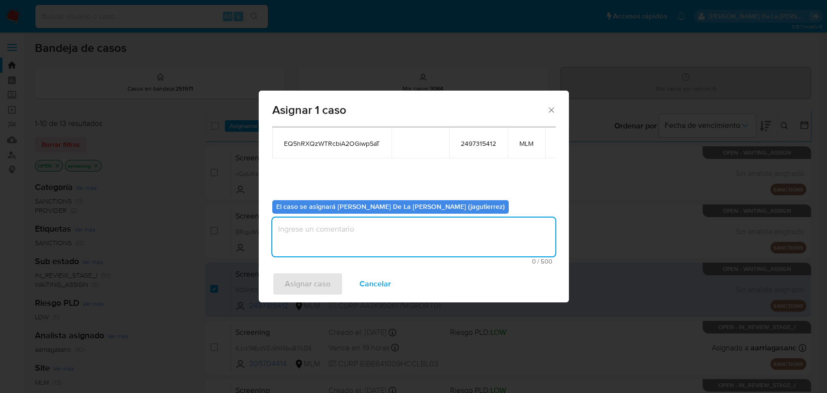
click at [319, 240] on textarea "assign-modal" at bounding box center [413, 237] width 283 height 39
type textarea "JG"
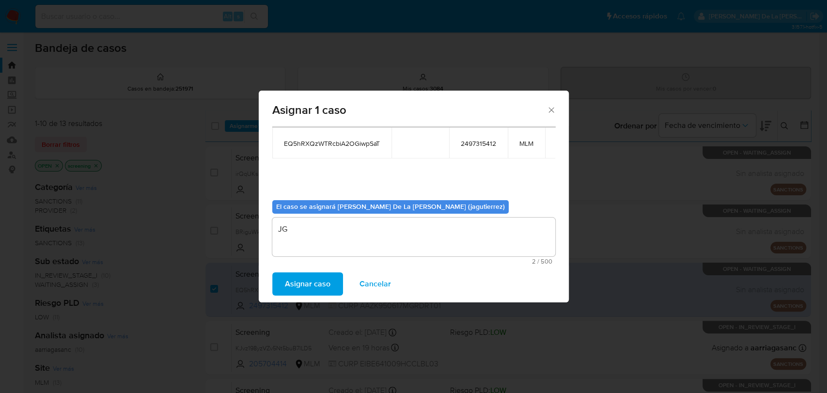
click at [291, 284] on span "Asignar caso" at bounding box center [308, 283] width 46 height 21
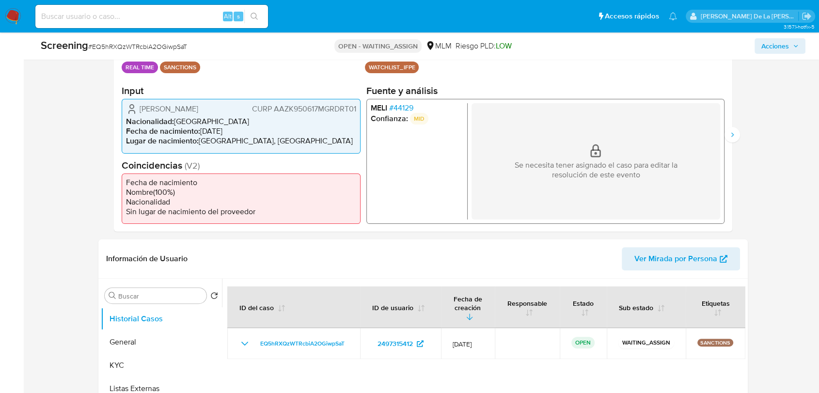
scroll to position [215, 0]
select select "10"
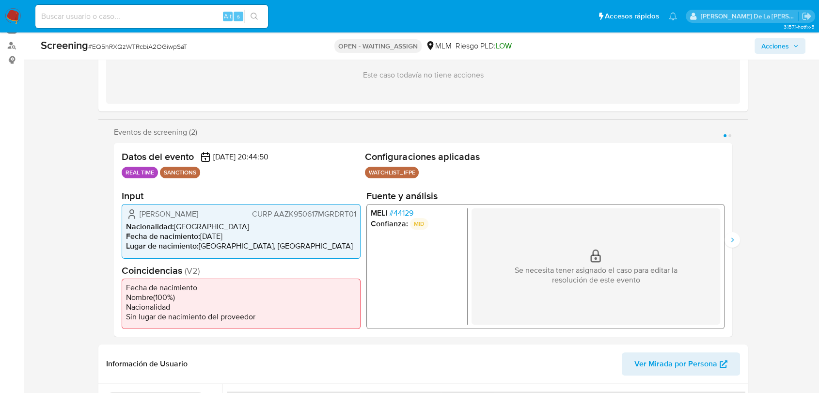
scroll to position [108, 0]
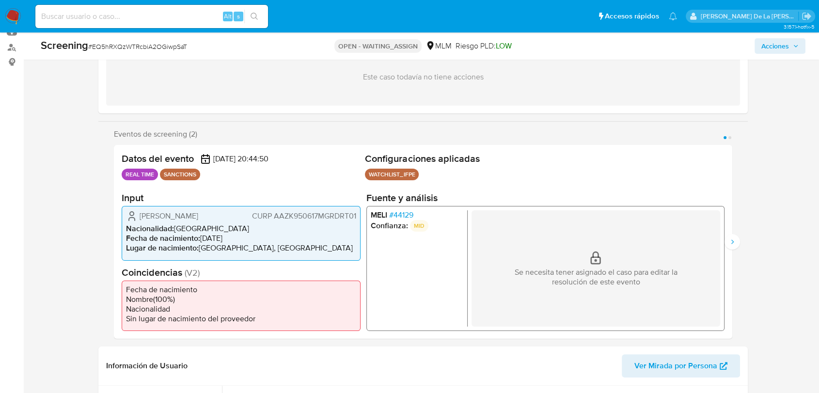
click at [397, 214] on span "# 44129" at bounding box center [401, 215] width 24 height 10
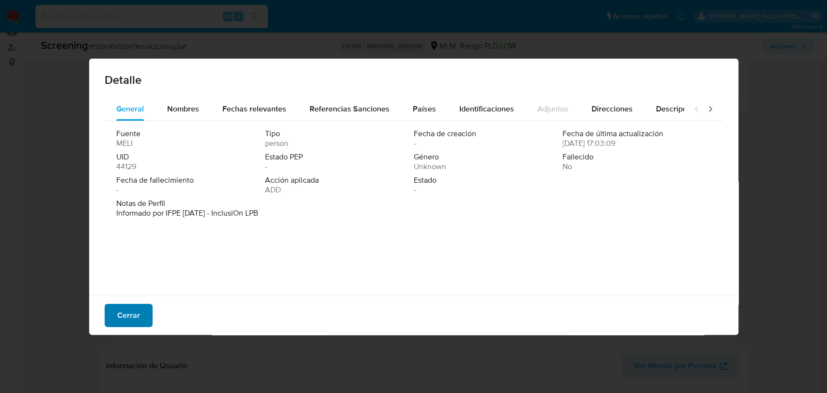
click at [139, 315] on span "Cerrar" at bounding box center [128, 315] width 23 height 21
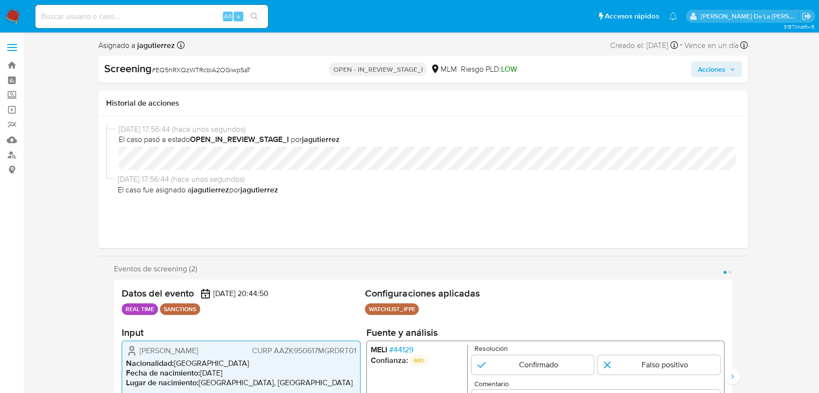
select select "10"
click at [361, 239] on div "[DATE] 17:56:44 (hace unos segundos) El caso pasó a estado OPEN_IN_REVIEW_STAGE…" at bounding box center [423, 182] width 634 height 116
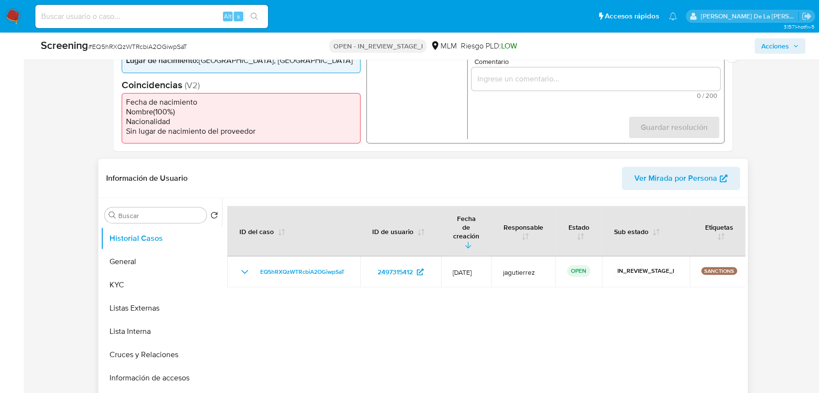
scroll to position [323, 0]
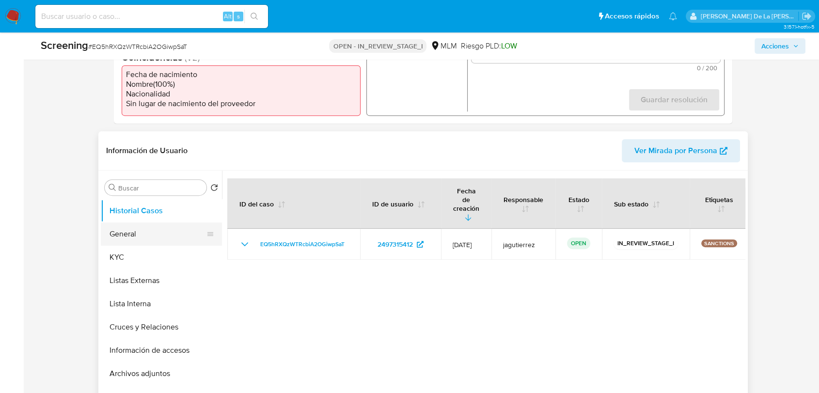
click at [158, 232] on button "General" at bounding box center [157, 233] width 113 height 23
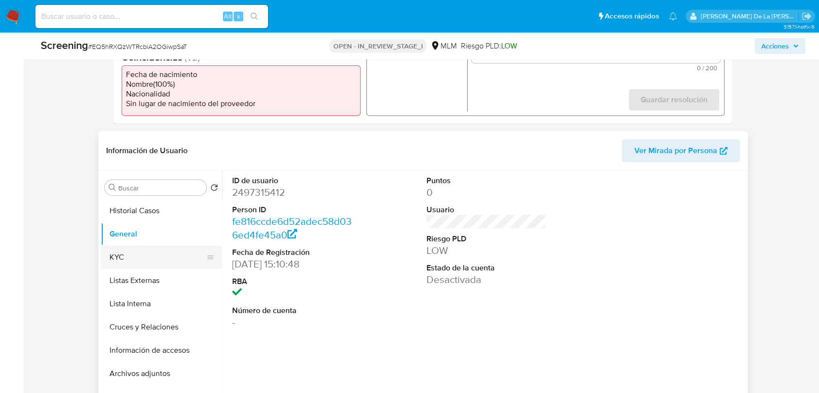
click at [162, 262] on button "KYC" at bounding box center [157, 257] width 113 height 23
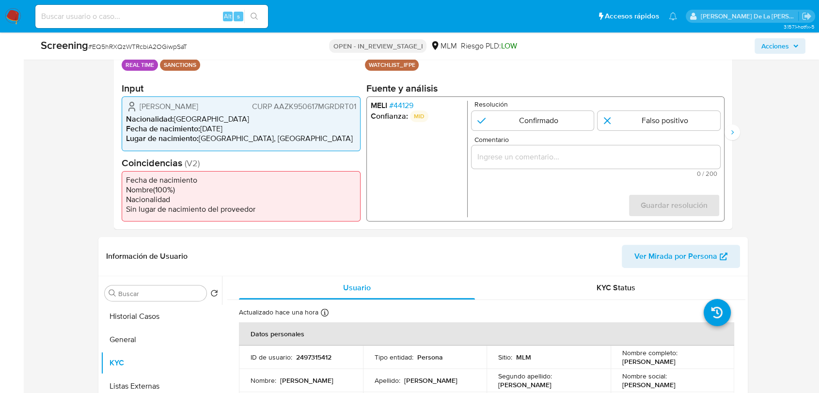
scroll to position [215, 0]
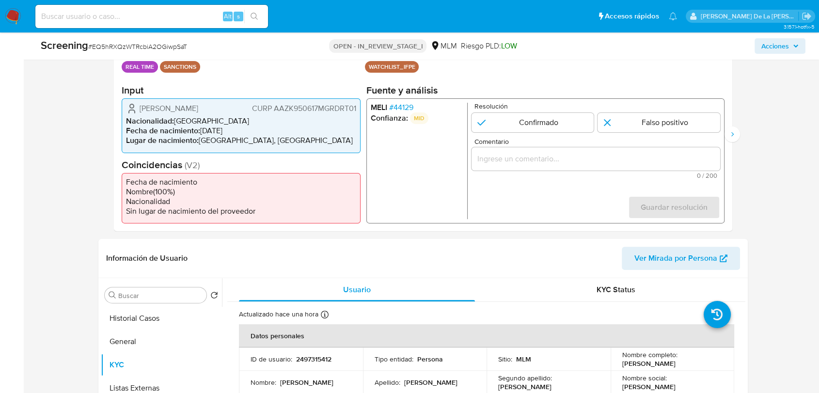
click at [394, 107] on span "# 44129" at bounding box center [401, 108] width 24 height 10
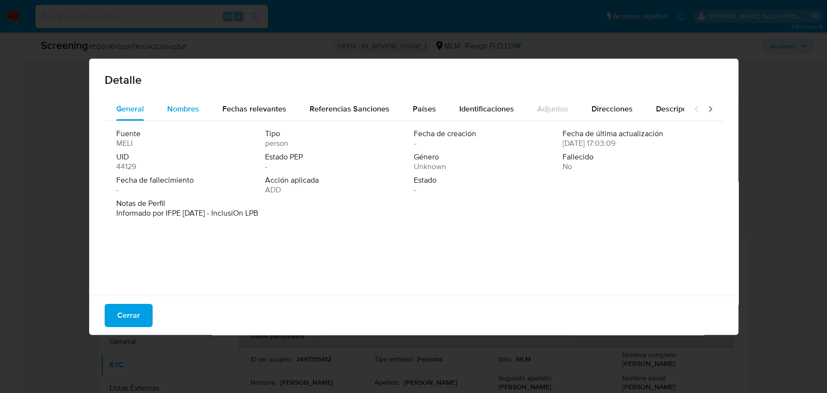
click at [187, 111] on span "Nombres" at bounding box center [183, 108] width 32 height 11
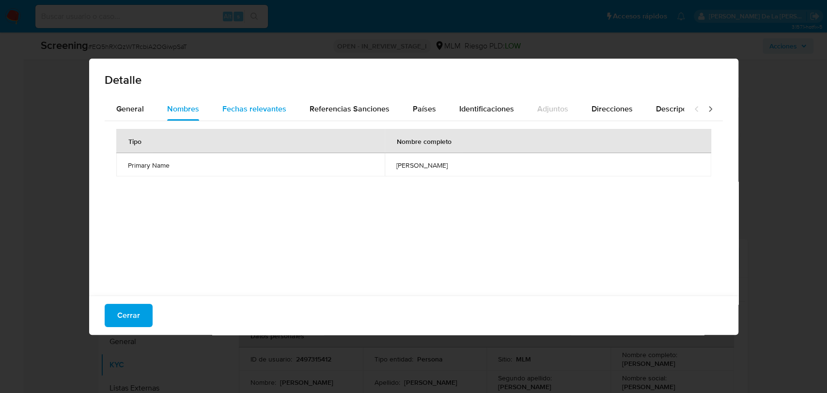
click at [236, 112] on span "Fechas relevantes" at bounding box center [254, 108] width 64 height 11
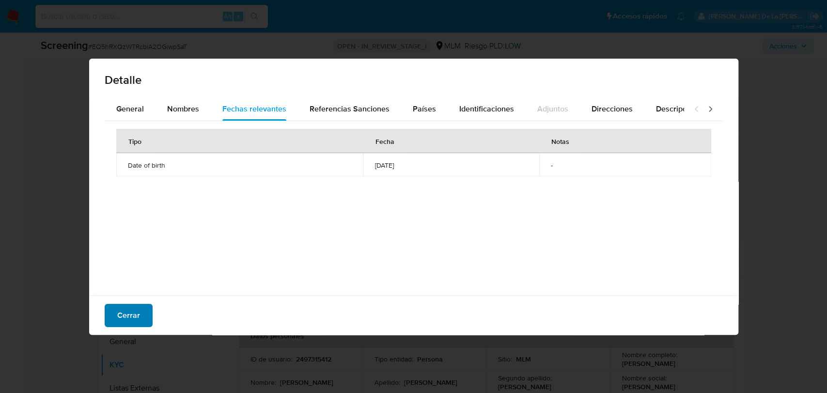
click at [147, 320] on button "Cerrar" at bounding box center [129, 315] width 48 height 23
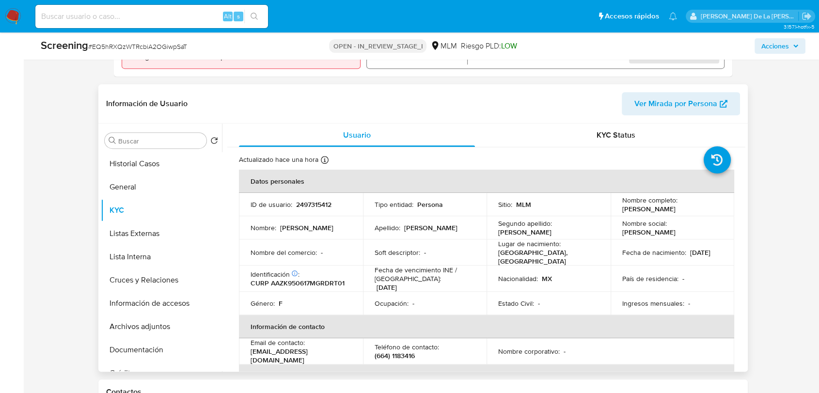
scroll to position [377, 0]
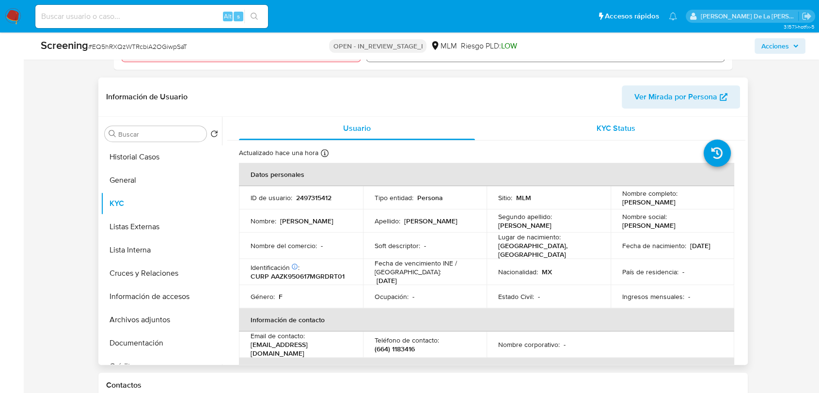
click at [590, 135] on div "KYC Status" at bounding box center [616, 128] width 236 height 23
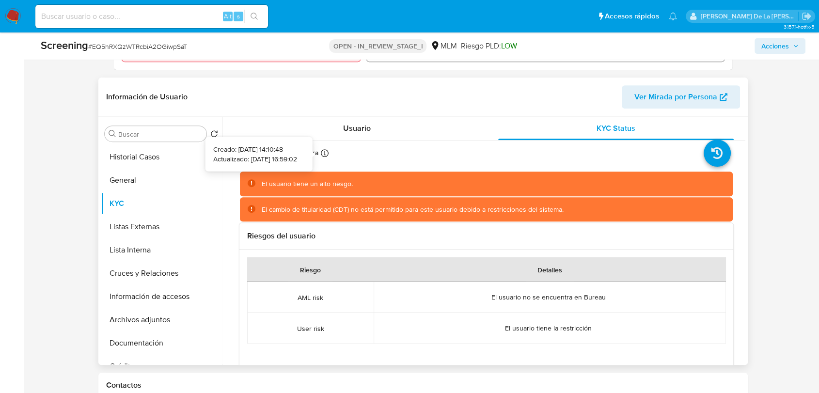
click at [324, 153] on icon at bounding box center [325, 153] width 8 height 8
click at [349, 131] on span "Usuario" at bounding box center [357, 128] width 28 height 11
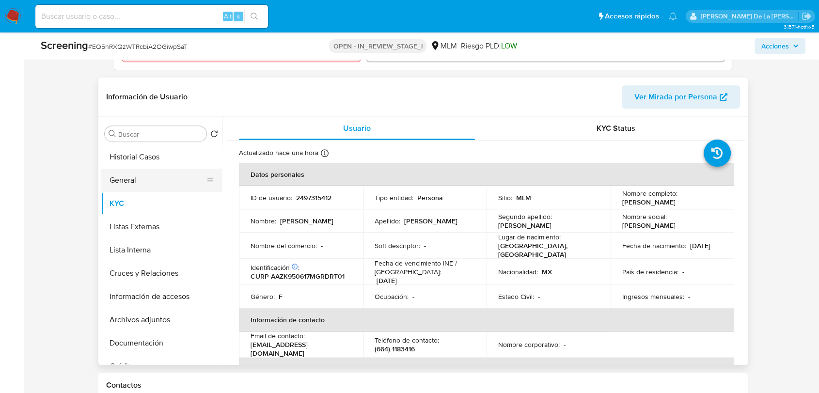
click at [159, 189] on button "General" at bounding box center [157, 180] width 113 height 23
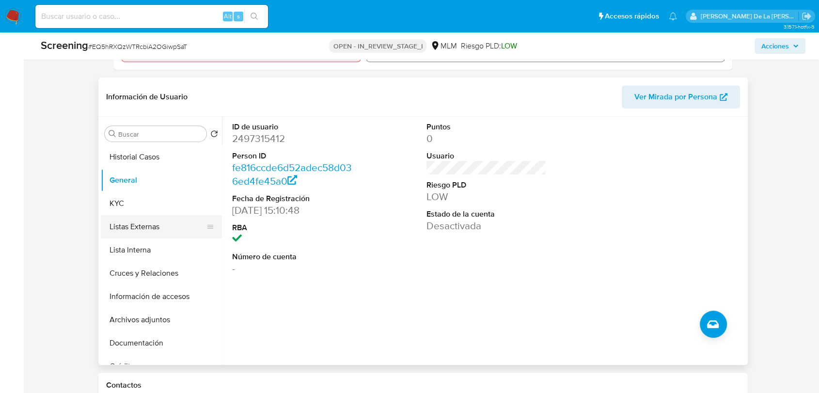
click at [133, 226] on button "Listas Externas" at bounding box center [157, 226] width 113 height 23
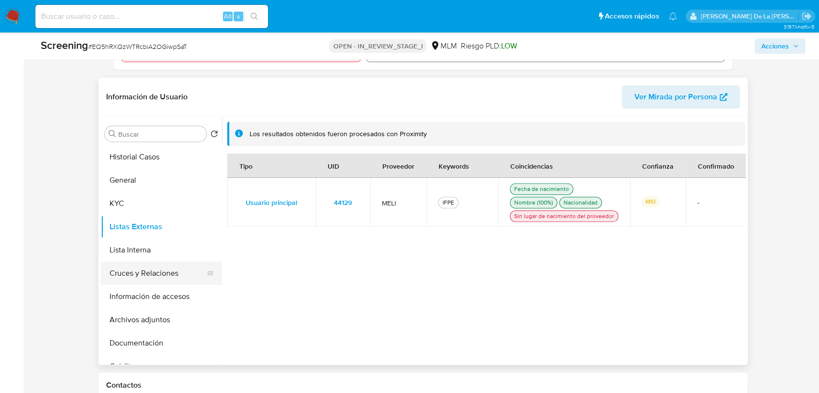
click at [160, 264] on button "Cruces y Relaciones" at bounding box center [157, 273] width 113 height 23
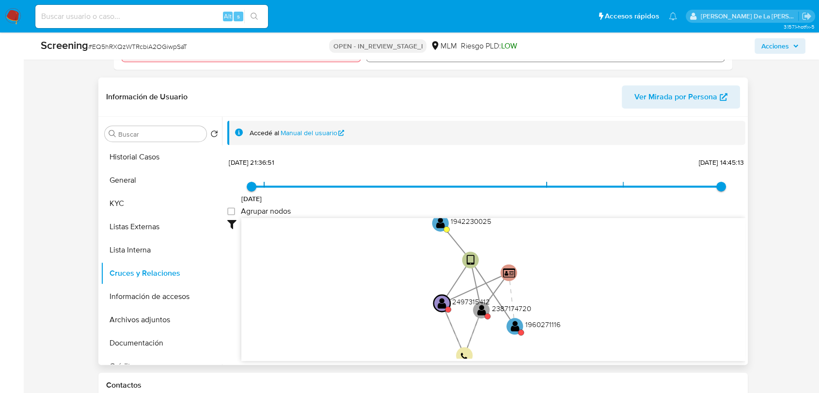
drag, startPoint x: 390, startPoint y: 281, endPoint x: 380, endPoint y: 296, distance: 18.1
click at [380, 296] on icon "user-2387174720  2387174720 user-2497315412  2497315412 user-1942230025  194…" at bounding box center [493, 288] width 504 height 141
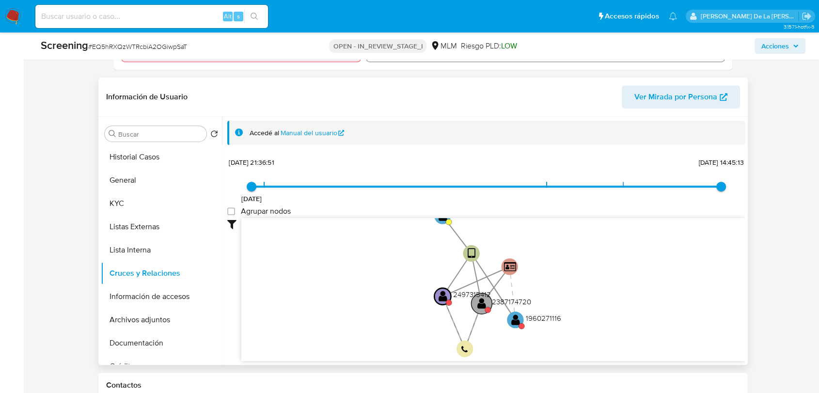
click at [483, 303] on text "" at bounding box center [481, 304] width 9 height 12
click at [483, 302] on text "" at bounding box center [482, 304] width 9 height 12
click at [482, 302] on text "" at bounding box center [481, 304] width 9 height 12
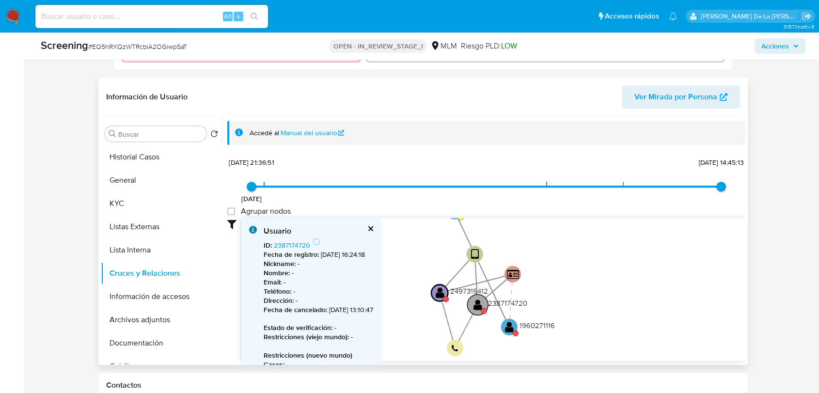
click at [482, 302] on circle at bounding box center [477, 304] width 21 height 21
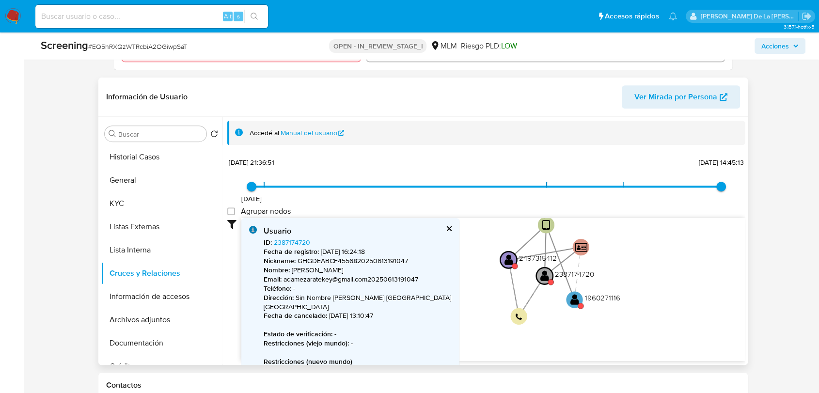
drag, startPoint x: 575, startPoint y: 303, endPoint x: 646, endPoint y: 274, distance: 76.5
click at [646, 274] on icon "user-2387174720  2387174720 user-2497315412  2497315412 user-1942230025  194…" at bounding box center [493, 288] width 504 height 141
click at [589, 295] on text "1960271116" at bounding box center [601, 298] width 35 height 10
click at [573, 297] on text "" at bounding box center [574, 300] width 9 height 12
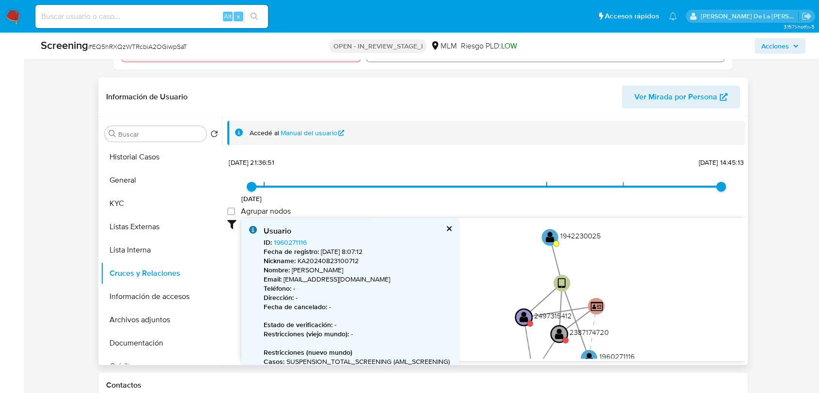
drag, startPoint x: 640, startPoint y: 289, endPoint x: 648, endPoint y: 322, distance: 34.4
click at [648, 322] on icon "user-2387174720  2387174720 user-2497315412  2497315412 user-1942230025  194…" at bounding box center [493, 288] width 504 height 141
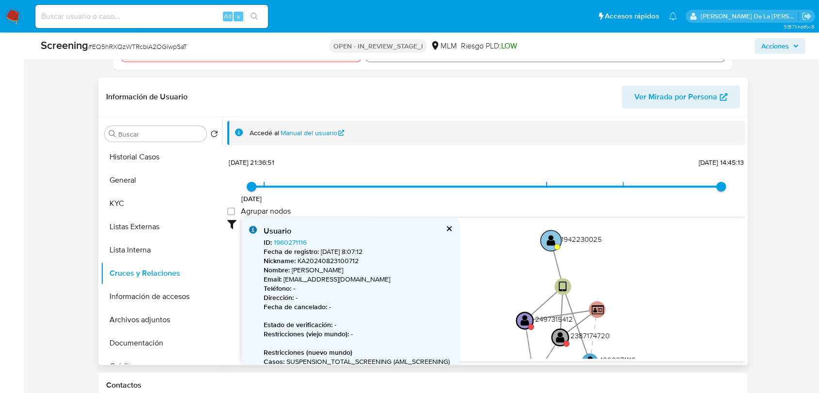
click at [552, 237] on text "" at bounding box center [551, 241] width 9 height 12
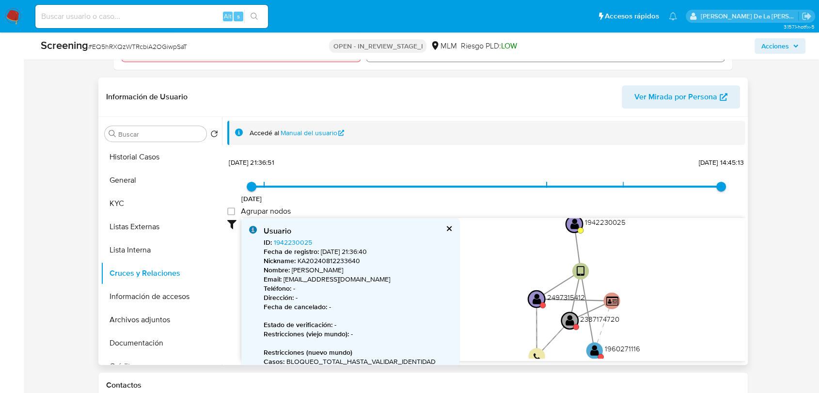
drag, startPoint x: 473, startPoint y: 288, endPoint x: 486, endPoint y: 265, distance: 26.5
click at [486, 265] on icon "user-2387174720  2387174720 user-2497315412  2497315412 user-1942230025  194…" at bounding box center [493, 288] width 504 height 141
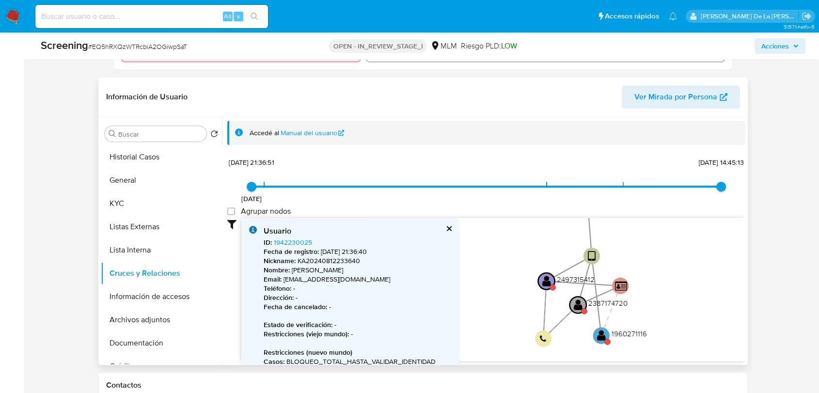
drag, startPoint x: 485, startPoint y: 292, endPoint x: 490, endPoint y: 271, distance: 21.4
click at [490, 271] on icon "user-2387174720  2387174720 user-2497315412  2497315412 user-1942230025  194…" at bounding box center [493, 288] width 504 height 141
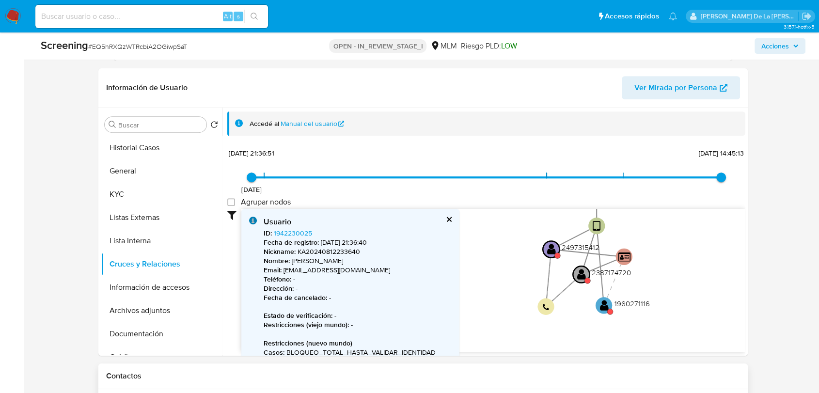
scroll to position [326, 0]
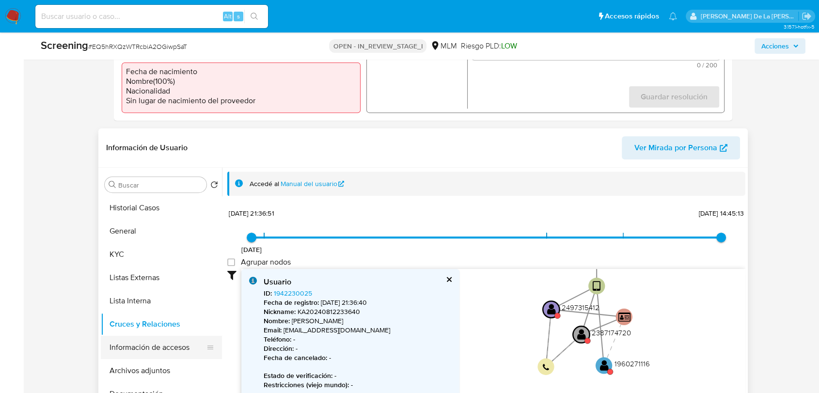
click at [157, 349] on button "Información de accesos" at bounding box center [157, 347] width 113 height 23
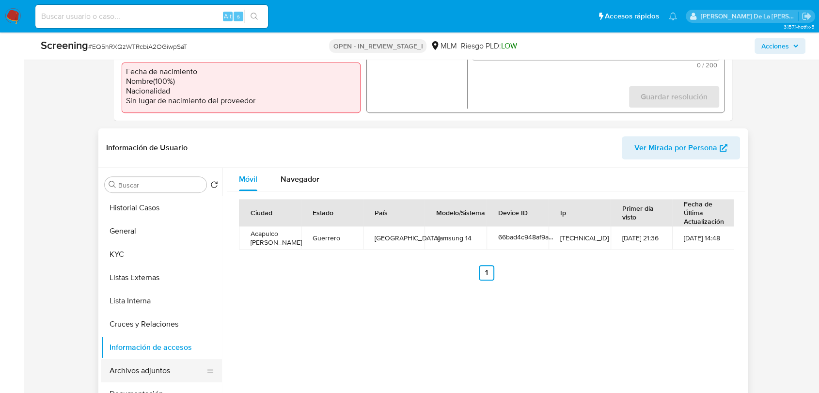
click at [157, 368] on button "Archivos adjuntos" at bounding box center [157, 370] width 113 height 23
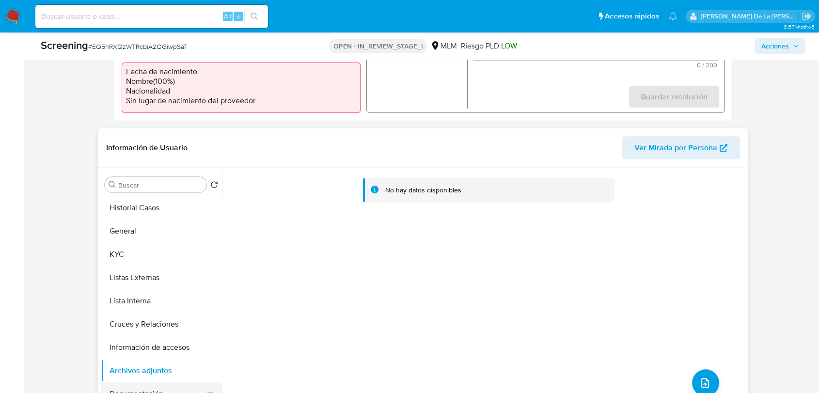
click at [163, 388] on button "Documentación" at bounding box center [157, 393] width 113 height 23
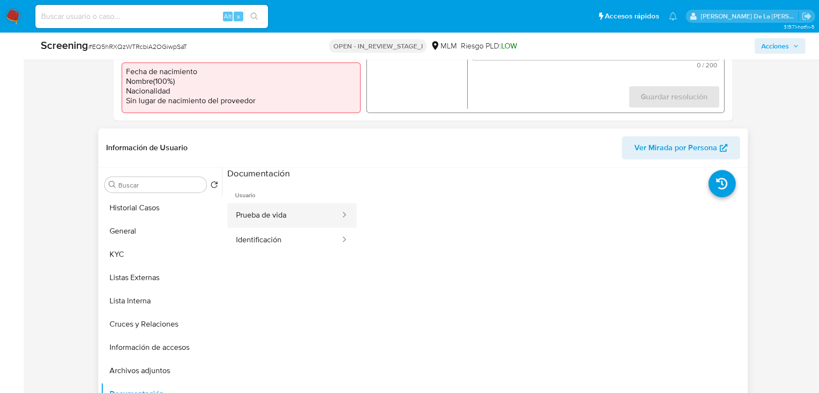
click at [284, 221] on button "Prueba de vida" at bounding box center [284, 215] width 114 height 25
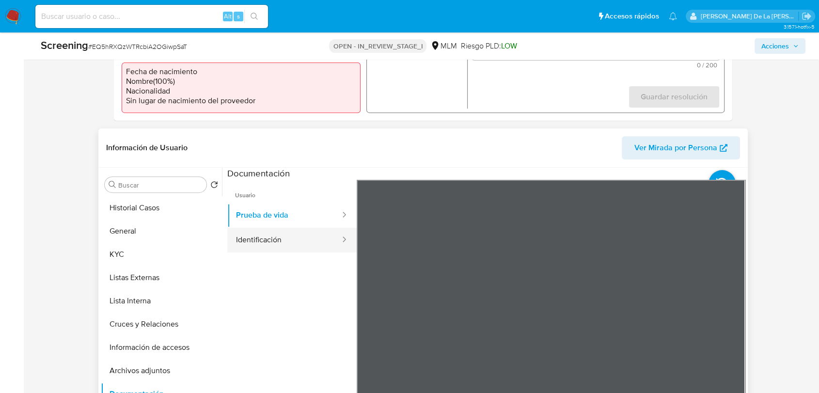
click at [275, 235] on button "Identificación" at bounding box center [284, 240] width 114 height 25
click at [736, 335] on icon at bounding box center [733, 337] width 19 height 19
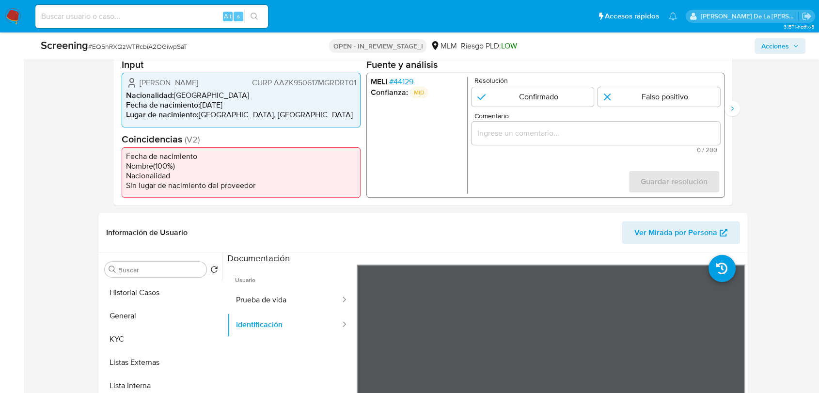
scroll to position [379, 0]
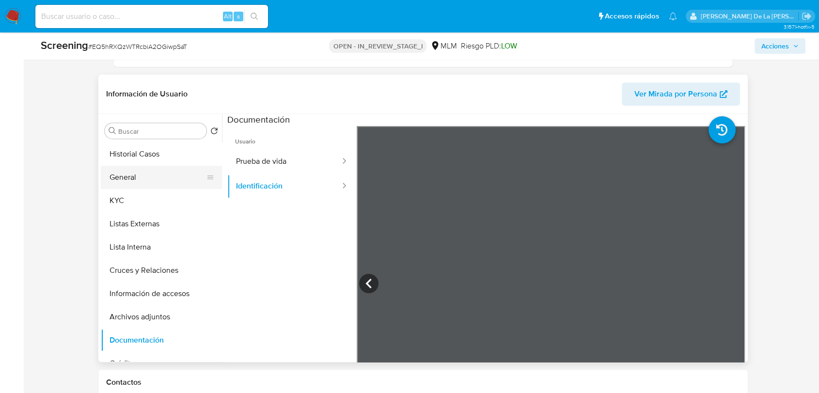
click at [132, 166] on button "General" at bounding box center [157, 177] width 113 height 23
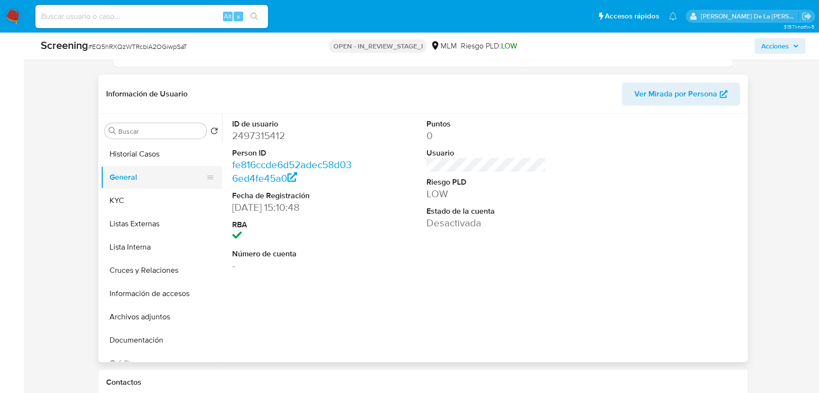
click at [112, 184] on button "General" at bounding box center [157, 177] width 113 height 23
click at [115, 194] on button "KYC" at bounding box center [157, 200] width 113 height 23
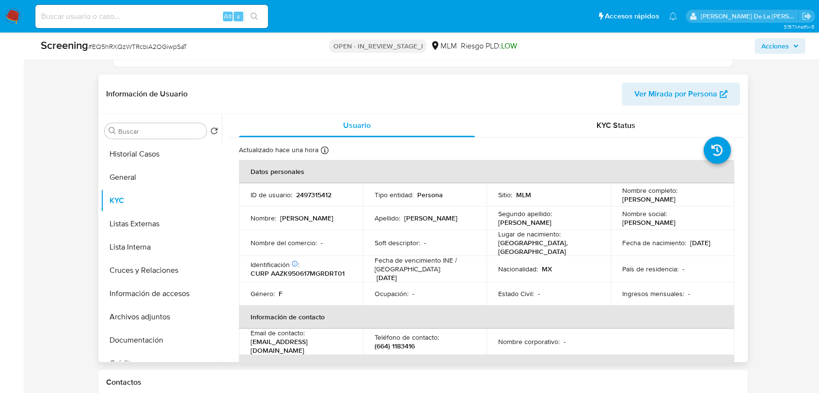
drag, startPoint x: 616, startPoint y: 196, endPoint x: 682, endPoint y: 200, distance: 65.5
click at [682, 200] on td "Nombre completo : Kate Adame Zarate" at bounding box center [673, 194] width 124 height 23
copy p "Kate Adame Zarate"
click at [321, 269] on p "CURP AAZK950617MGRDRT01" at bounding box center [298, 273] width 94 height 9
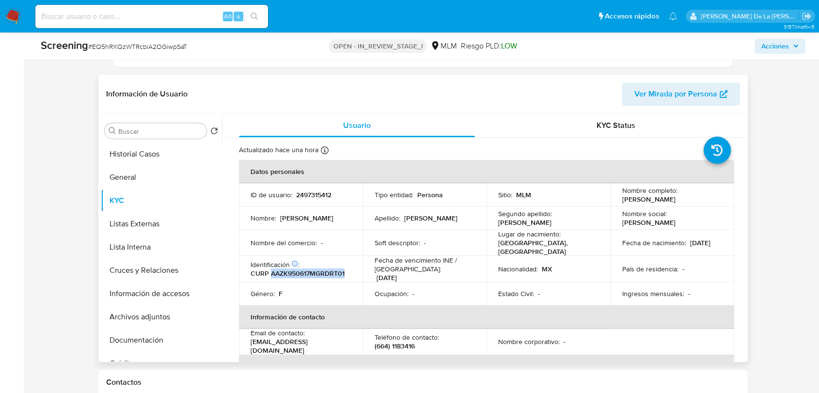
copy p "AAZK950617MGRDRT01"
click at [147, 183] on button "General" at bounding box center [157, 177] width 113 height 23
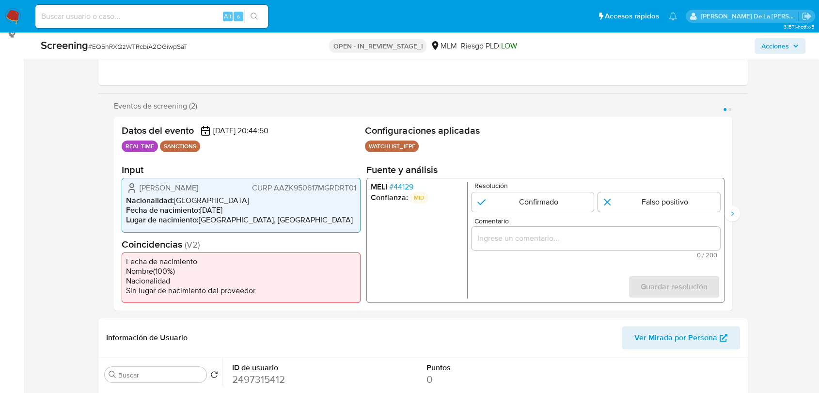
scroll to position [110, 0]
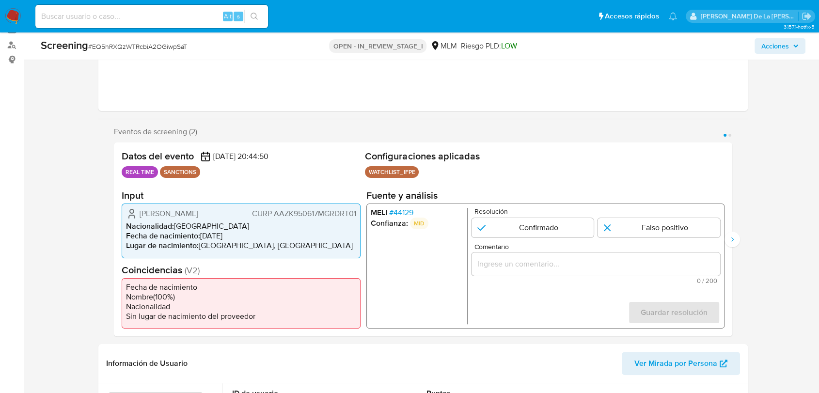
click at [496, 242] on form "Resolución Confirmado Falso positivo Comentario 0 / 200 200 caracteres restante…" at bounding box center [596, 266] width 249 height 116
click at [504, 230] on input "1 de 2" at bounding box center [533, 227] width 123 height 19
radio input "true"
click at [493, 270] on div "1 de 2" at bounding box center [596, 263] width 249 height 23
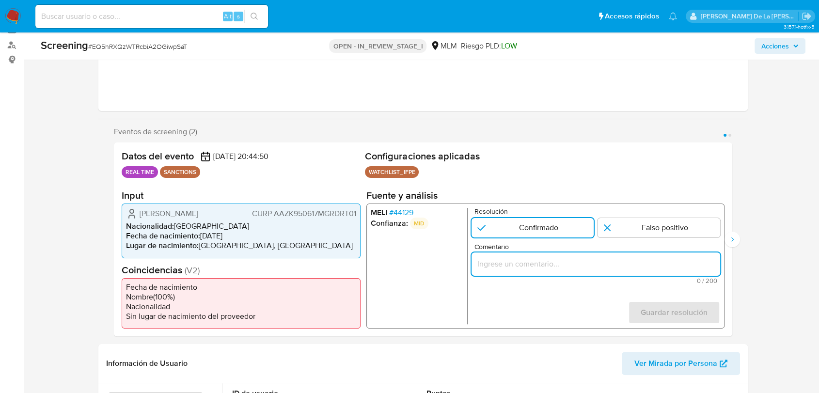
click at [493, 269] on input "Comentario" at bounding box center [596, 264] width 249 height 13
click at [404, 211] on span "# 44129" at bounding box center [401, 213] width 24 height 10
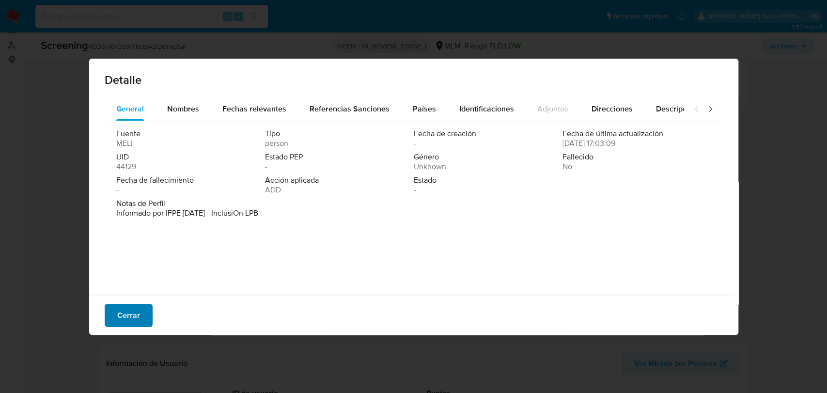
click at [117, 313] on span "Cerrar" at bounding box center [128, 315] width 23 height 21
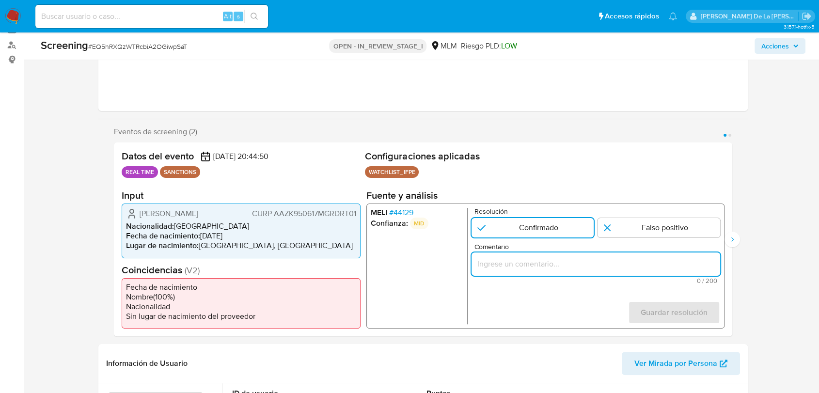
click at [496, 265] on input "Comentario" at bounding box center [596, 264] width 249 height 13
paste input "SE CONFIRMA COINCIDENCIA EN LISTA DE SANCIONES DENOMINADA IFPE POR NOMBRE Y FEC…"
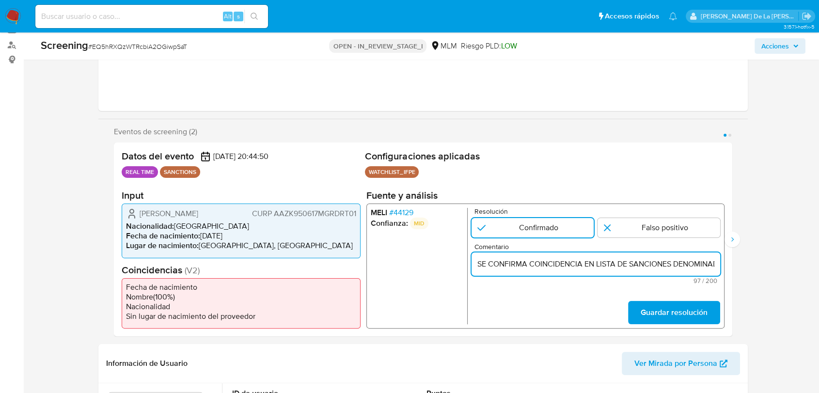
scroll to position [0, 173]
type input "SE CONFIRMA COINCIDENCIA EN LISTA DE SANCIONES DENOMINADA IFPE POR NOMBRE Y FEC…"
click at [685, 310] on span "Guardar resolución" at bounding box center [674, 312] width 67 height 21
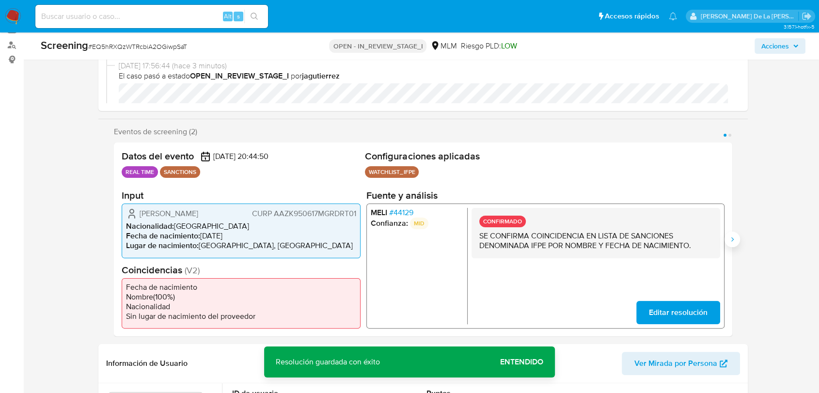
click at [734, 238] on icon "Siguiente" at bounding box center [732, 240] width 8 height 8
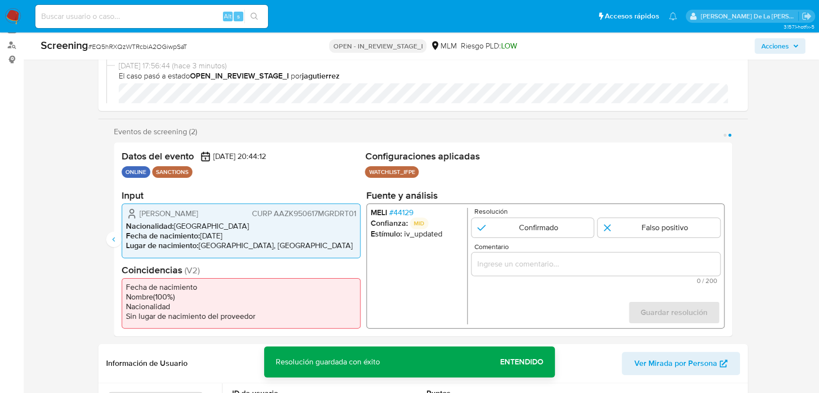
click at [402, 211] on span "# 44129" at bounding box center [401, 213] width 24 height 10
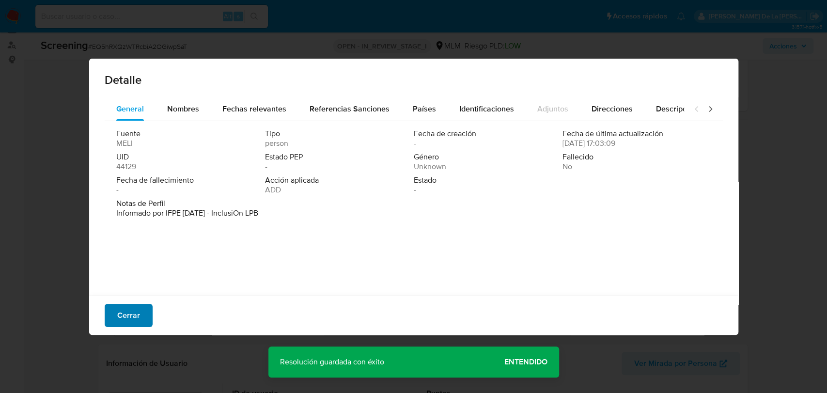
click at [138, 310] on span "Cerrar" at bounding box center [128, 315] width 23 height 21
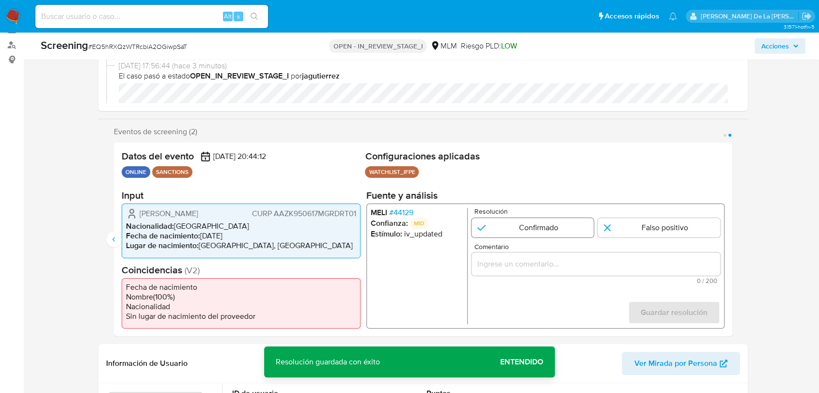
click at [537, 226] on input "2 de 2" at bounding box center [533, 227] width 123 height 19
radio input "true"
click at [523, 266] on input "Comentario" at bounding box center [596, 264] width 249 height 13
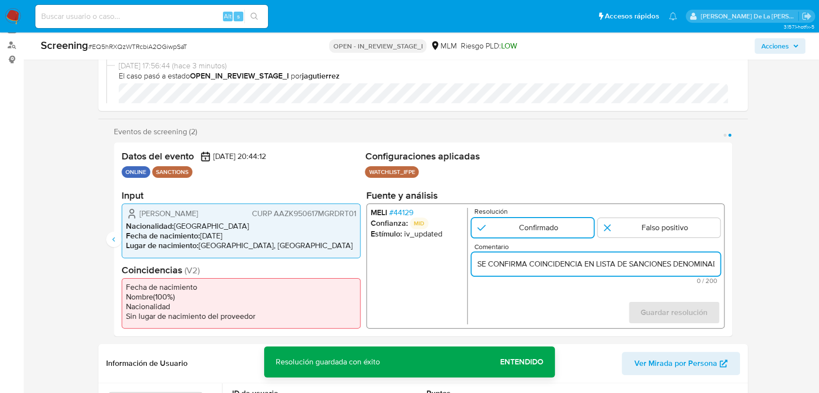
scroll to position [0, 173]
type input "SE CONFIRMA COINCIDENCIA EN LISTA DE SANCIONES DENOMINADA IFPE POR NOMBRE Y FEC…"
click at [657, 307] on span "Guardar resolución" at bounding box center [674, 312] width 67 height 21
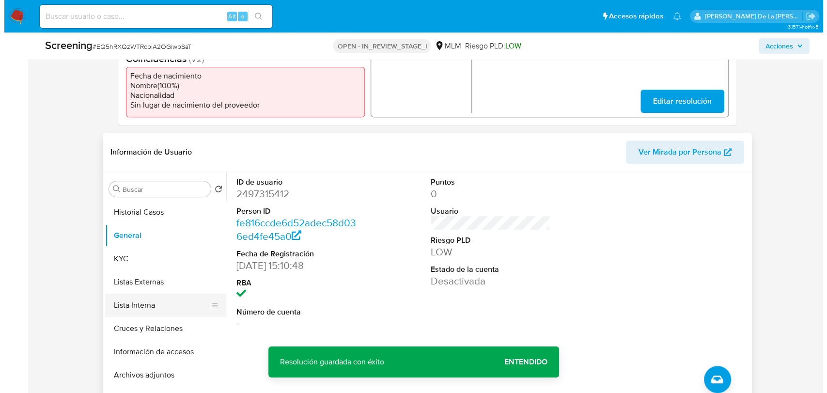
scroll to position [326, 0]
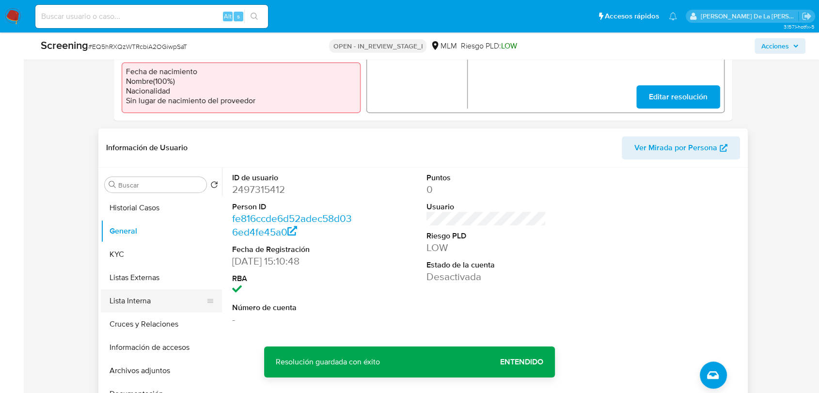
click at [161, 304] on button "Lista Interna" at bounding box center [157, 300] width 113 height 23
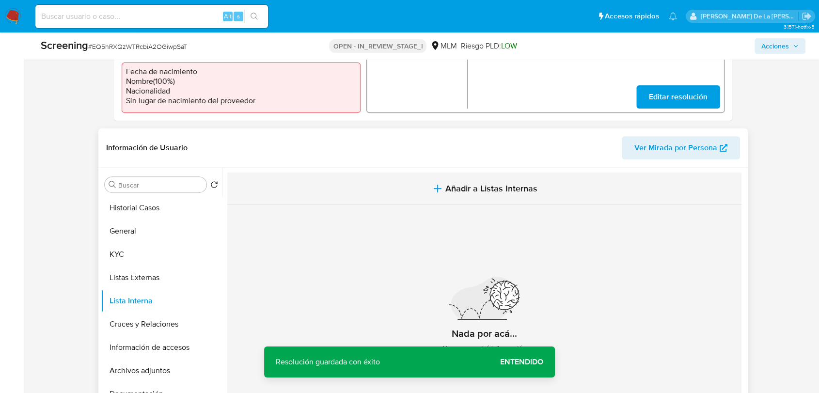
click at [437, 191] on icon "button" at bounding box center [438, 189] width 12 height 12
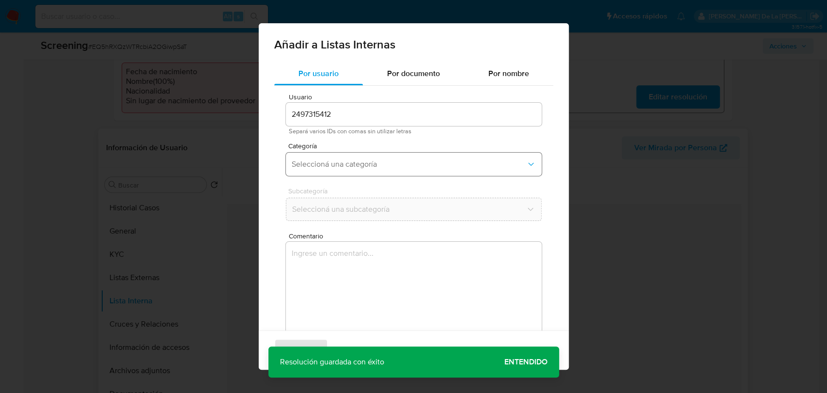
click at [324, 172] on button "Seleccioná una categoría" at bounding box center [414, 164] width 256 height 23
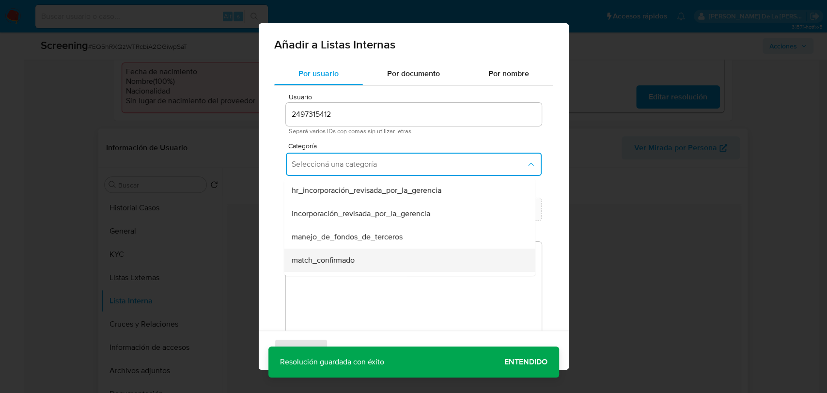
click at [325, 257] on span "match_confirmado" at bounding box center [323, 260] width 63 height 10
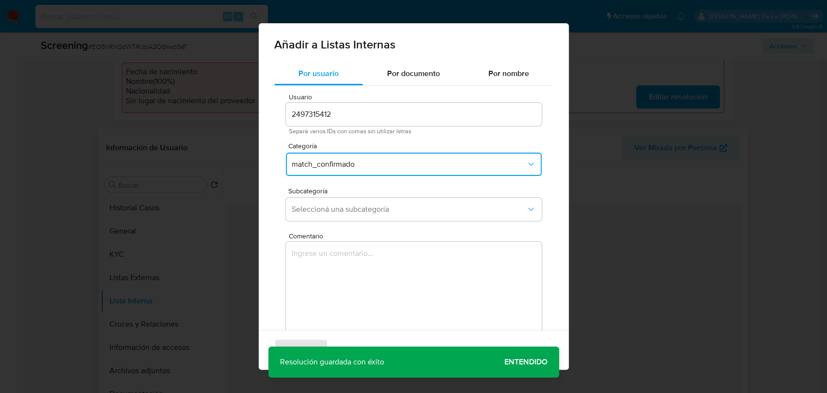
click at [341, 224] on div "Subcategoría Seleccioná una subcategoría" at bounding box center [414, 206] width 256 height 37
click at [345, 214] on button "Seleccioná una subcategoría" at bounding box center [414, 209] width 256 height 23
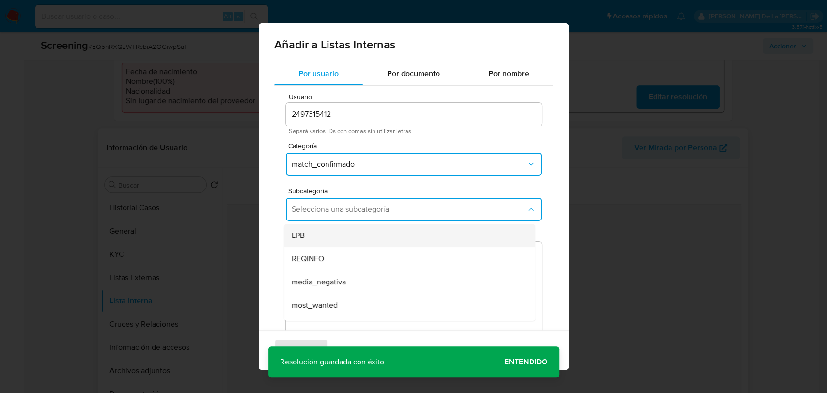
click at [337, 234] on div "LPB" at bounding box center [407, 235] width 230 height 23
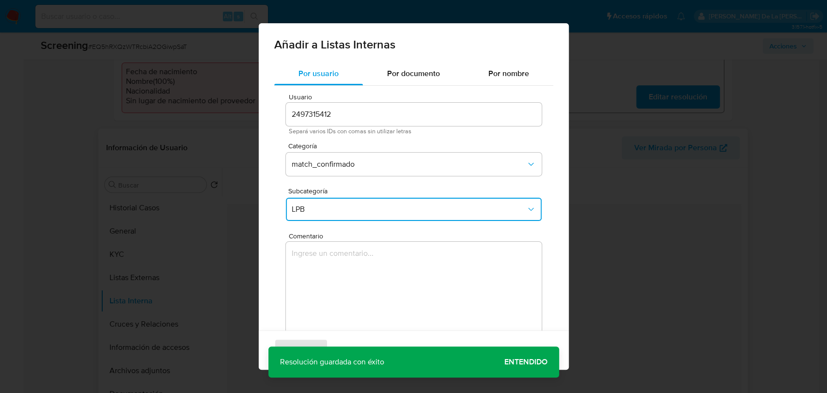
click at [327, 266] on textarea "Comentario" at bounding box center [414, 288] width 256 height 93
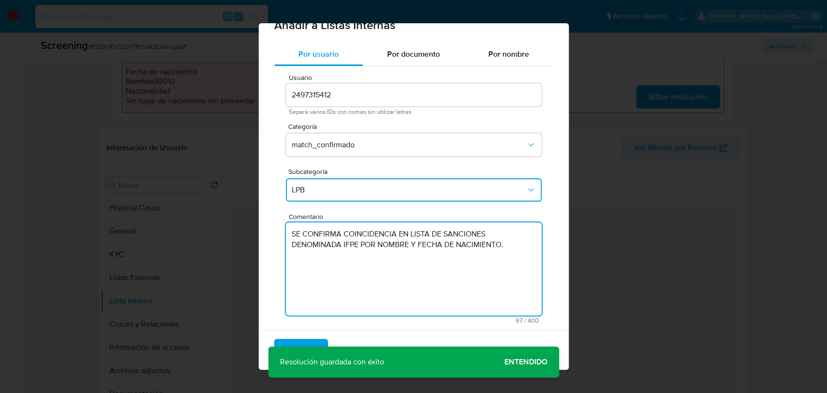
scroll to position [28, 0]
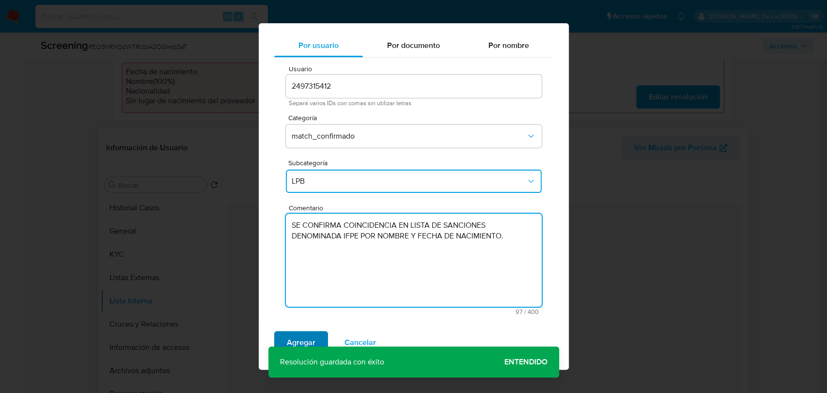
type textarea "SE CONFIRMA COINCIDENCIA EN LISTA DE SANCIONES DENOMINADA IFPE POR NOMBRE Y FEC…"
drag, startPoint x: 291, startPoint y: 336, endPoint x: 296, endPoint y: 331, distance: 6.9
click at [292, 336] on span "Agregar" at bounding box center [301, 342] width 29 height 21
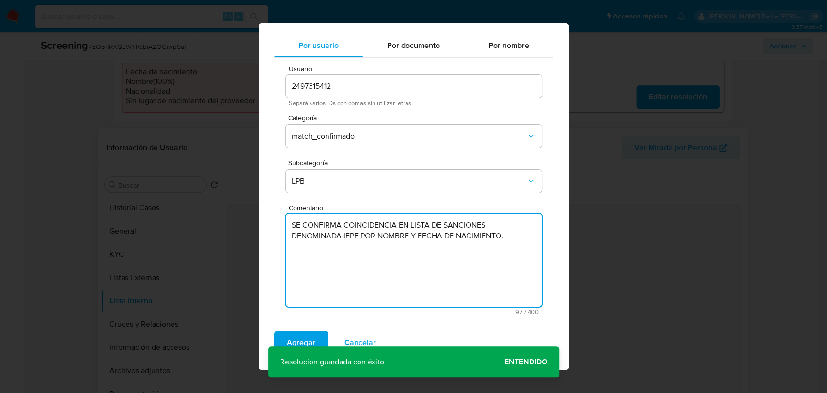
scroll to position [0, 0]
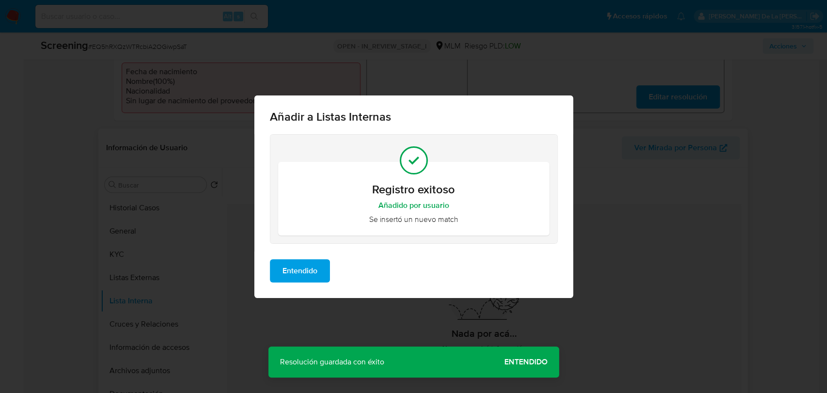
click at [310, 262] on span "Entendido" at bounding box center [300, 270] width 35 height 21
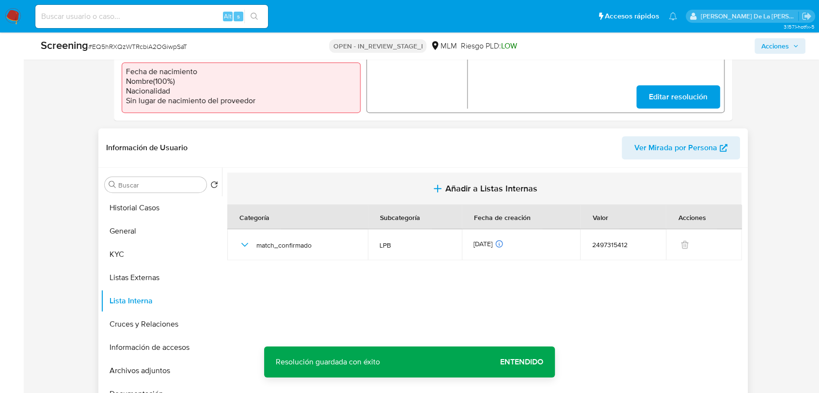
click at [527, 188] on span "Añadir a Listas Internas" at bounding box center [491, 188] width 92 height 11
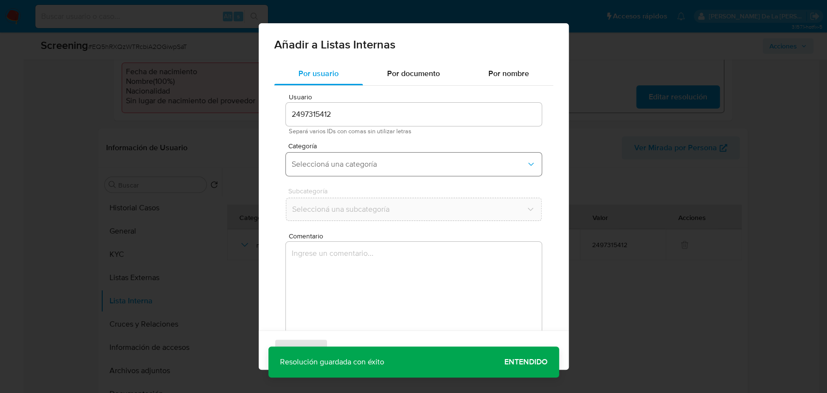
click at [354, 154] on button "Seleccioná una categoría" at bounding box center [414, 164] width 256 height 23
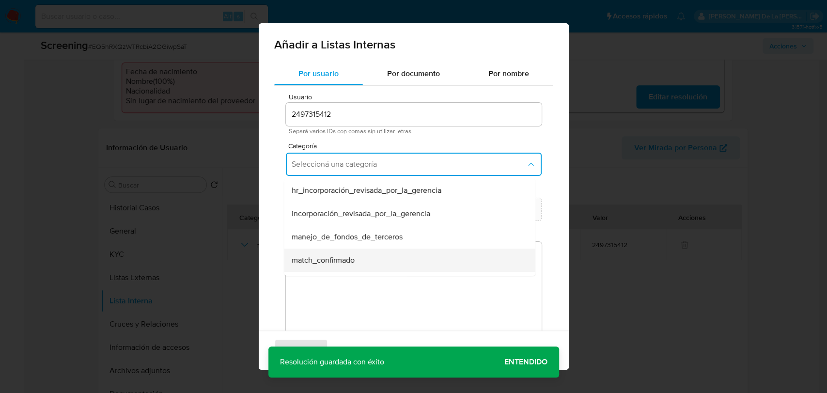
click at [323, 249] on div "match_confirmado" at bounding box center [407, 260] width 230 height 23
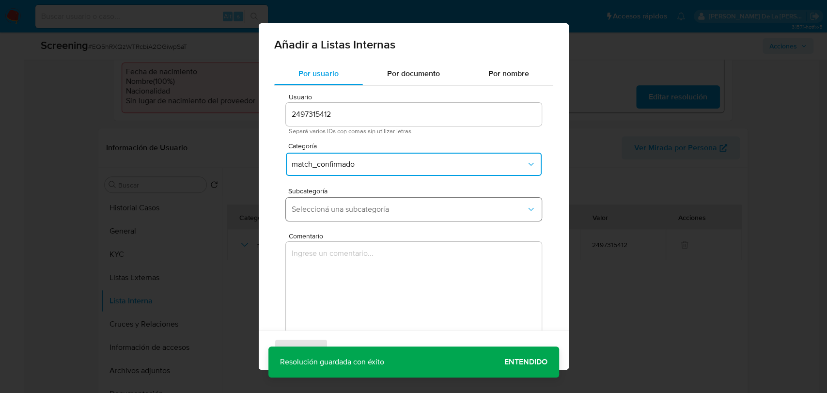
click at [348, 205] on span "Seleccioná una subcategoría" at bounding box center [409, 210] width 235 height 10
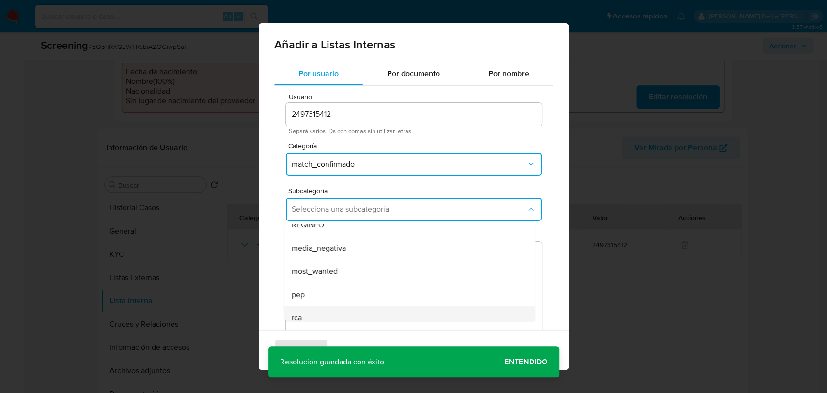
scroll to position [66, 0]
click at [323, 306] on span "sanctions_list" at bounding box center [315, 309] width 46 height 10
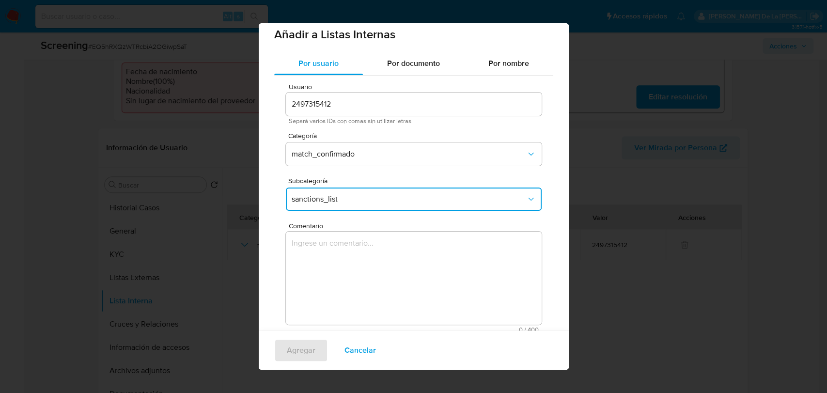
scroll to position [28, 0]
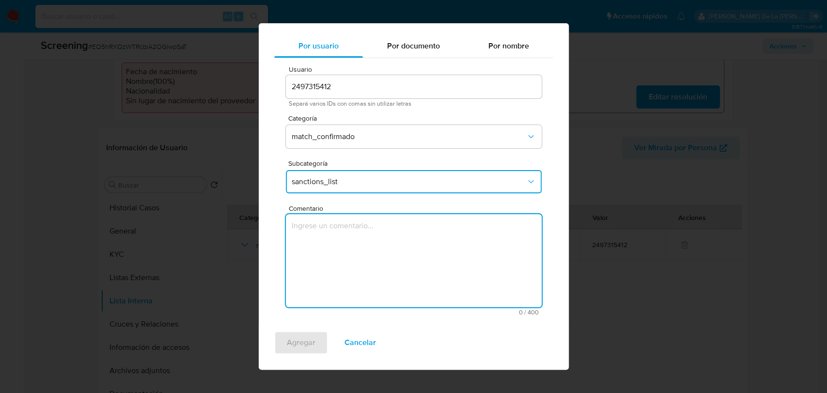
drag, startPoint x: 337, startPoint y: 287, endPoint x: 338, endPoint y: 251, distance: 36.3
click at [337, 286] on textarea "Comentario" at bounding box center [414, 260] width 256 height 93
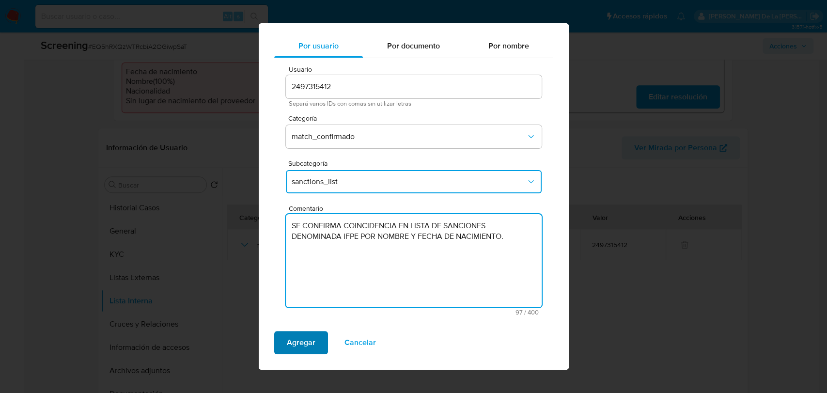
type textarea "SE CONFIRMA COINCIDENCIA EN LISTA DE SANCIONES DENOMINADA IFPE POR NOMBRE Y FEC…"
click at [297, 340] on span "Agregar" at bounding box center [301, 342] width 29 height 21
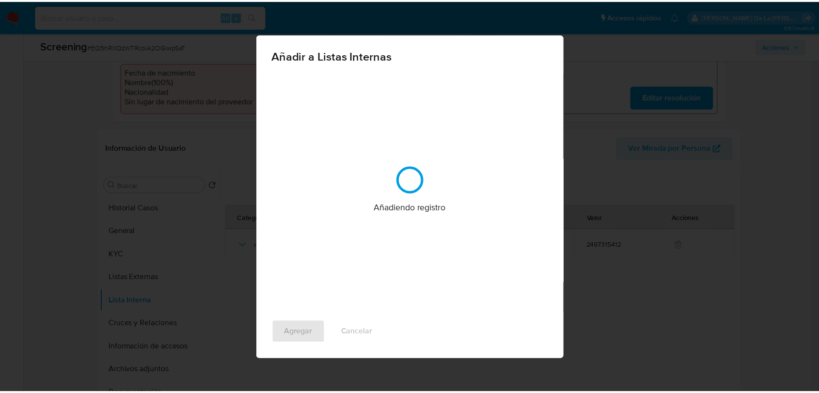
scroll to position [0, 0]
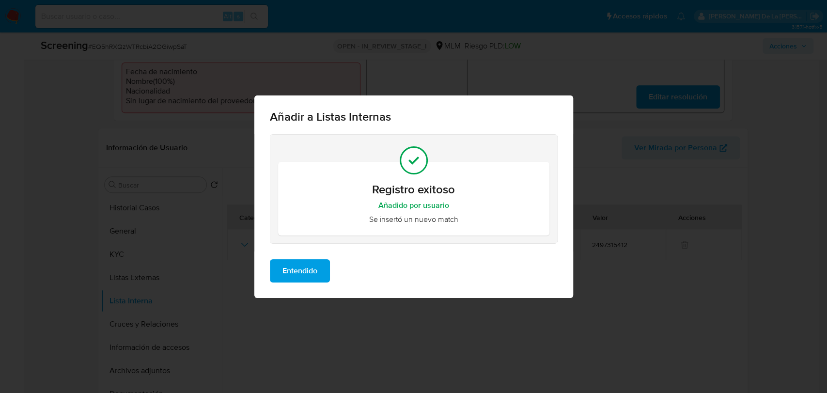
click at [311, 281] on span "Entendido" at bounding box center [300, 270] width 35 height 21
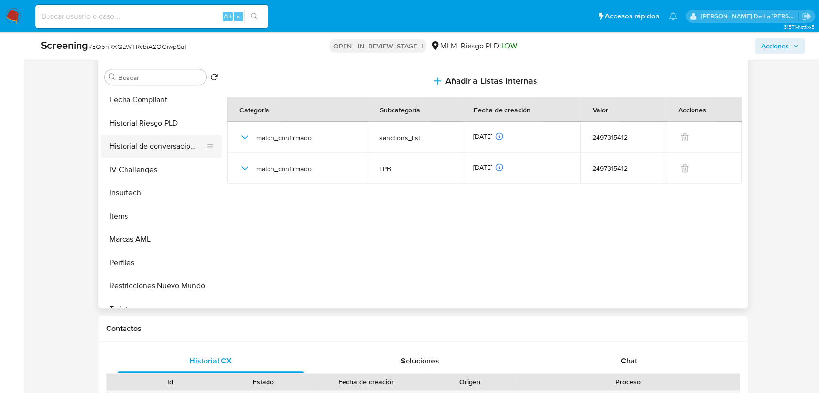
scroll to position [377, 0]
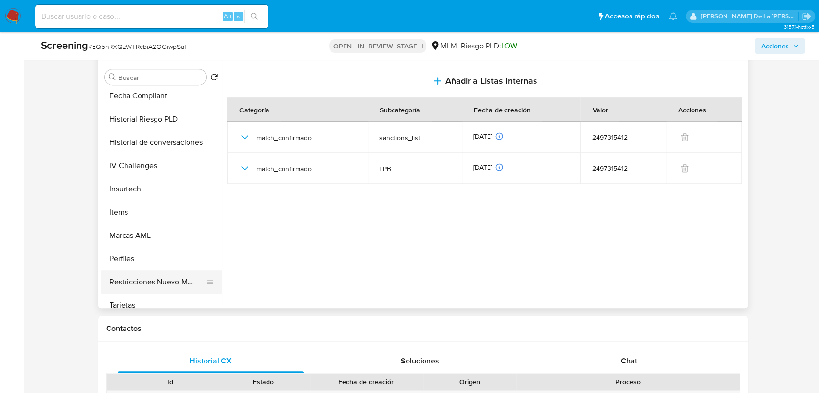
click at [159, 281] on button "Restricciones Nuevo Mundo" at bounding box center [157, 281] width 113 height 23
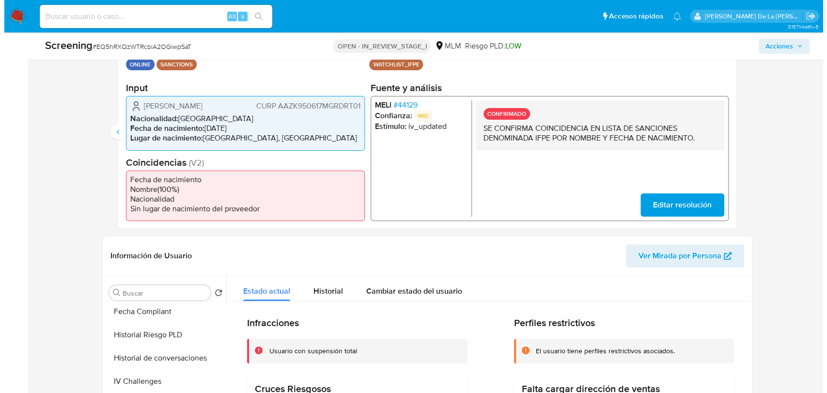
scroll to position [2, 0]
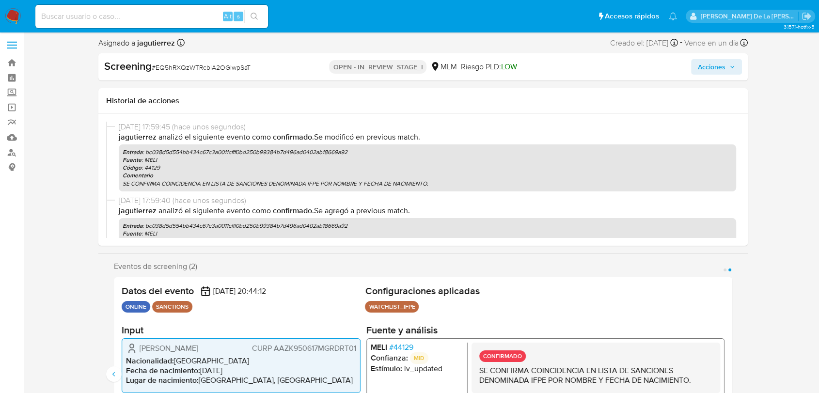
click at [711, 71] on span "Acciones" at bounding box center [712, 67] width 28 height 16
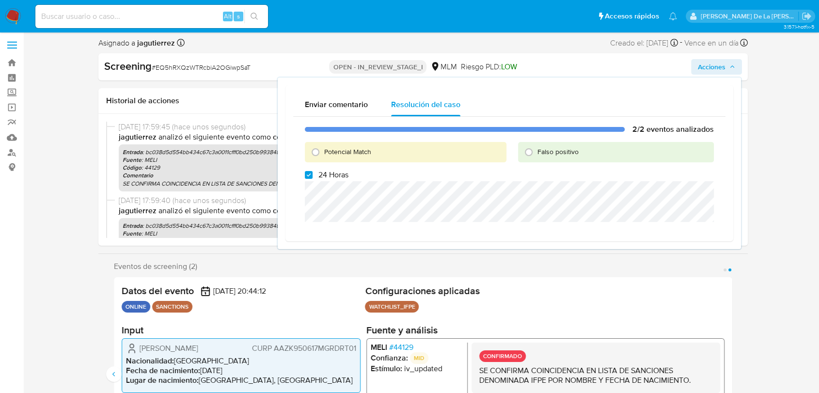
click at [335, 150] on span "Potencial Match" at bounding box center [347, 152] width 47 height 10
click at [323, 150] on input "Potencial Match" at bounding box center [316, 152] width 16 height 16
radio input "true"
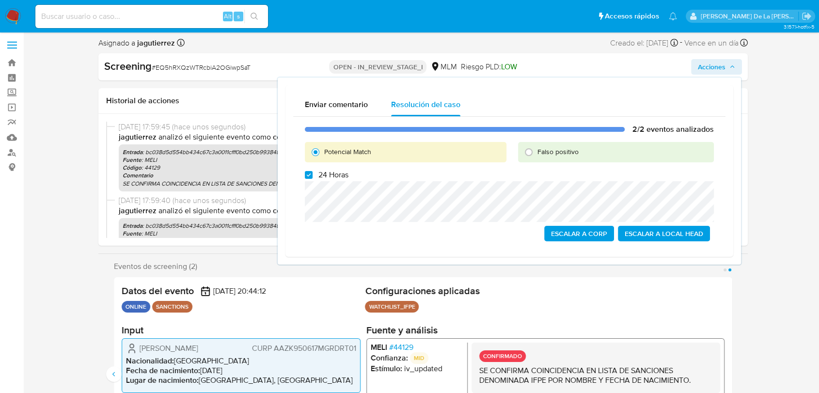
click at [304, 180] on div "2/2 eventos analizados Potencial Match Falso positivo 24 Horas Escalar a Corp E…" at bounding box center [509, 183] width 432 height 133
click at [315, 175] on label "24 Horas" at bounding box center [327, 175] width 44 height 10
click at [313, 175] on input "24 Horas" at bounding box center [309, 175] width 8 height 8
checkbox input "false"
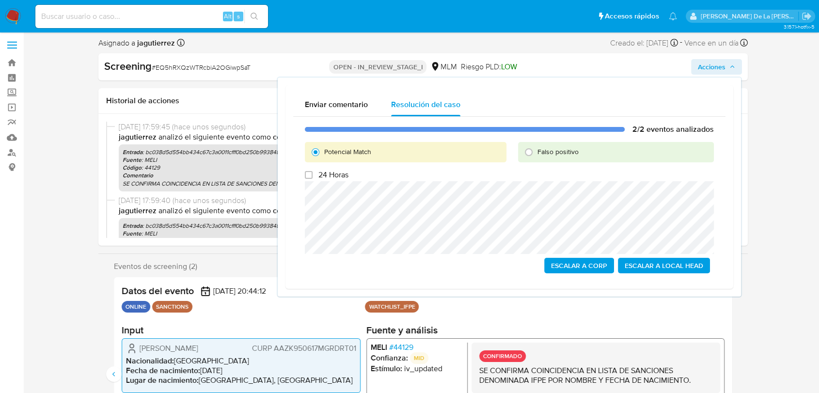
click at [670, 268] on span "Escalar a Local Head" at bounding box center [664, 266] width 79 height 14
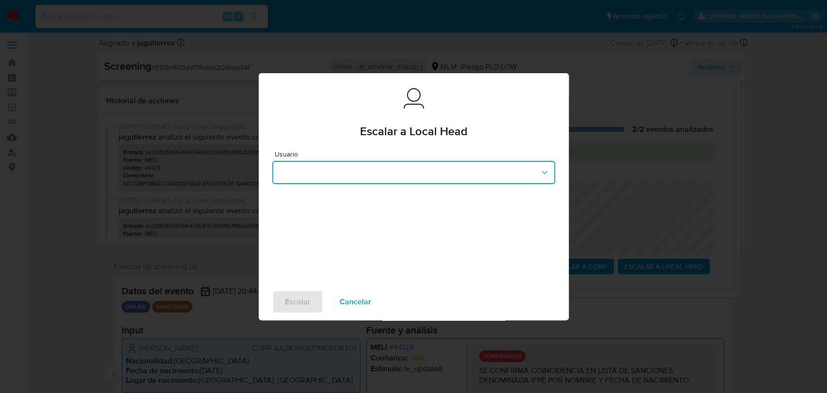
click at [375, 171] on button "button" at bounding box center [413, 172] width 283 height 23
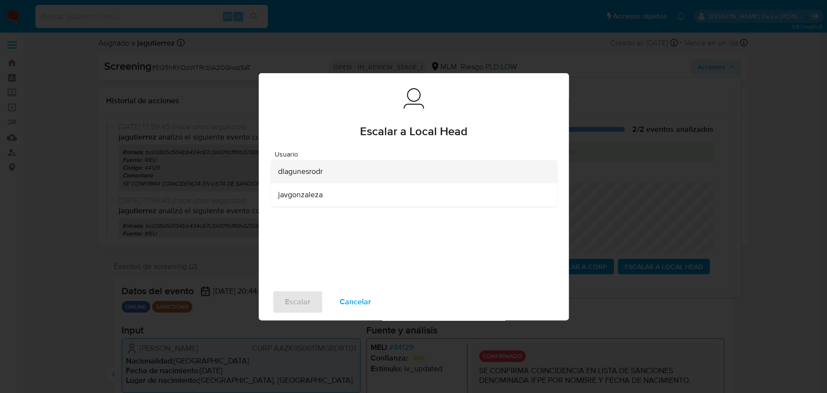
click at [338, 179] on div "dlagunesrodr" at bounding box center [411, 171] width 266 height 23
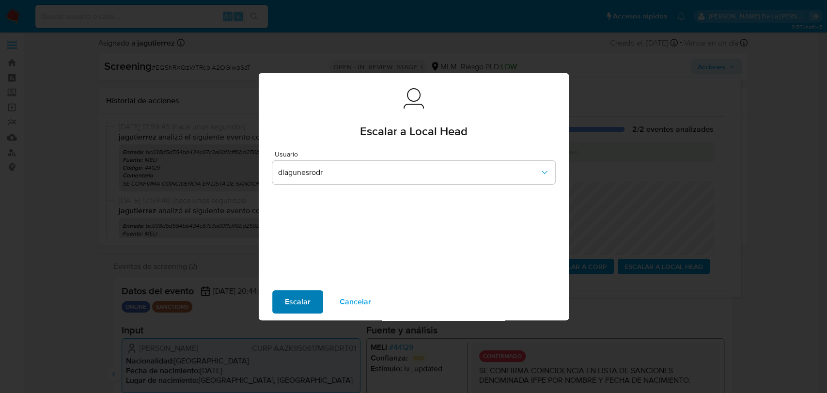
drag, startPoint x: 287, startPoint y: 284, endPoint x: 287, endPoint y: 296, distance: 12.1
click at [287, 285] on div "Escalar Cancelar" at bounding box center [414, 302] width 310 height 37
click at [287, 296] on span "Escalar" at bounding box center [298, 301] width 26 height 21
click at [290, 300] on span "Escalar" at bounding box center [298, 301] width 26 height 21
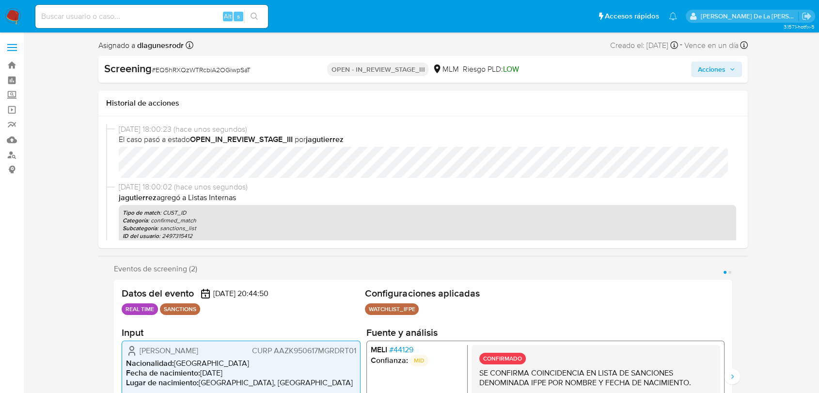
click at [212, 75] on div "Screening # EQ5hRXQzWTRcbiA2OGiwpSaT" at bounding box center [208, 69] width 209 height 15
select select "10"
click at [217, 68] on span "# EQ5hRXQzWTRcbiA2OGiwpSaT" at bounding box center [201, 70] width 99 height 10
click at [217, 67] on span "# EQ5hRXQzWTRcbiA2OGiwpSaT" at bounding box center [201, 70] width 99 height 10
copy span "EQ5hRXQzWTRcbiA2OGiwpSaT"
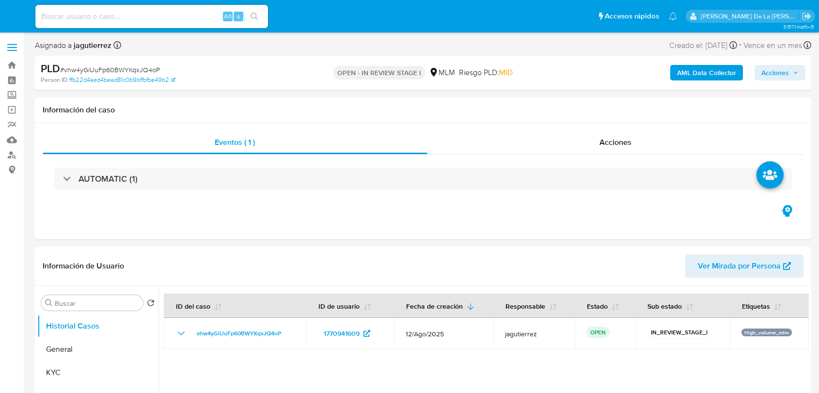
select select "10"
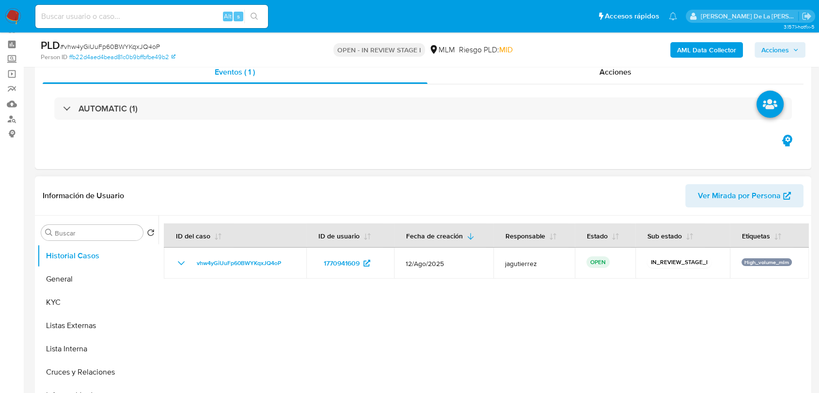
scroll to position [108, 0]
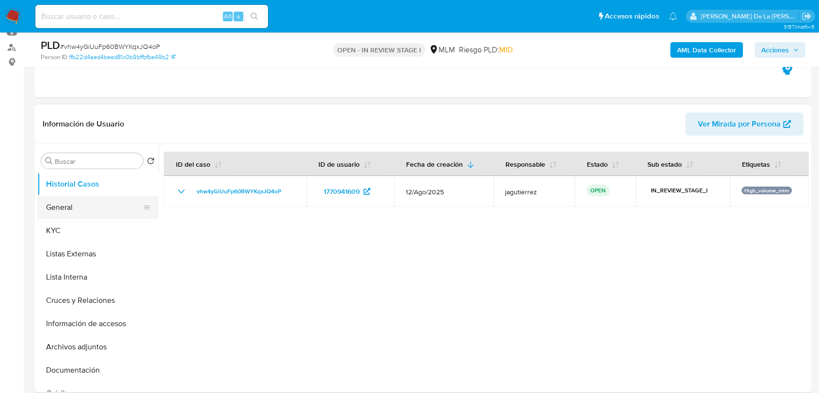
click at [89, 206] on button "General" at bounding box center [93, 207] width 113 height 23
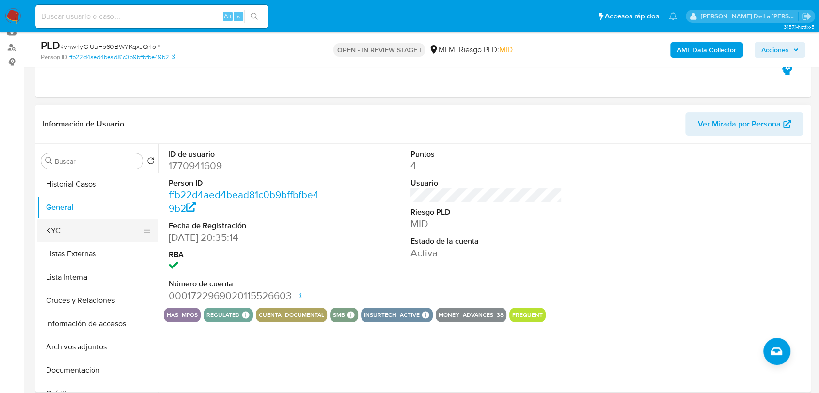
click at [65, 221] on button "KYC" at bounding box center [93, 230] width 113 height 23
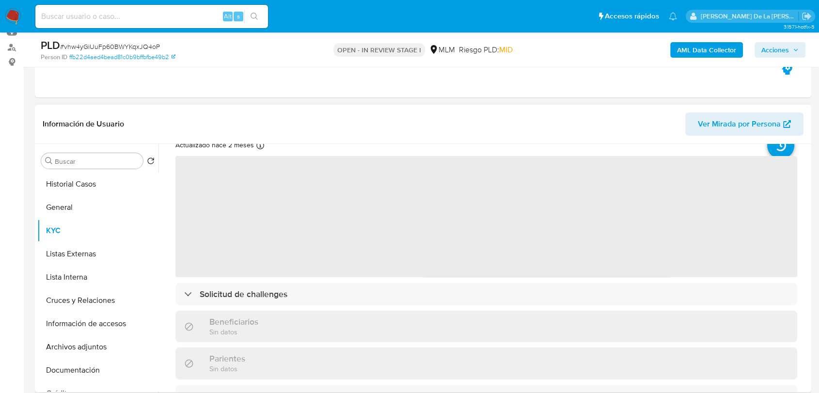
scroll to position [54, 0]
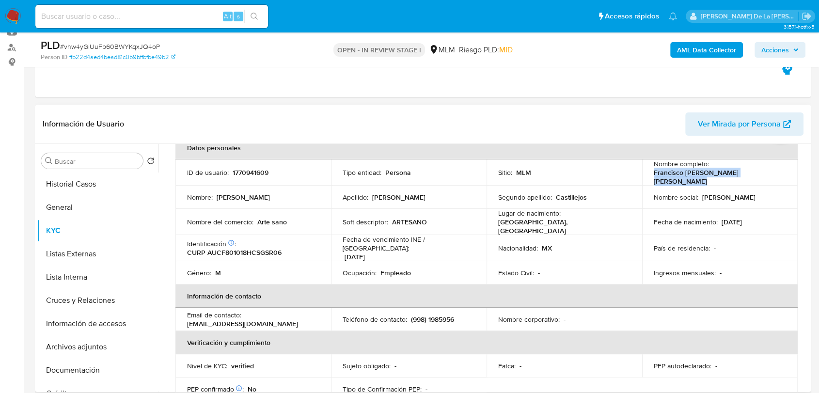
drag, startPoint x: 648, startPoint y: 176, endPoint x: 766, endPoint y: 178, distance: 118.3
click at [766, 178] on td "Nombre completo : Francisco [PERSON_NAME] [PERSON_NAME]" at bounding box center [720, 172] width 156 height 26
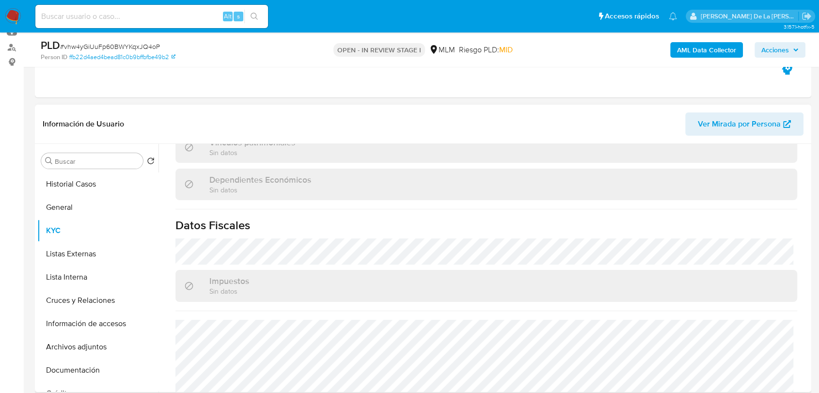
scroll to position [599, 0]
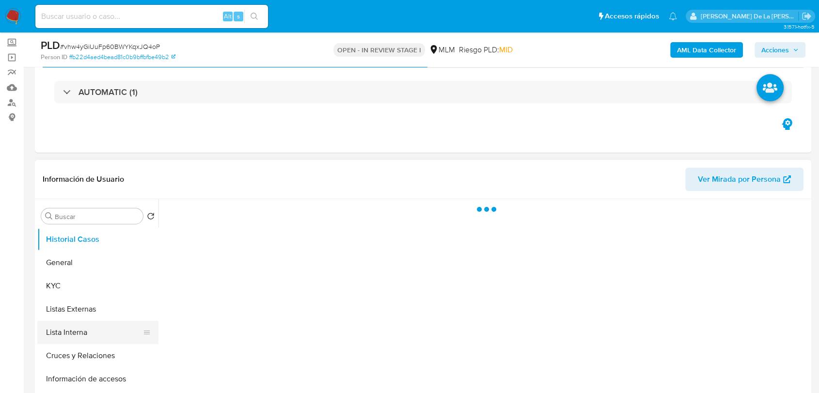
scroll to position [108, 0]
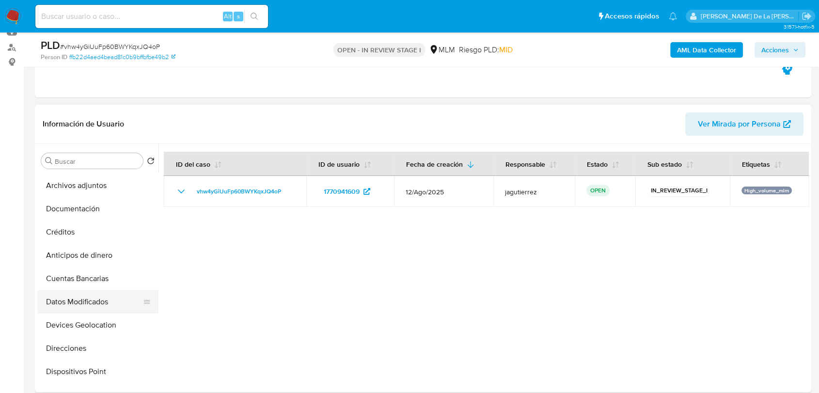
select select "10"
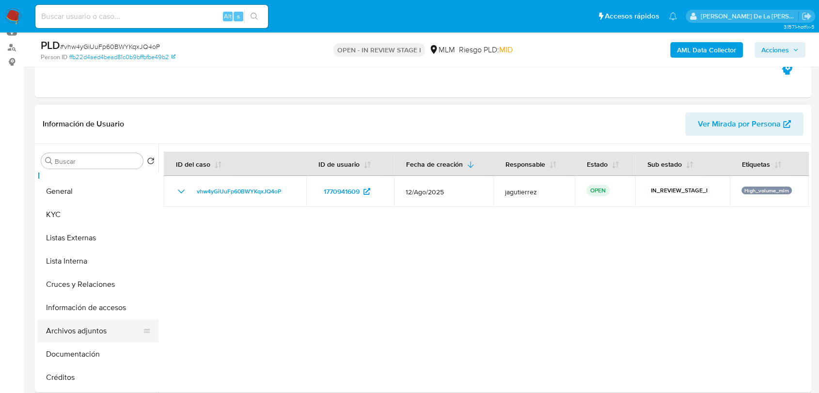
scroll to position [0, 0]
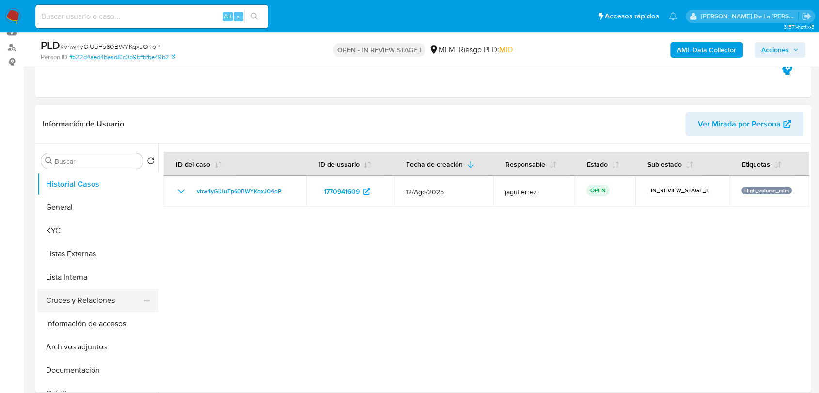
drag, startPoint x: 110, startPoint y: 306, endPoint x: 101, endPoint y: 316, distance: 13.8
click at [109, 306] on button "Cruces y Relaciones" at bounding box center [97, 300] width 121 height 23
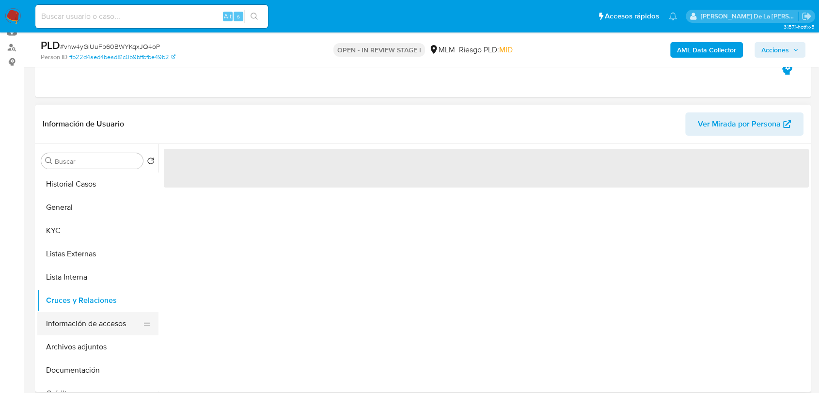
click at [100, 319] on button "Información de accesos" at bounding box center [93, 323] width 113 height 23
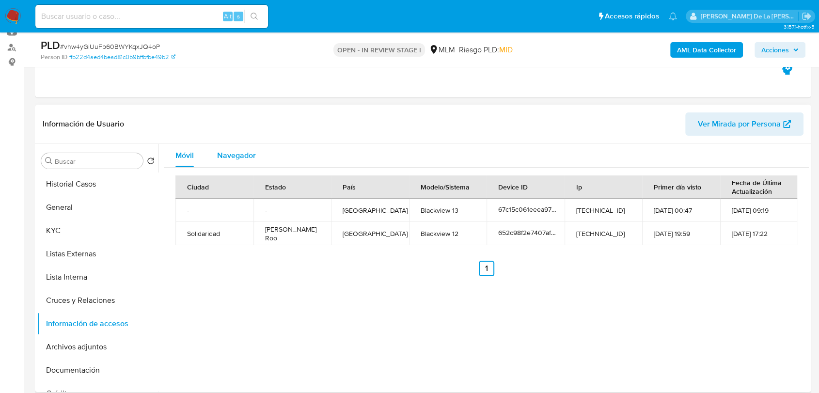
click at [246, 152] on span "Navegador" at bounding box center [236, 155] width 39 height 11
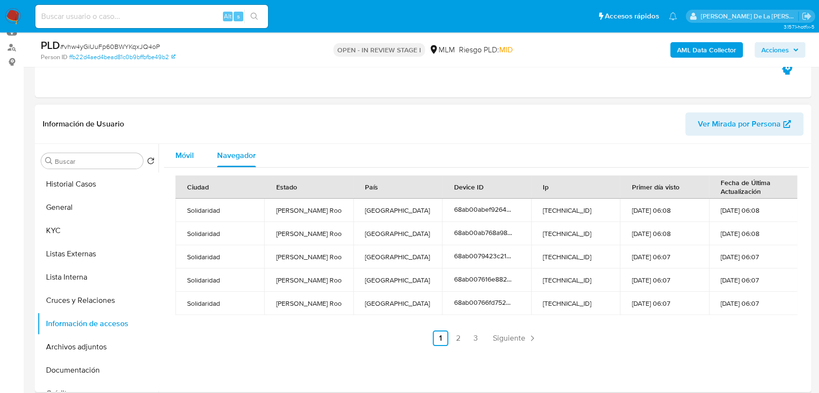
click at [190, 150] on span "Móvil" at bounding box center [184, 155] width 18 height 11
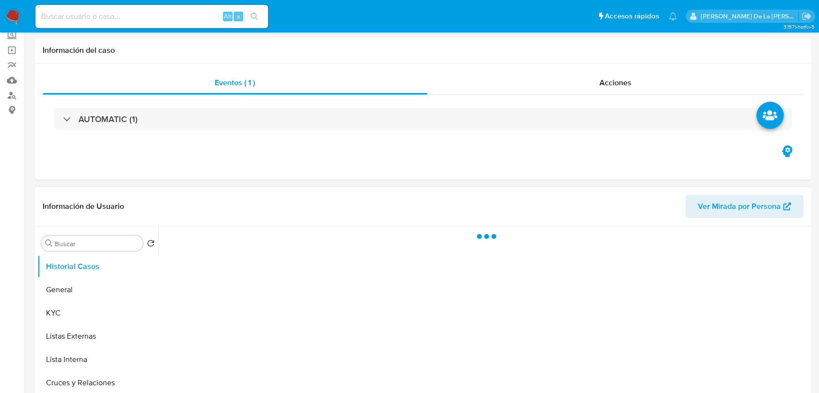
scroll to position [161, 0]
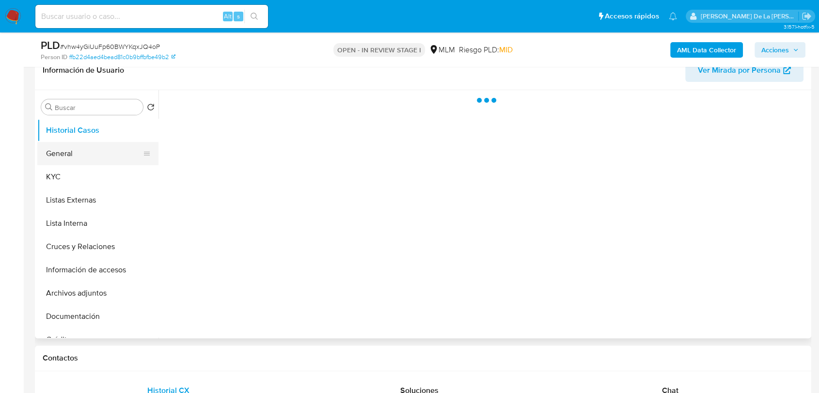
click at [77, 150] on button "General" at bounding box center [93, 153] width 113 height 23
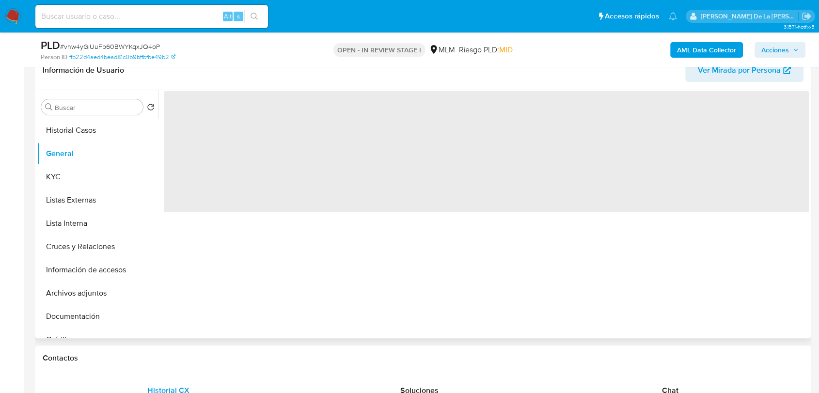
select select "10"
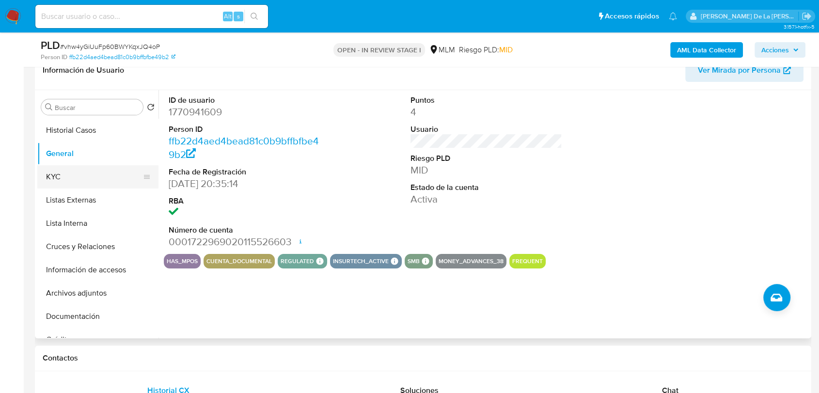
click at [80, 175] on button "KYC" at bounding box center [93, 176] width 113 height 23
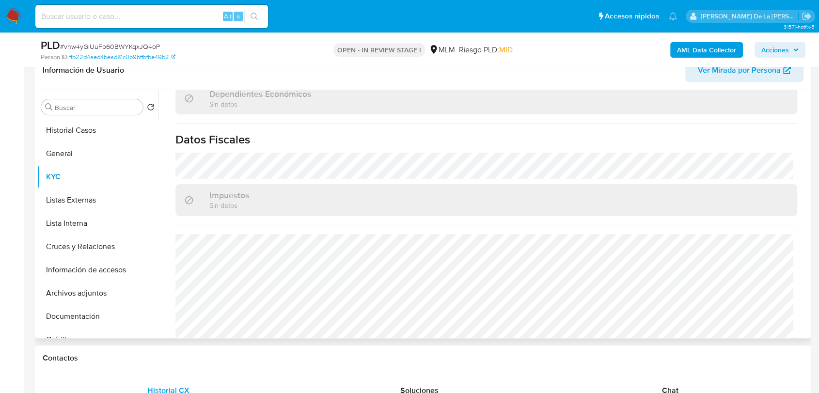
scroll to position [599, 0]
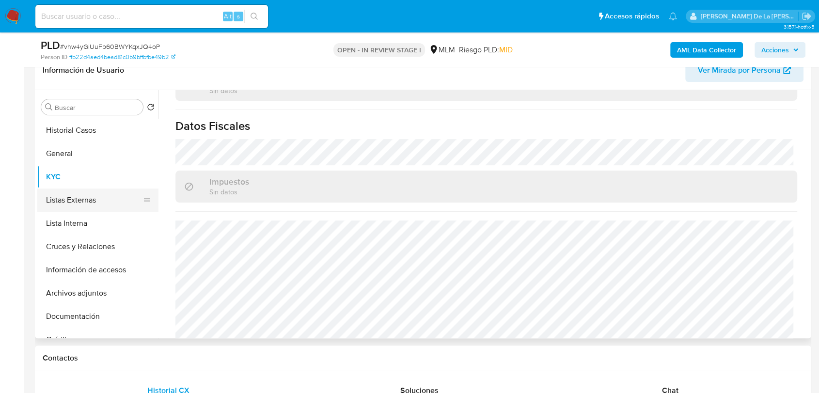
click at [81, 191] on button "Listas Externas" at bounding box center [93, 200] width 113 height 23
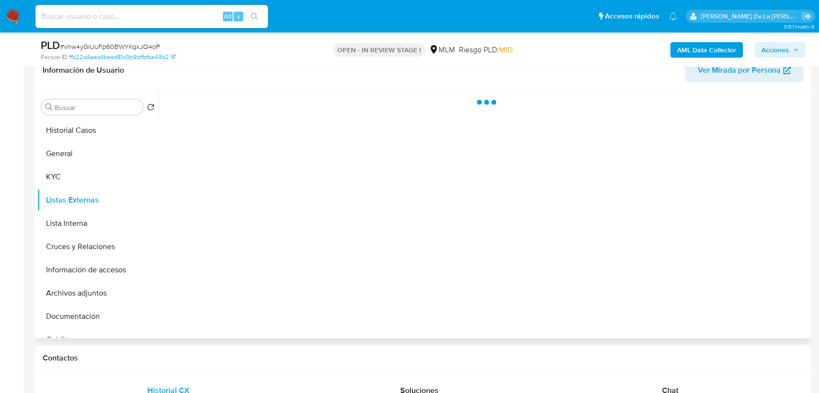
scroll to position [0, 0]
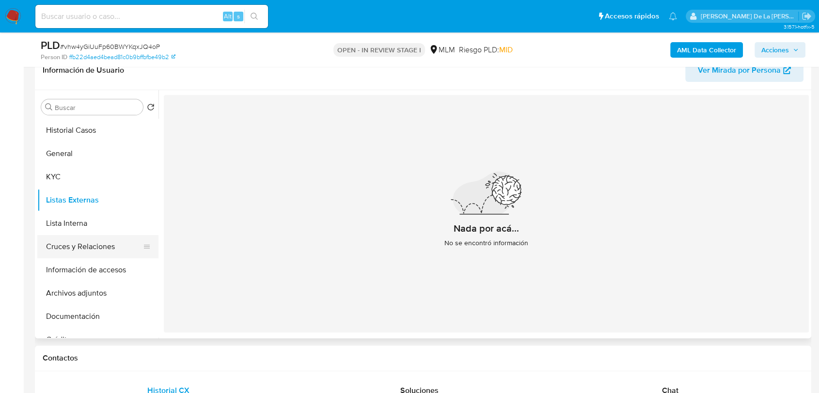
click at [104, 250] on button "Cruces y Relaciones" at bounding box center [93, 246] width 113 height 23
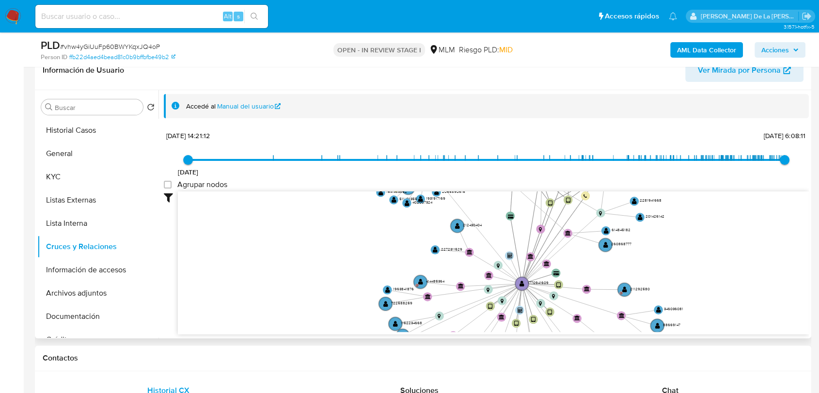
drag, startPoint x: 457, startPoint y: 240, endPoint x: 451, endPoint y: 305, distance: 65.8
click at [451, 305] on icon "device-68ab007287c22e5777a41ee6  user-1770941609  1770941609 user-2136710892 …" at bounding box center [493, 261] width 631 height 141
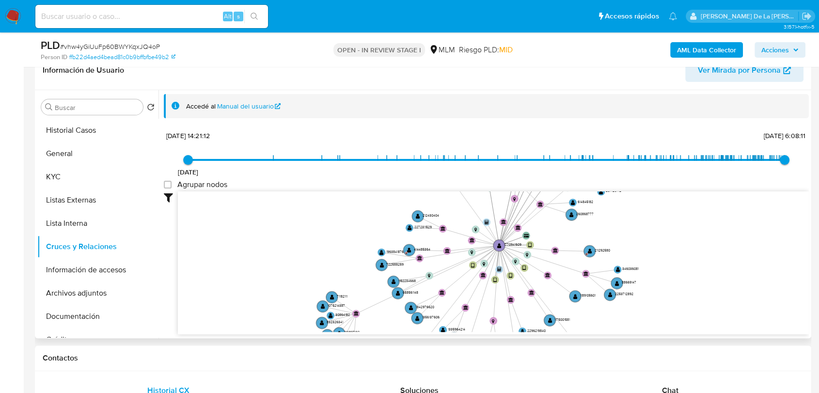
drag, startPoint x: 450, startPoint y: 301, endPoint x: 441, endPoint y: 259, distance: 42.7
click at [441, 259] on icon "device-68ab007287c22e5777a41ee6  user-1770941609  1770941609 user-2136710892 …" at bounding box center [493, 261] width 631 height 141
drag, startPoint x: 78, startPoint y: 266, endPoint x: 82, endPoint y: 268, distance: 5.7
click at [78, 266] on button "Información de accesos" at bounding box center [93, 269] width 113 height 23
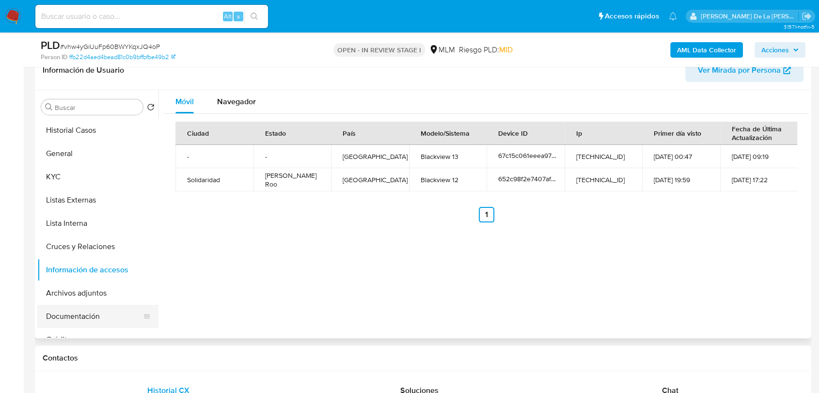
click at [89, 318] on button "Documentación" at bounding box center [93, 316] width 113 height 23
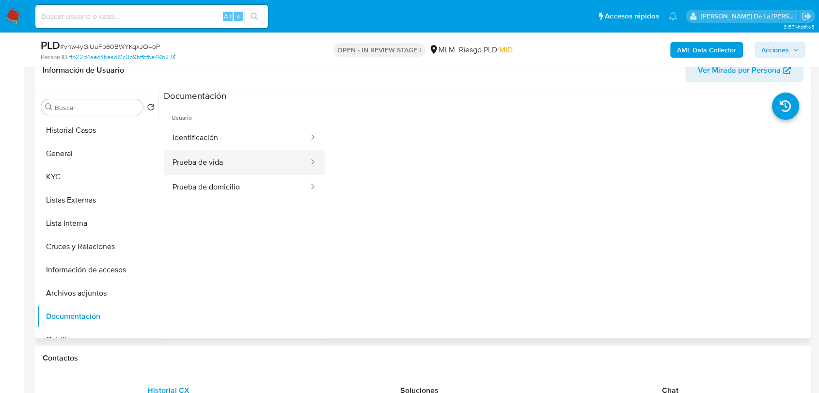
click at [221, 168] on button "Prueba de vida" at bounding box center [237, 162] width 146 height 25
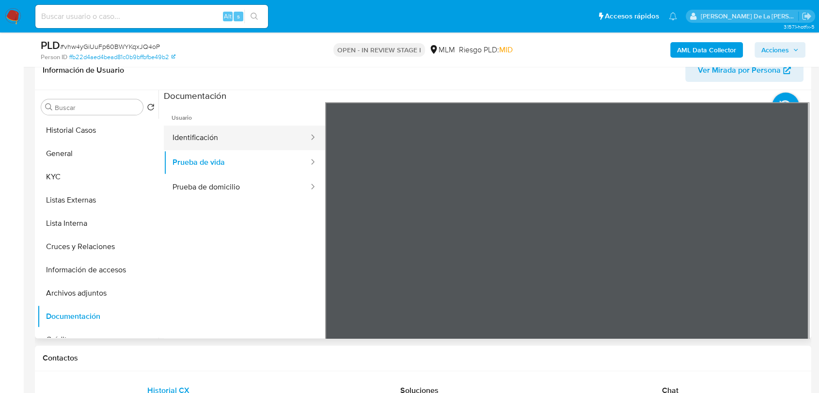
click at [240, 135] on button "Identificación" at bounding box center [237, 138] width 146 height 25
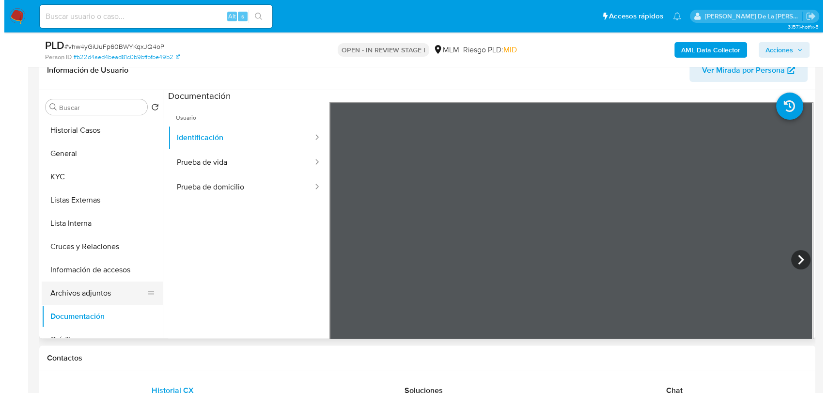
scroll to position [54, 0]
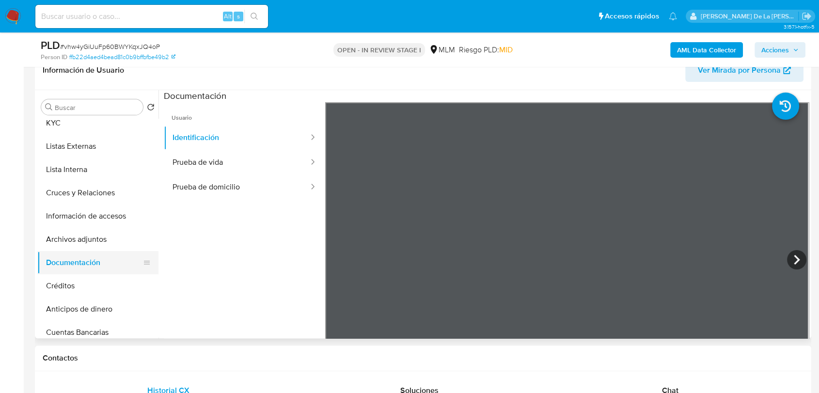
click at [88, 252] on button "Documentación" at bounding box center [93, 262] width 113 height 23
click at [90, 241] on button "Archivos adjuntos" at bounding box center [93, 239] width 113 height 23
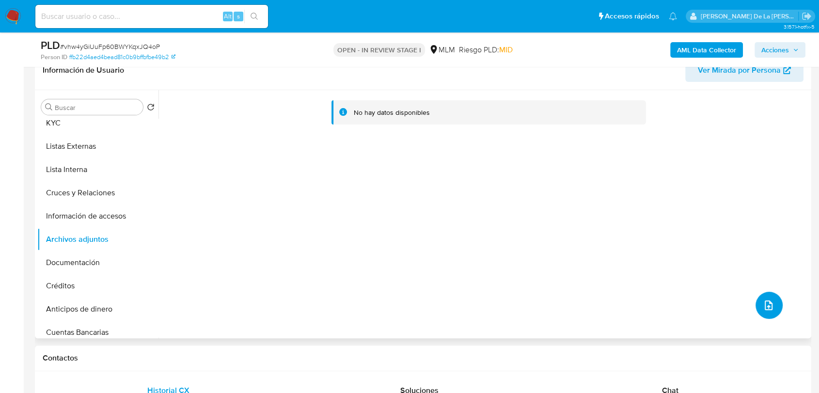
click at [772, 298] on button "upload-file" at bounding box center [769, 305] width 27 height 27
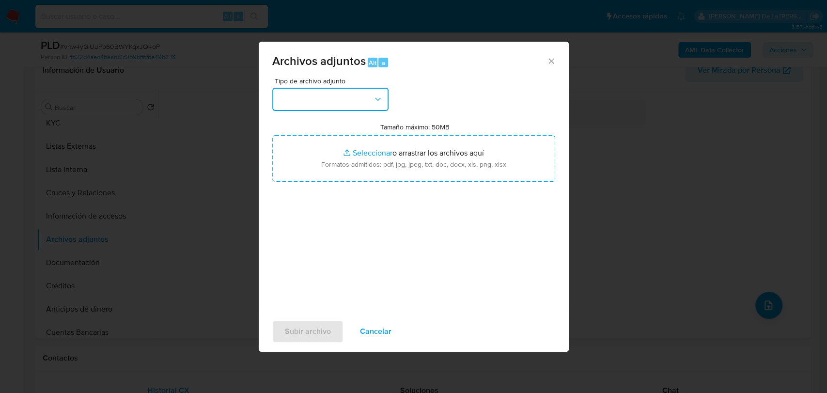
click at [316, 104] on button "button" at bounding box center [330, 99] width 116 height 23
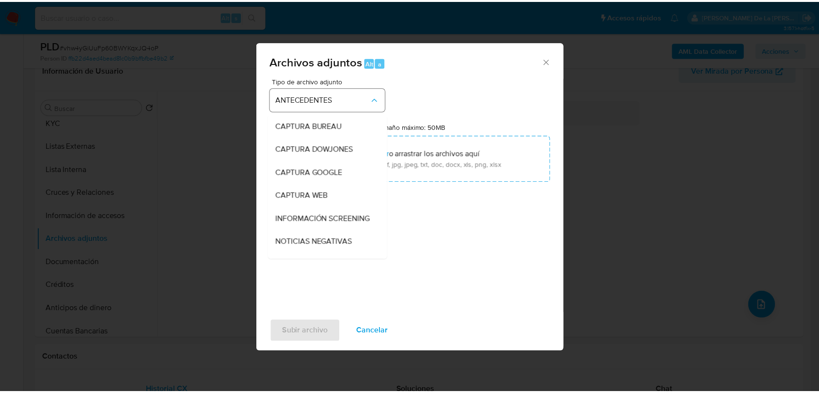
scroll to position [135, 0]
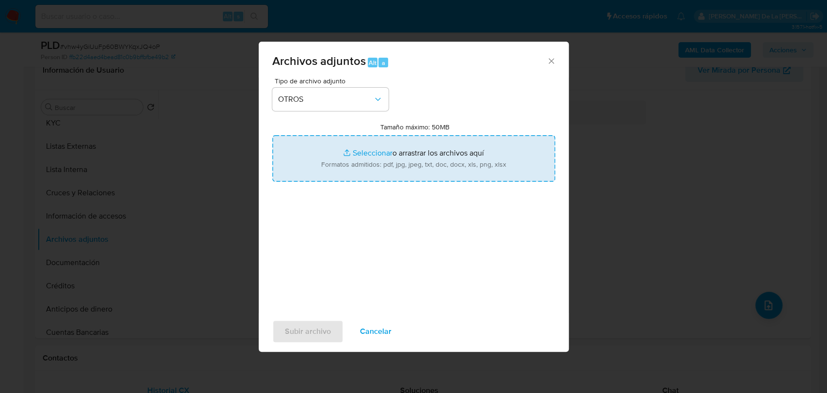
type input "C:\fakepath\1770941609_FRANCISCO JAVIER AGUILERA CASTILLEJOS_AGO2025.pdf"
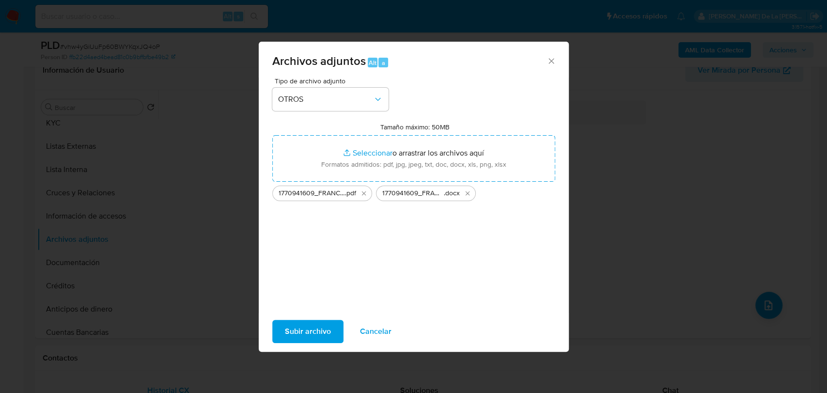
click at [316, 328] on span "Subir archivo" at bounding box center [308, 331] width 46 height 21
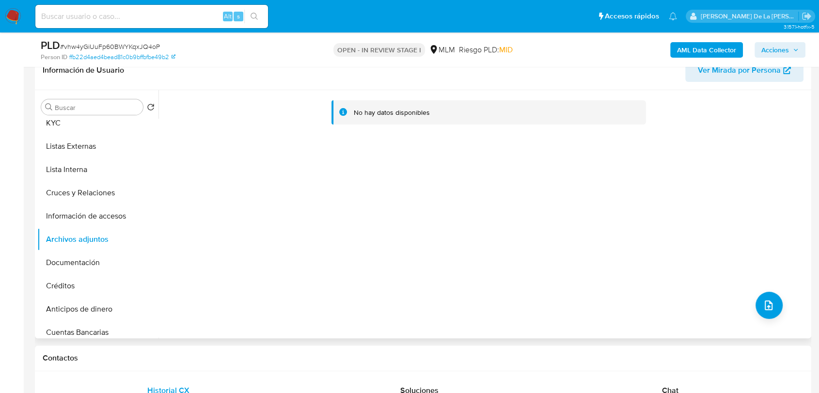
click at [368, 218] on div "No hay datos disponibles" at bounding box center [483, 214] width 650 height 248
click at [76, 228] on button "Archivos adjuntos" at bounding box center [93, 239] width 113 height 23
click at [76, 217] on button "Información de accesos" at bounding box center [93, 216] width 113 height 23
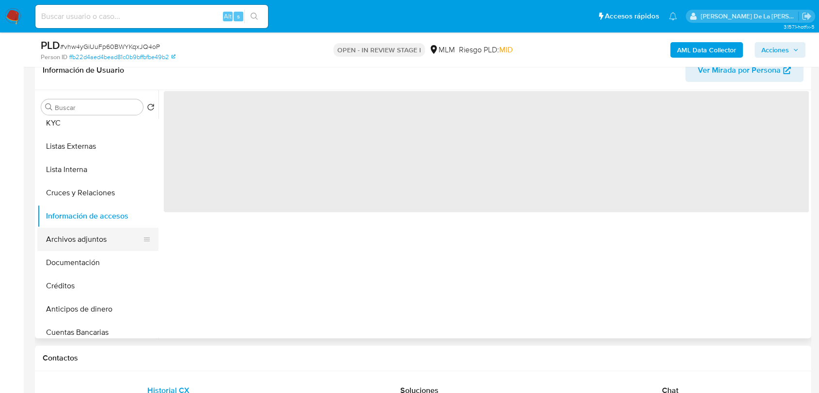
click at [67, 243] on button "Archivos adjuntos" at bounding box center [93, 239] width 113 height 23
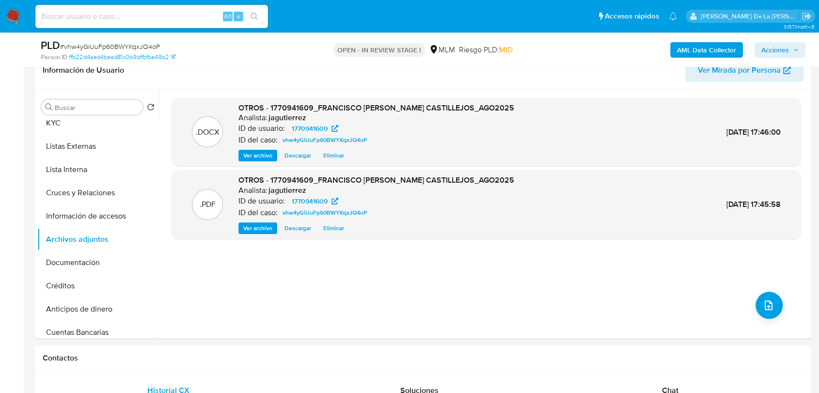
click at [771, 52] on span "Acciones" at bounding box center [775, 50] width 28 height 16
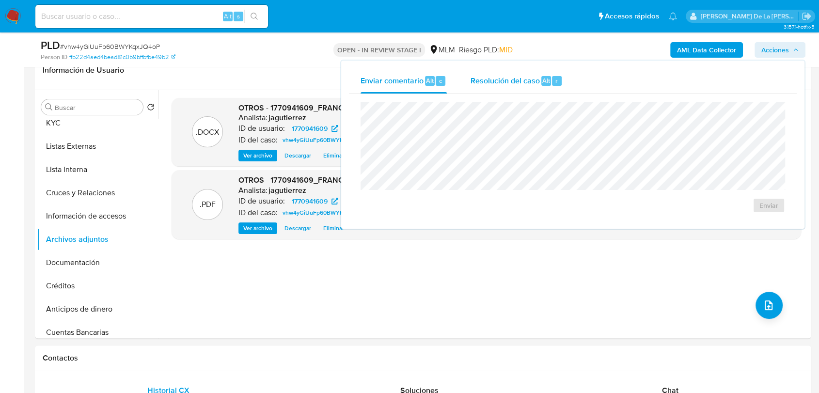
click at [511, 78] on span "Resolución del caso" at bounding box center [504, 80] width 69 height 11
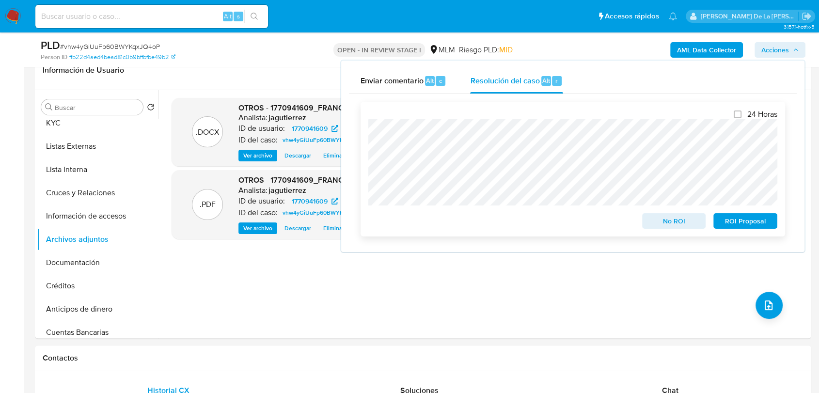
click at [649, 227] on span "No ROI" at bounding box center [674, 221] width 50 height 14
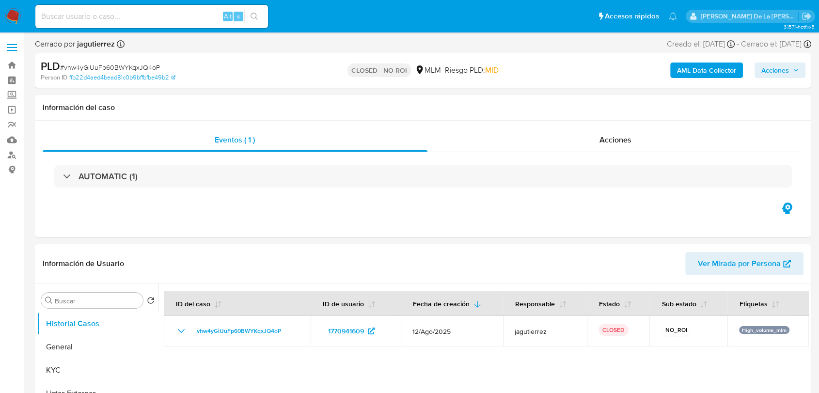
select select "10"
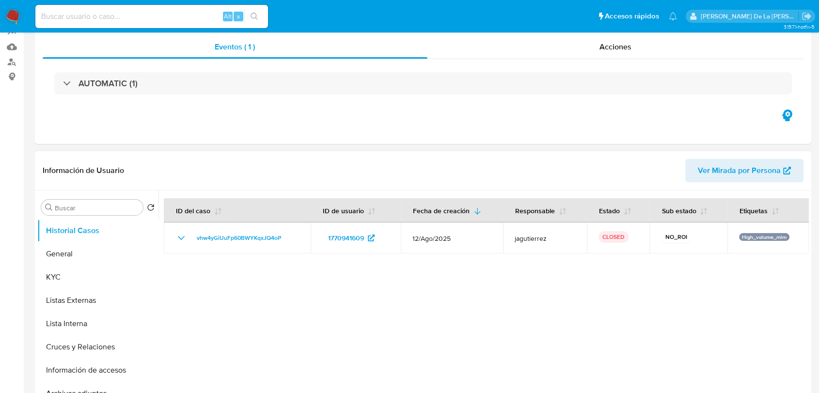
scroll to position [161, 0]
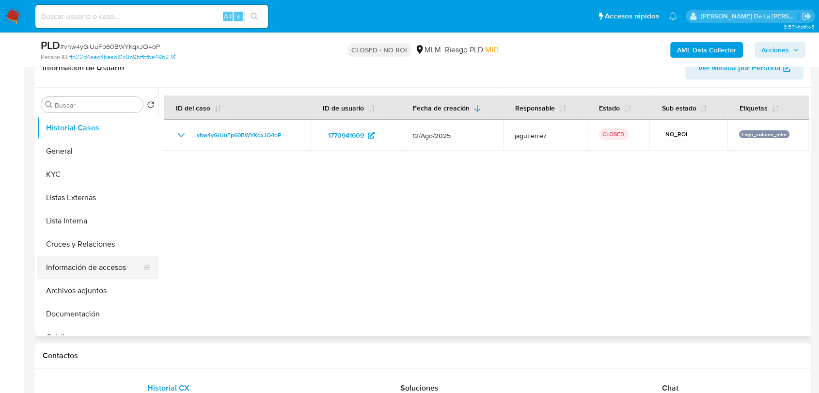
click at [72, 271] on button "Información de accesos" at bounding box center [93, 267] width 113 height 23
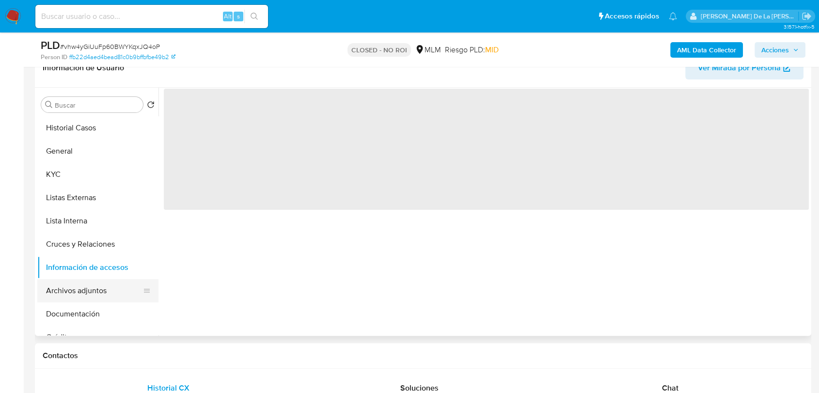
click at [78, 293] on button "Archivos adjuntos" at bounding box center [93, 290] width 113 height 23
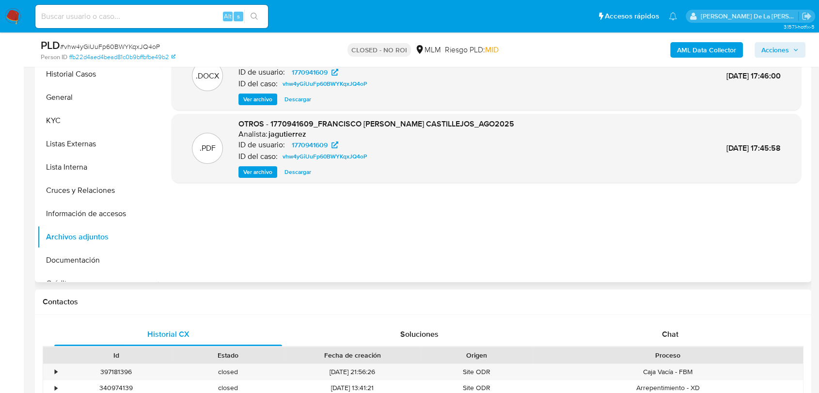
click at [643, 253] on div ".DOCX OTROS - 1770941609_FRANCISCO [PERSON_NAME] CASTILLEJOS_AGO2025 Analista: …" at bounding box center [487, 158] width 630 height 233
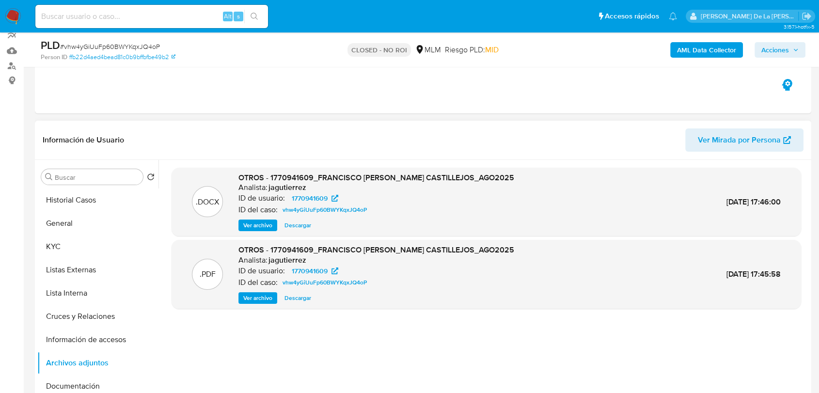
scroll to position [108, 0]
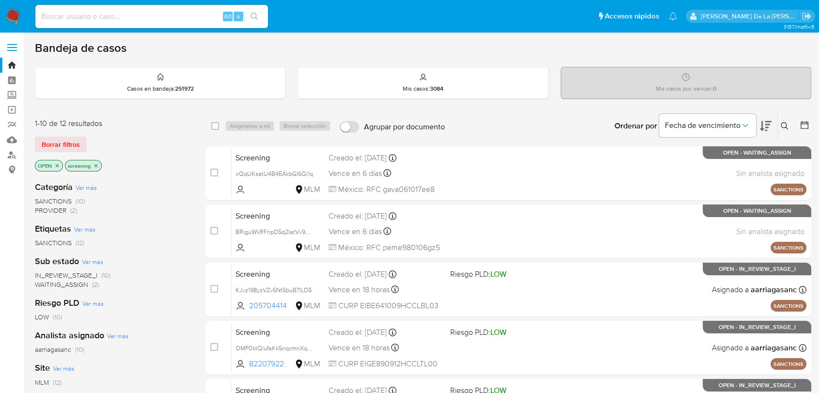
click at [6, 14] on img at bounding box center [13, 16] width 16 height 16
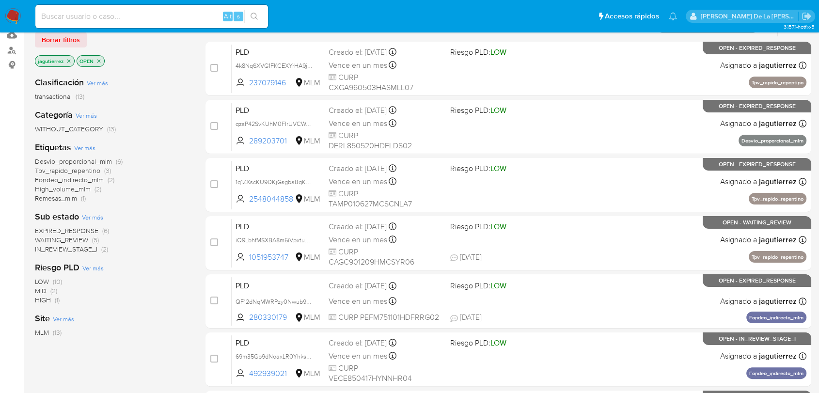
scroll to position [108, 0]
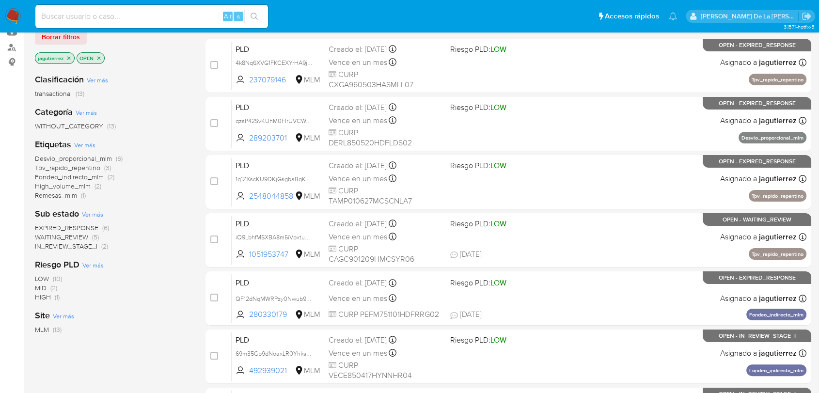
click at [69, 243] on span "IN_REVIEW_STAGE_I" at bounding box center [66, 246] width 63 height 10
